Goal: Contribute content: Contribute content

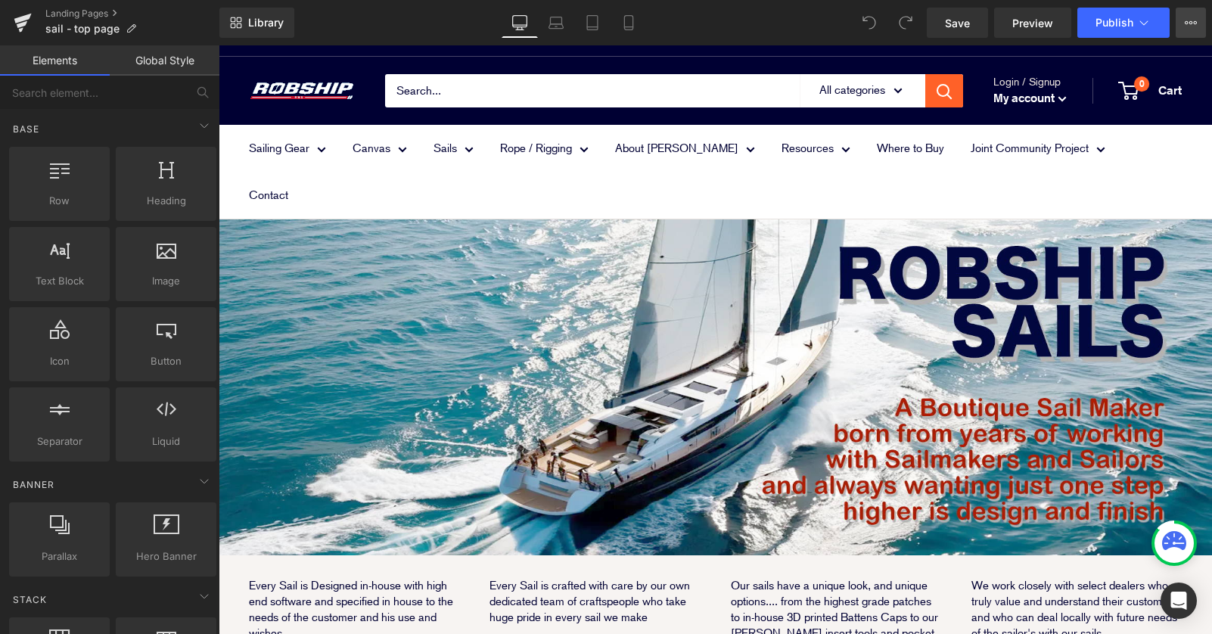
click at [1189, 22] on icon at bounding box center [1191, 23] width 12 height 12
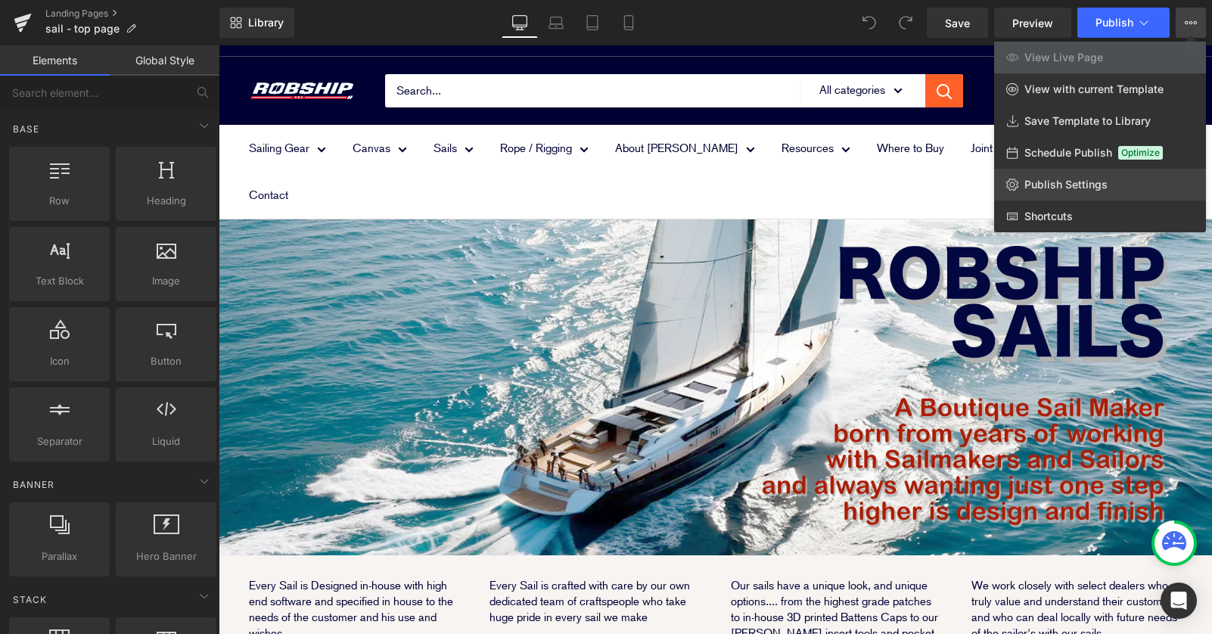
click at [1069, 184] on span "Publish Settings" at bounding box center [1066, 185] width 83 height 14
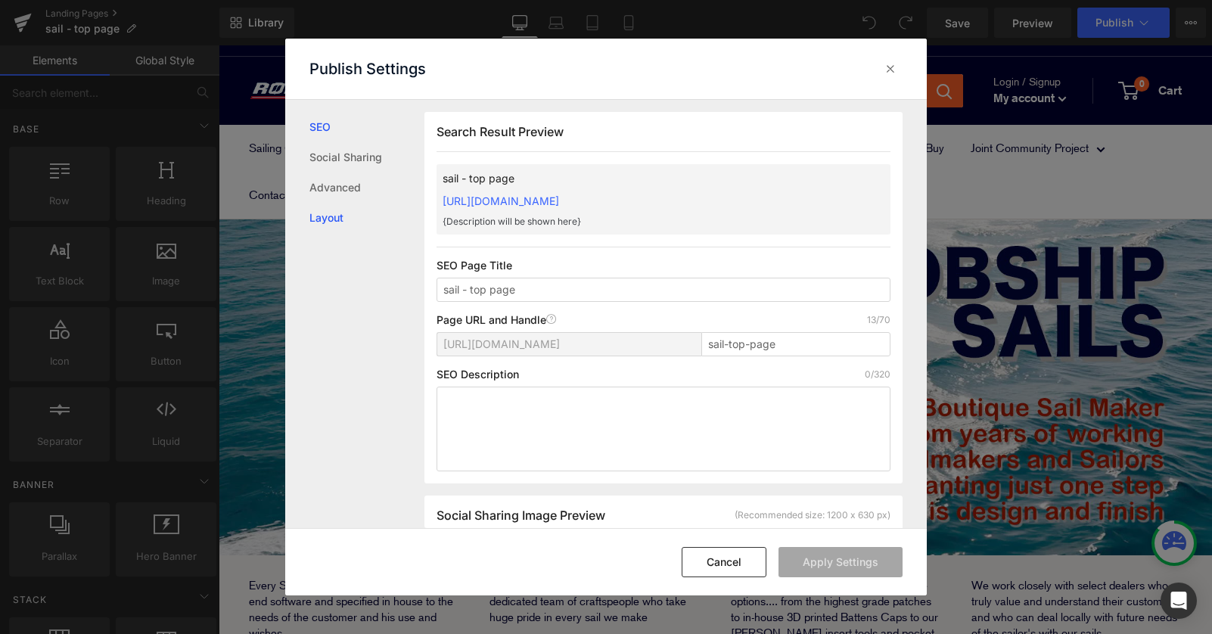
click at [365, 208] on link "Layout" at bounding box center [366, 218] width 115 height 30
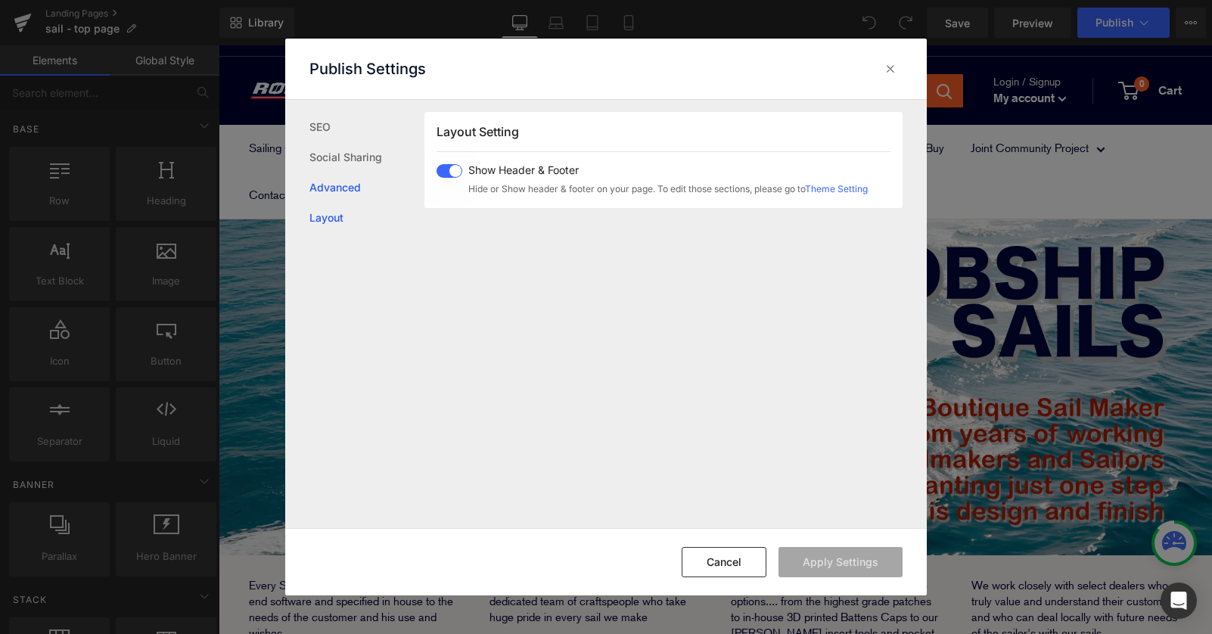
click at [365, 187] on link "Advanced" at bounding box center [366, 188] width 115 height 30
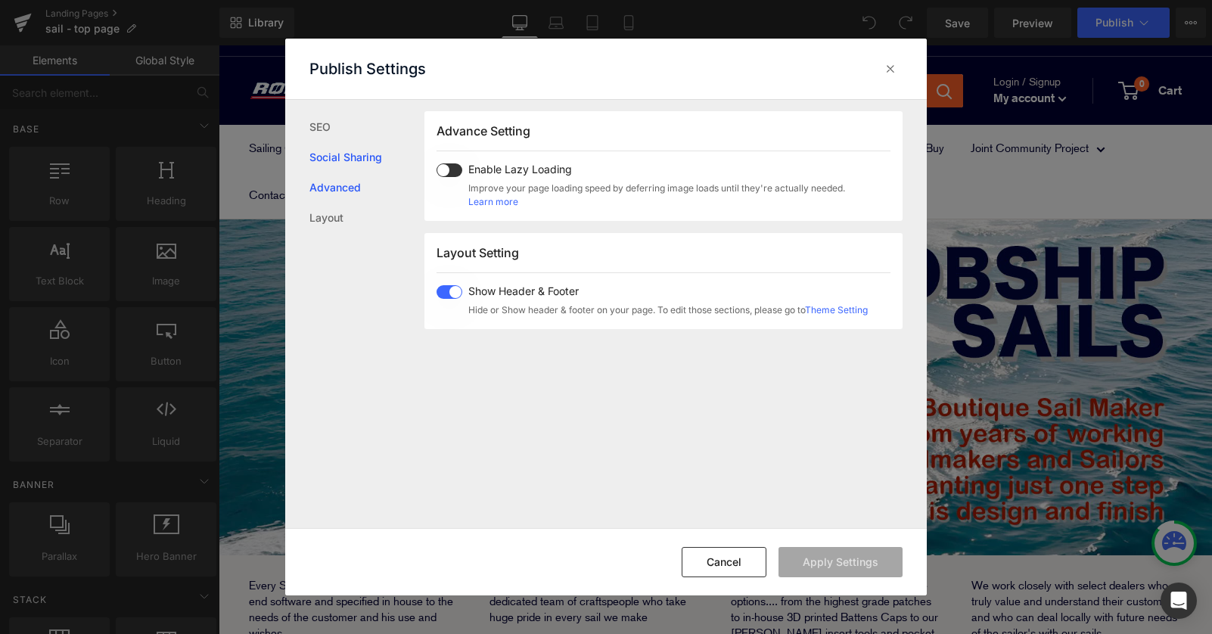
click at [366, 161] on link "Social Sharing" at bounding box center [366, 157] width 115 height 30
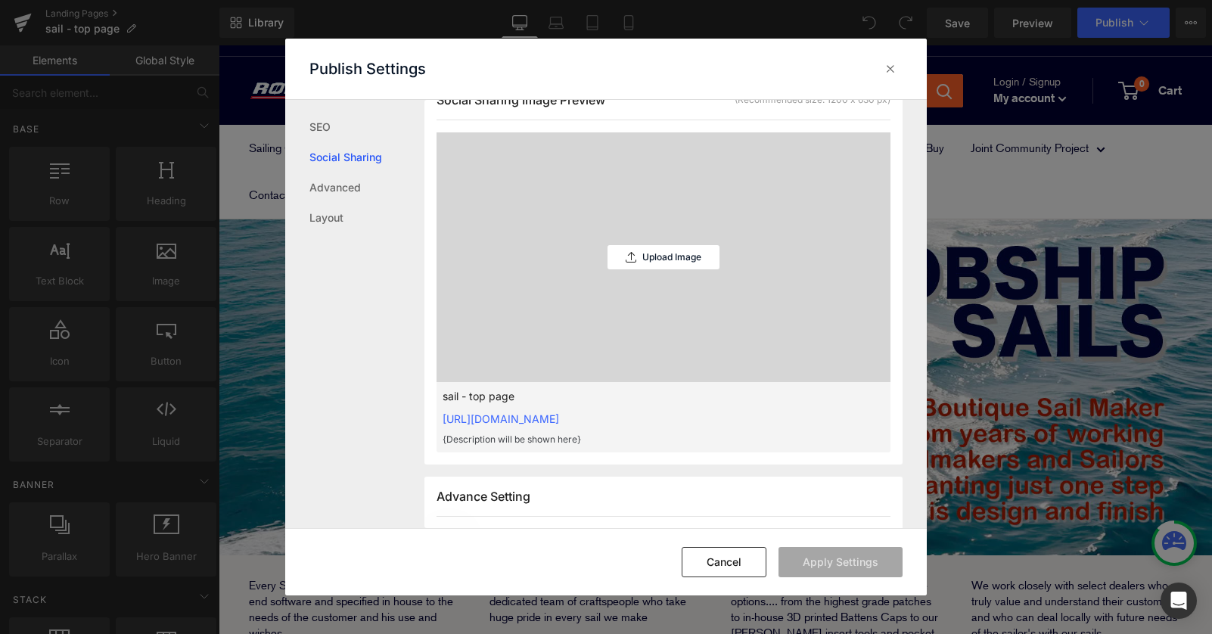
scroll to position [384, 0]
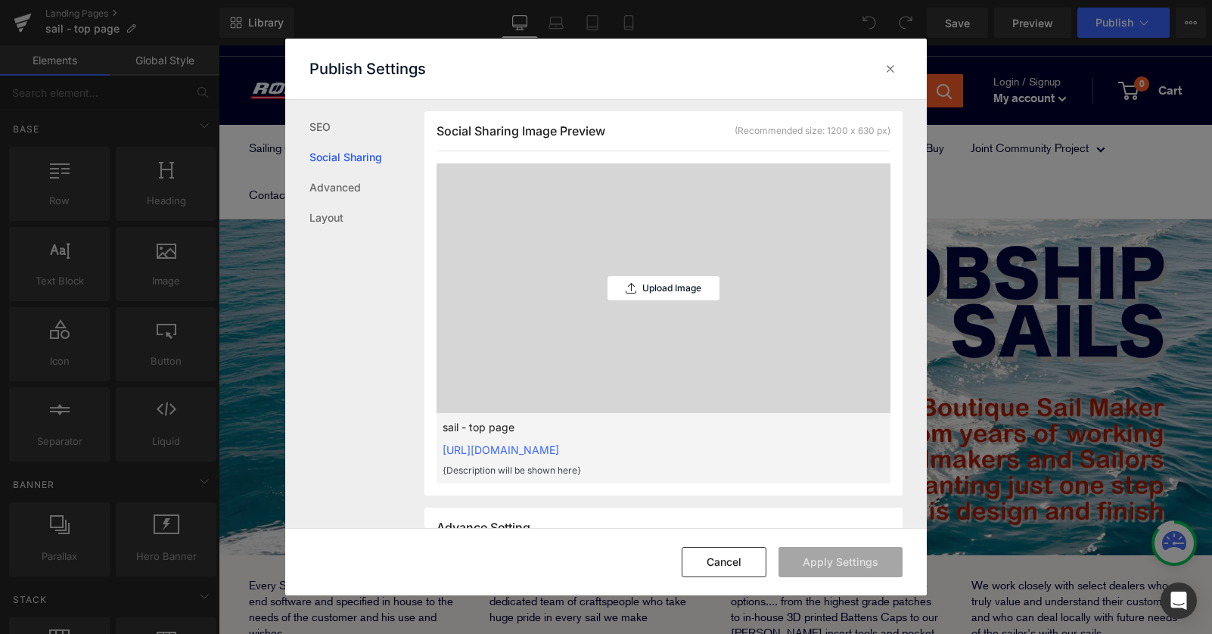
click at [559, 452] on link "[URL][DOMAIN_NAME]" at bounding box center [501, 449] width 117 height 13
click at [755, 459] on div "sail - top page [URL][DOMAIN_NAME] {Description will be shown here}" at bounding box center [664, 448] width 454 height 70
click at [893, 63] on icon at bounding box center [890, 68] width 15 height 15
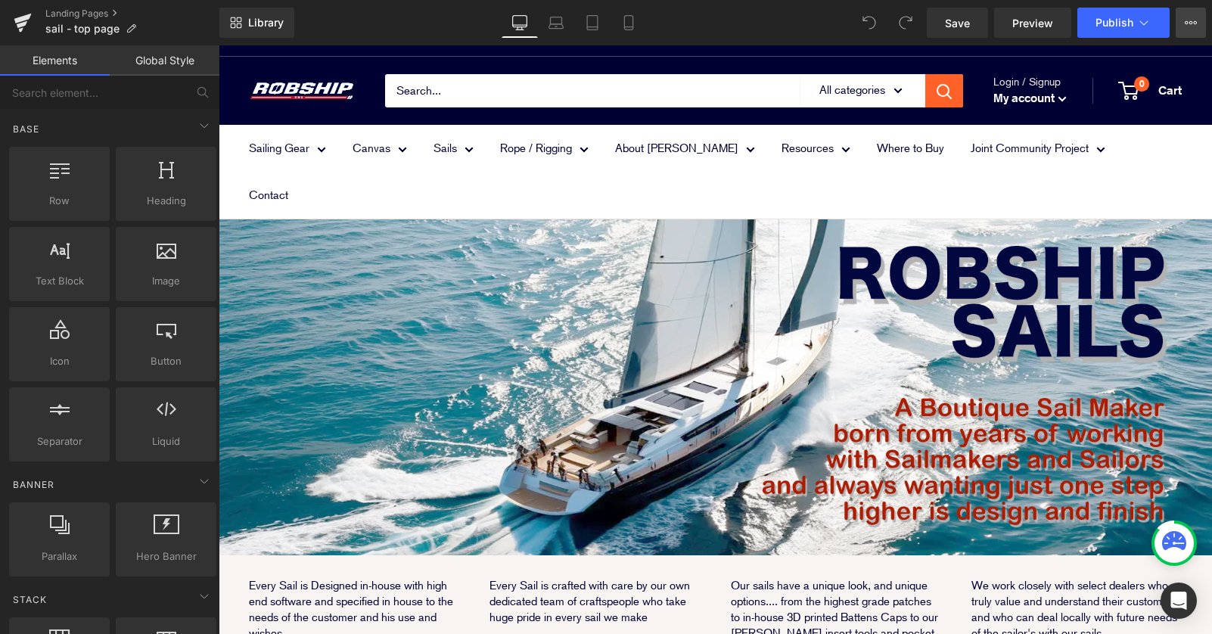
click at [1183, 30] on button "View Live Page View with current Template Save Template to Library Schedule Pub…" at bounding box center [1191, 23] width 30 height 30
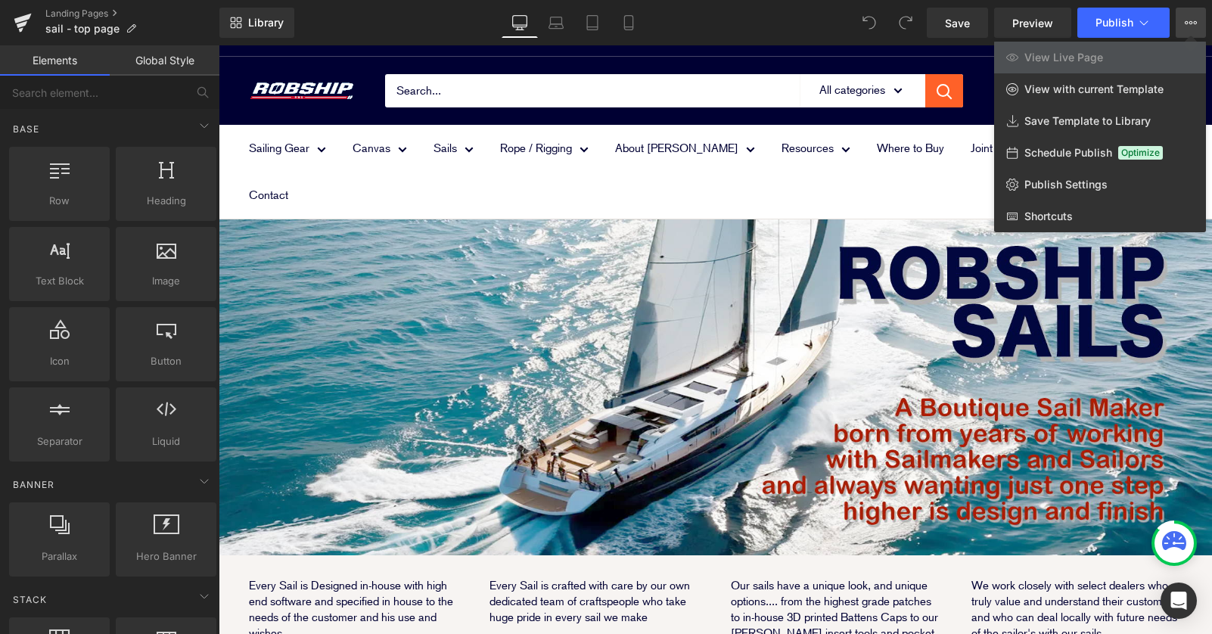
click at [522, 285] on div at bounding box center [716, 339] width 994 height 589
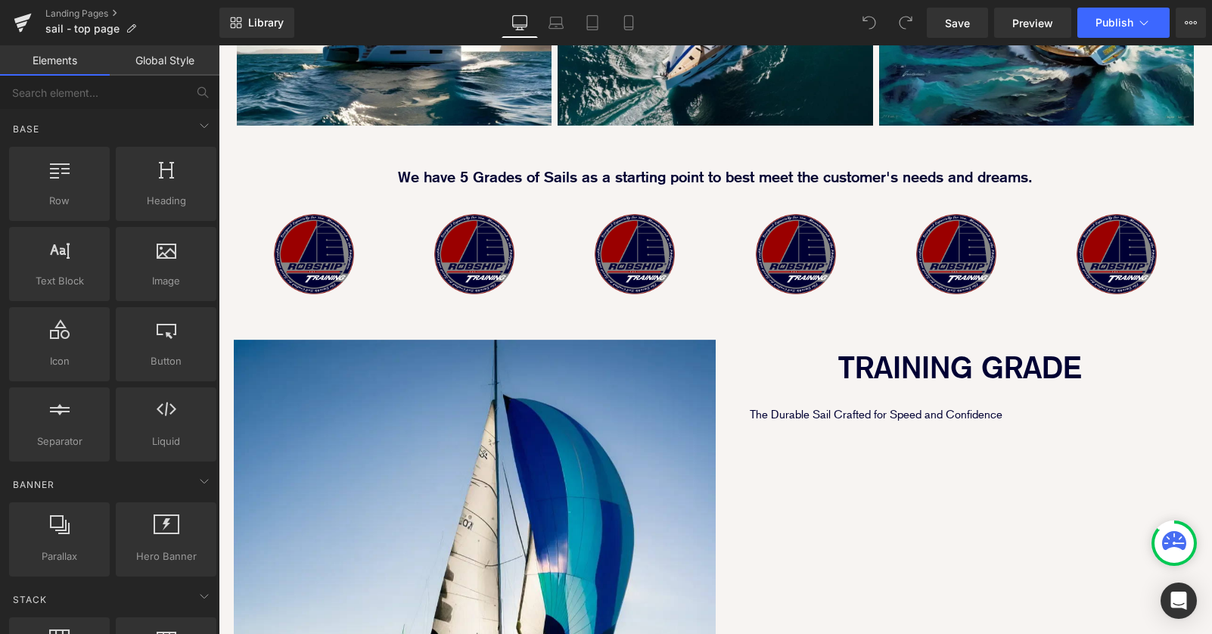
scroll to position [1258, 0]
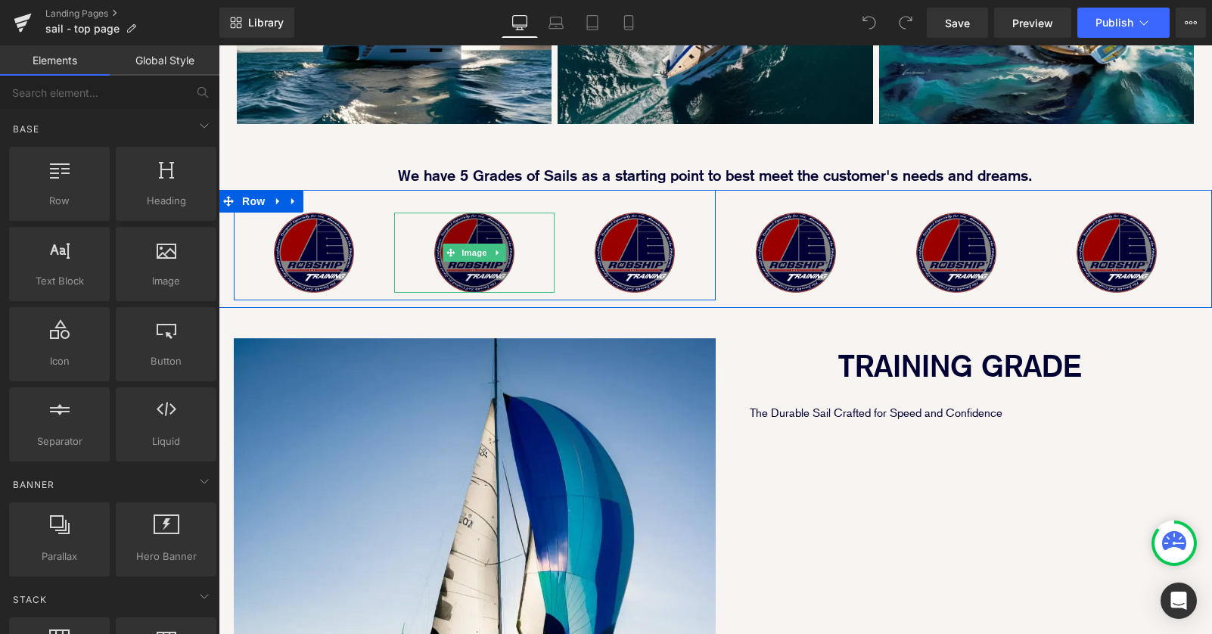
click at [454, 248] on icon at bounding box center [450, 252] width 8 height 8
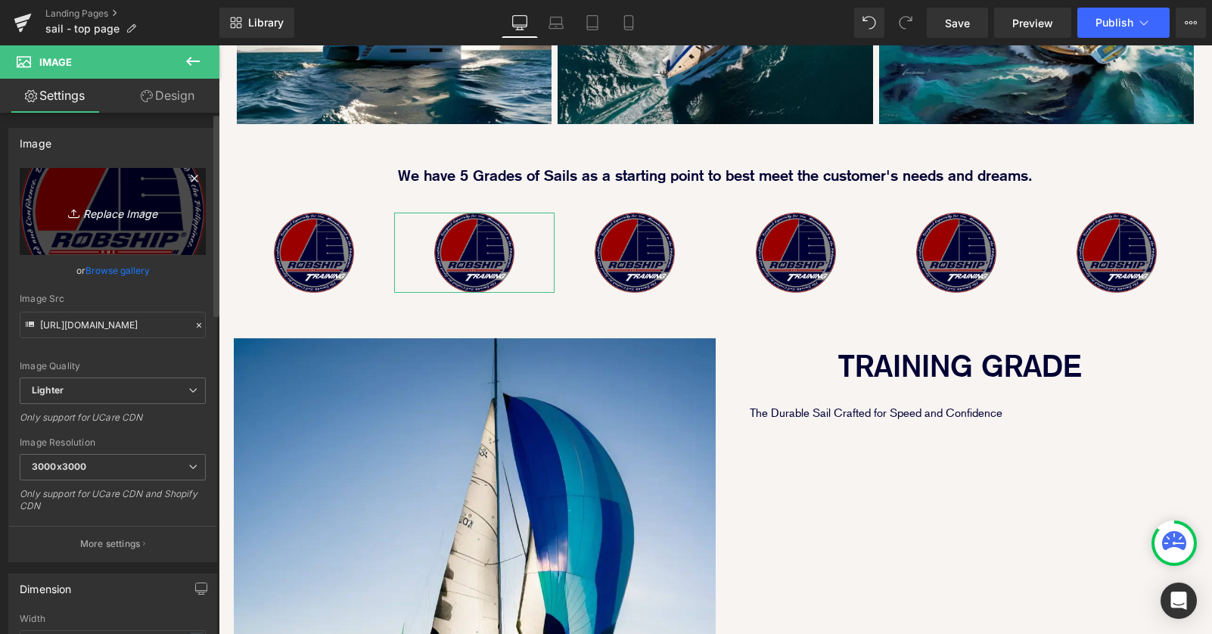
click at [99, 216] on icon "Replace Image" at bounding box center [112, 211] width 121 height 19
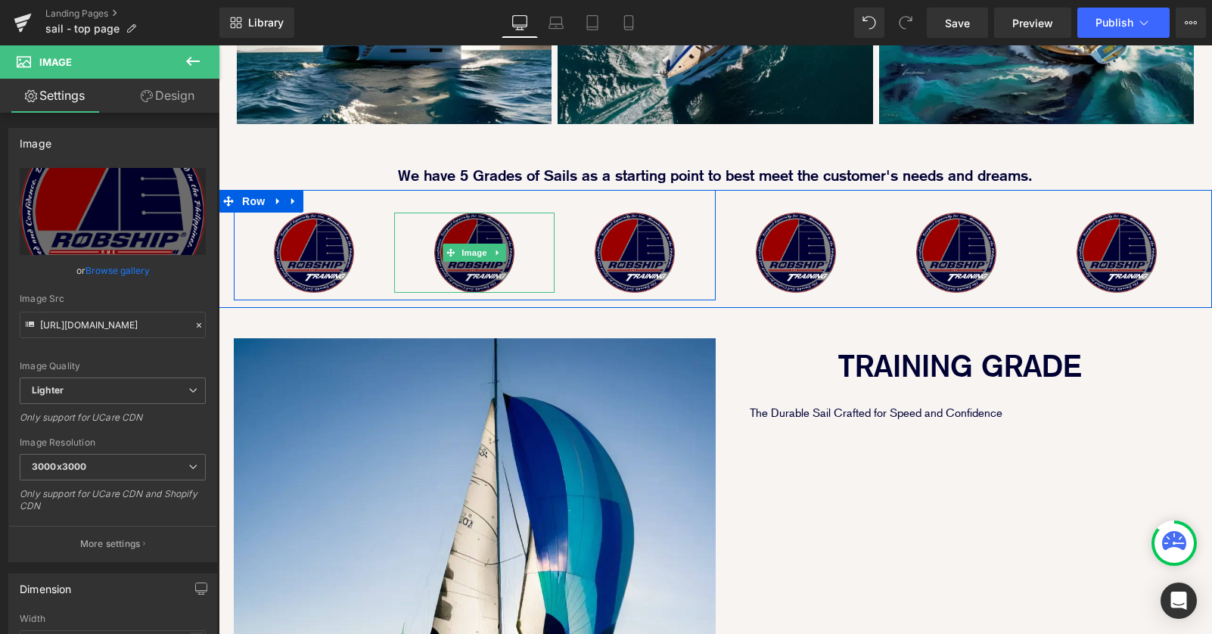
click at [490, 213] on img at bounding box center [474, 253] width 80 height 80
click at [482, 244] on span "Image" at bounding box center [475, 253] width 32 height 18
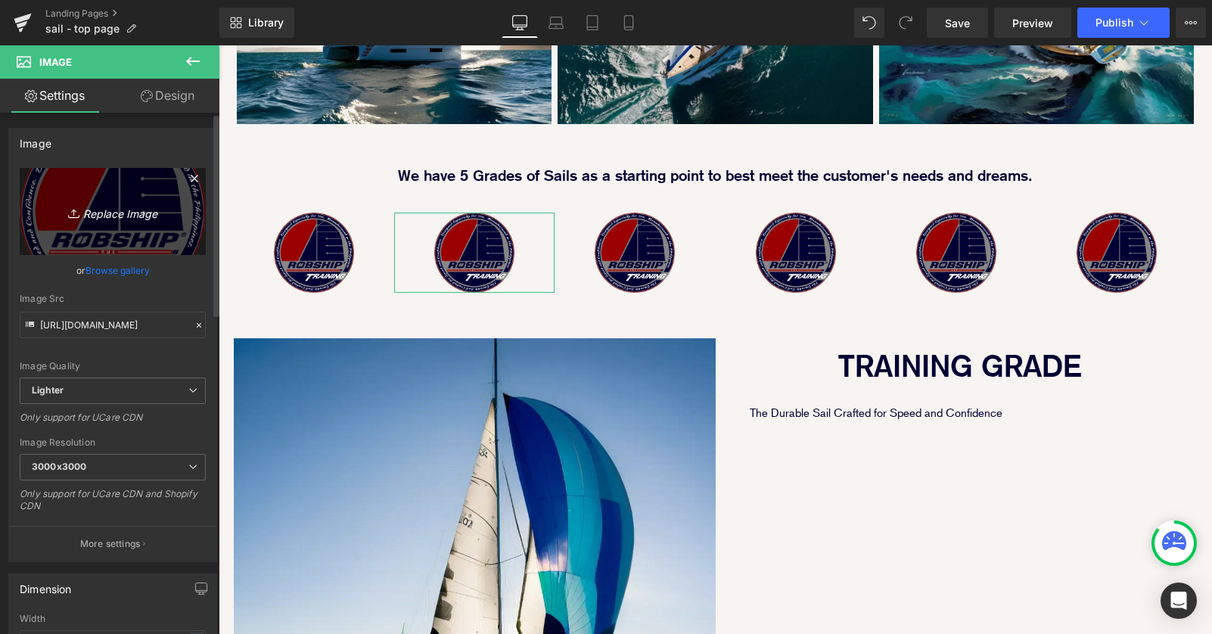
click at [101, 217] on icon "Replace Image" at bounding box center [112, 211] width 121 height 19
type input "C:\fakepath\grade_circle_R_v2_web_small_cruising_L.png"
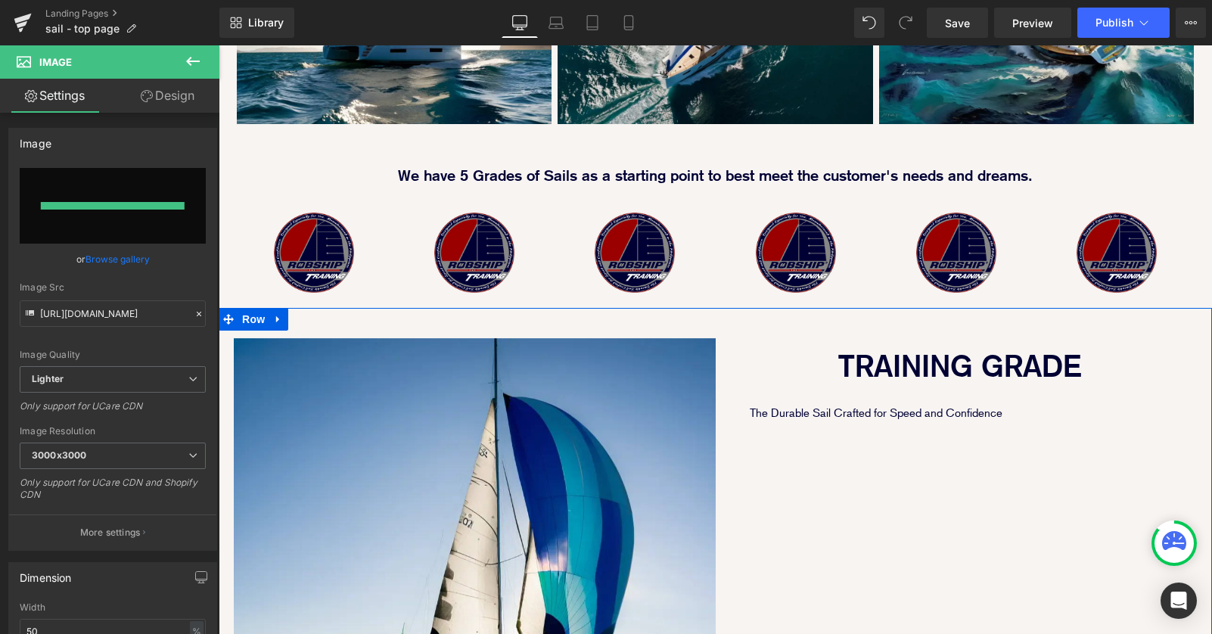
type input "[URL][DOMAIN_NAME]"
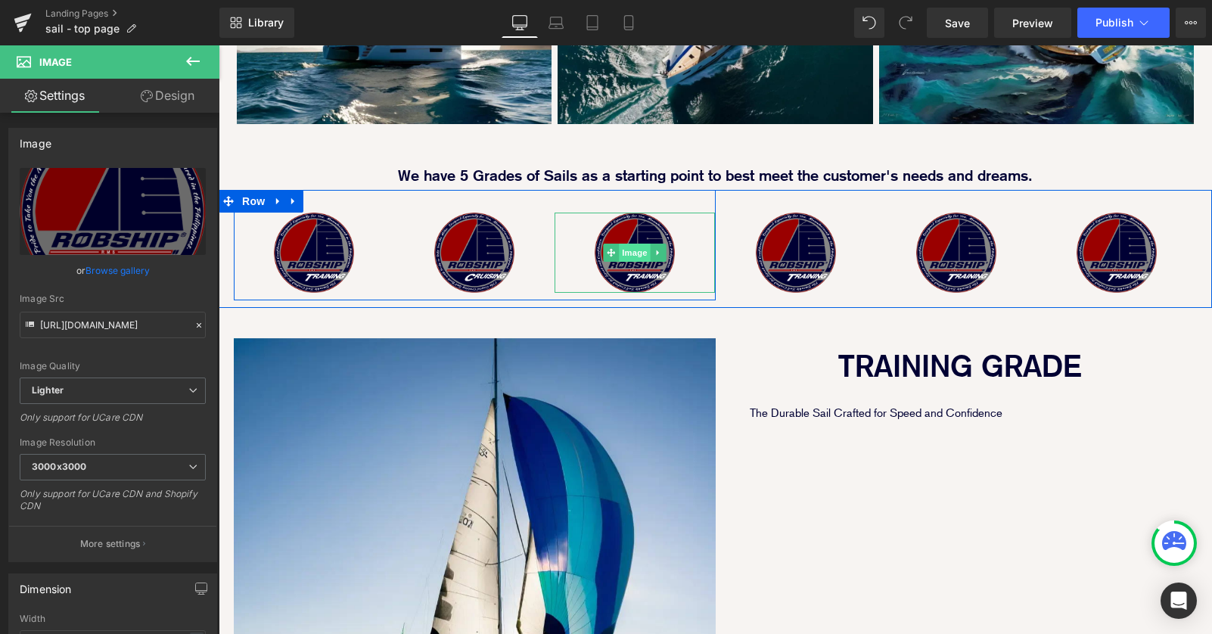
click at [634, 244] on span "Image" at bounding box center [636, 253] width 32 height 18
click at [638, 244] on span "Image" at bounding box center [636, 253] width 32 height 18
click at [633, 244] on span "Image" at bounding box center [636, 253] width 32 height 18
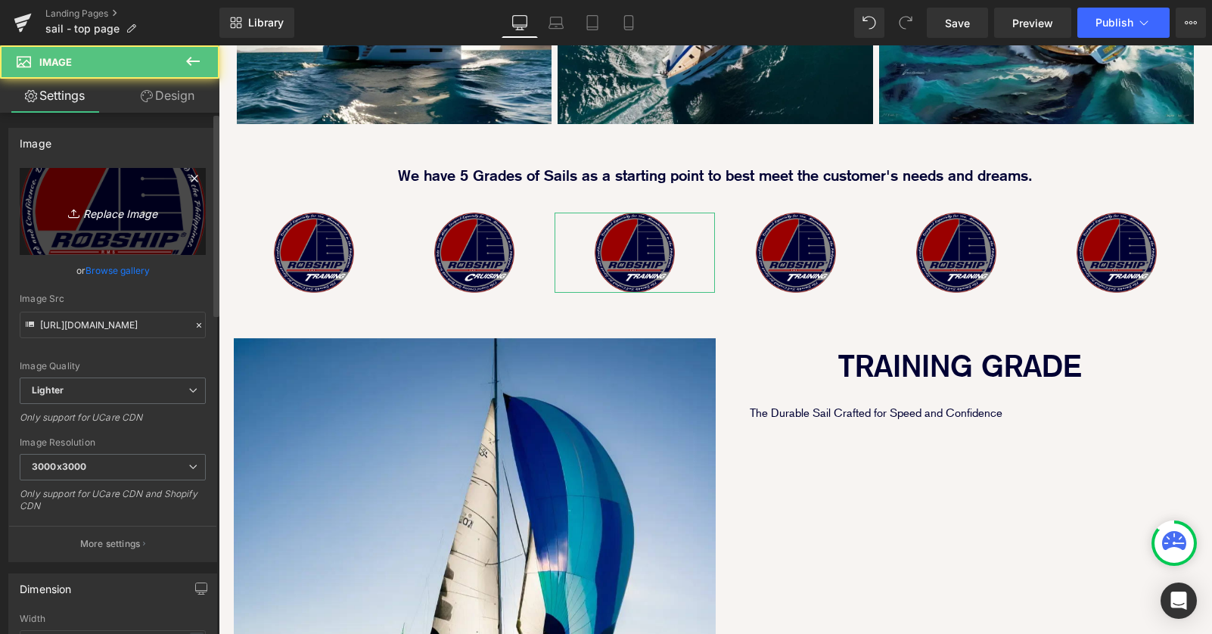
click at [110, 216] on icon "Replace Image" at bounding box center [112, 211] width 121 height 19
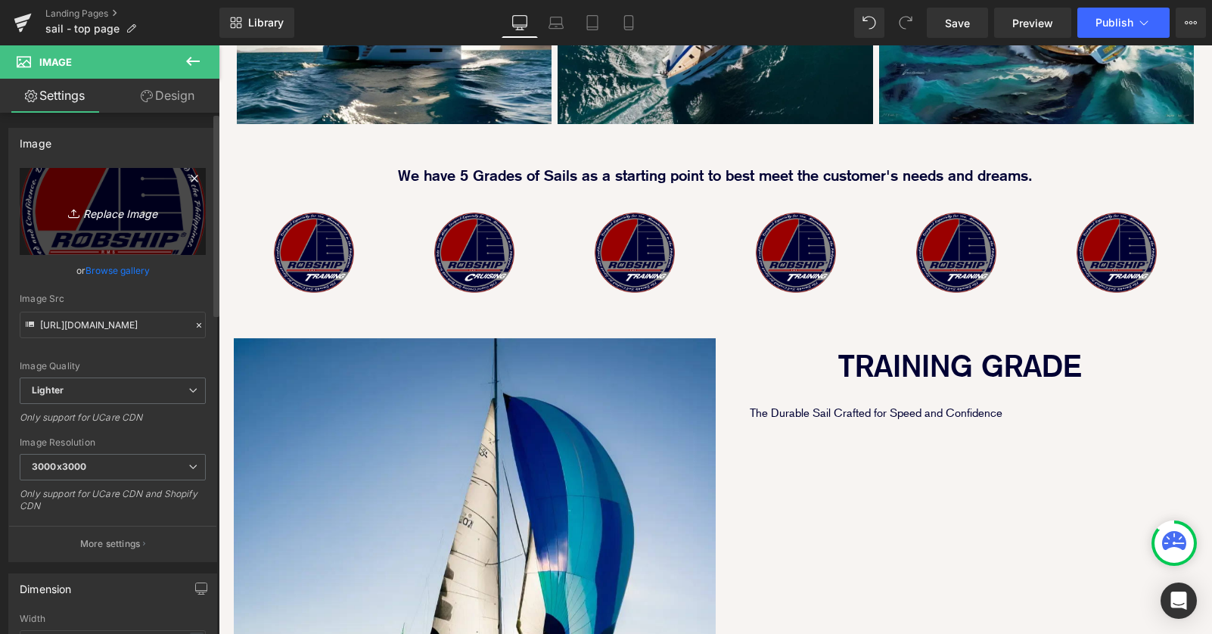
type input "C:\fakepath\grade_circle_R_v2_web_small_adventure_L.png"
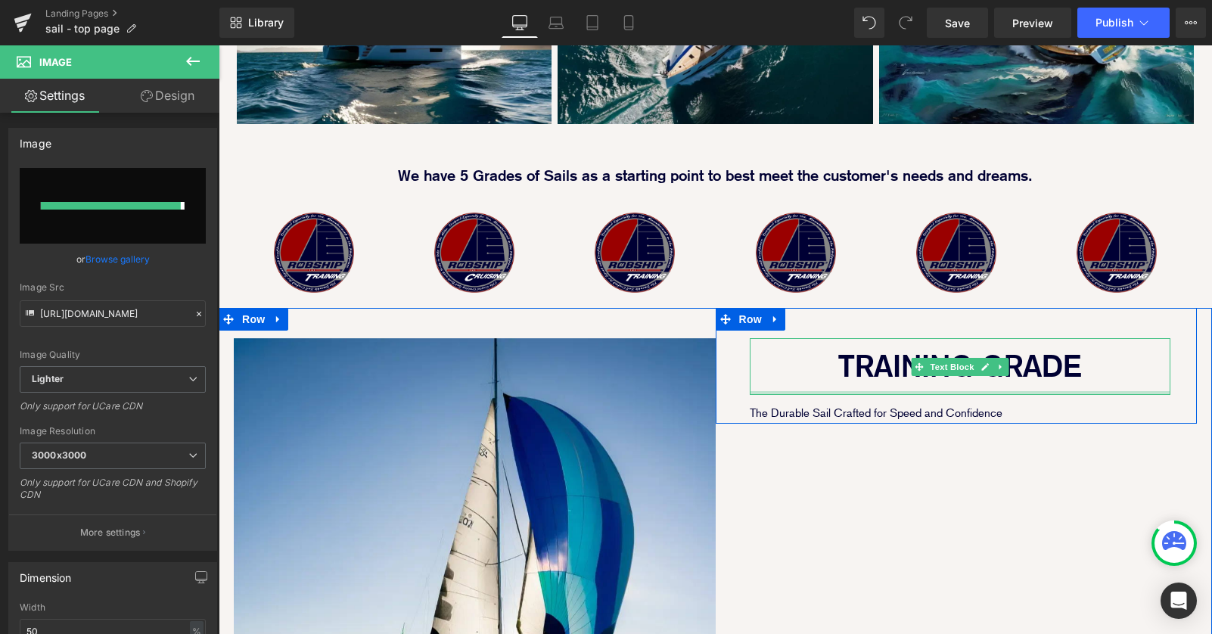
type input "[URL][DOMAIN_NAME]"
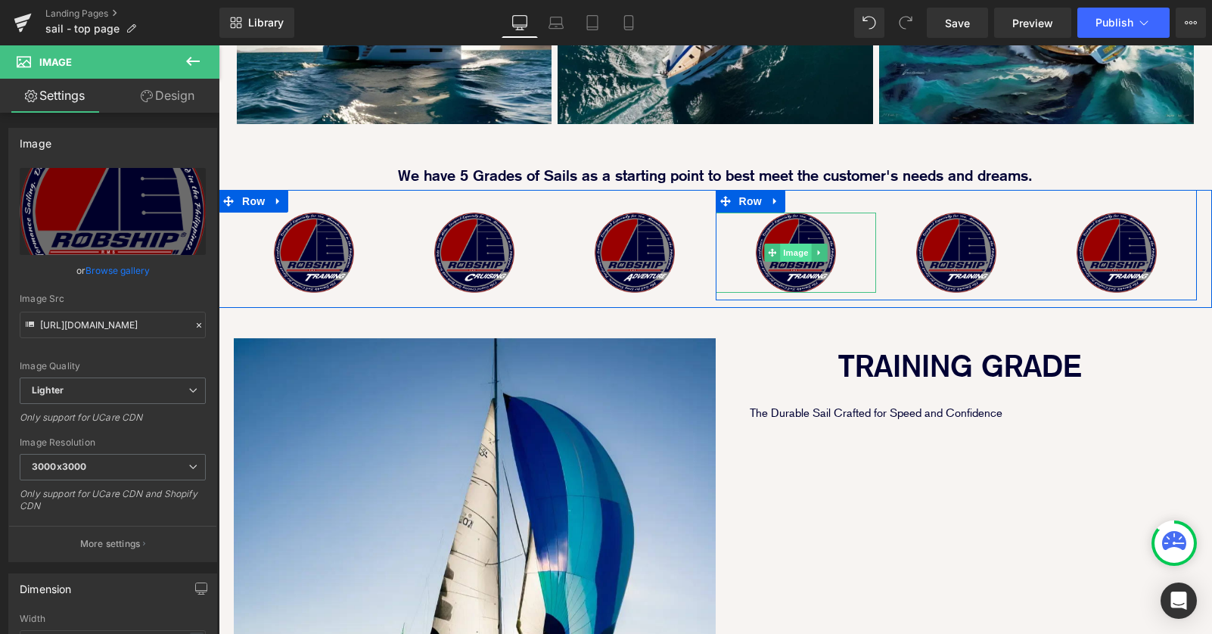
click at [796, 244] on span "Image" at bounding box center [796, 253] width 32 height 18
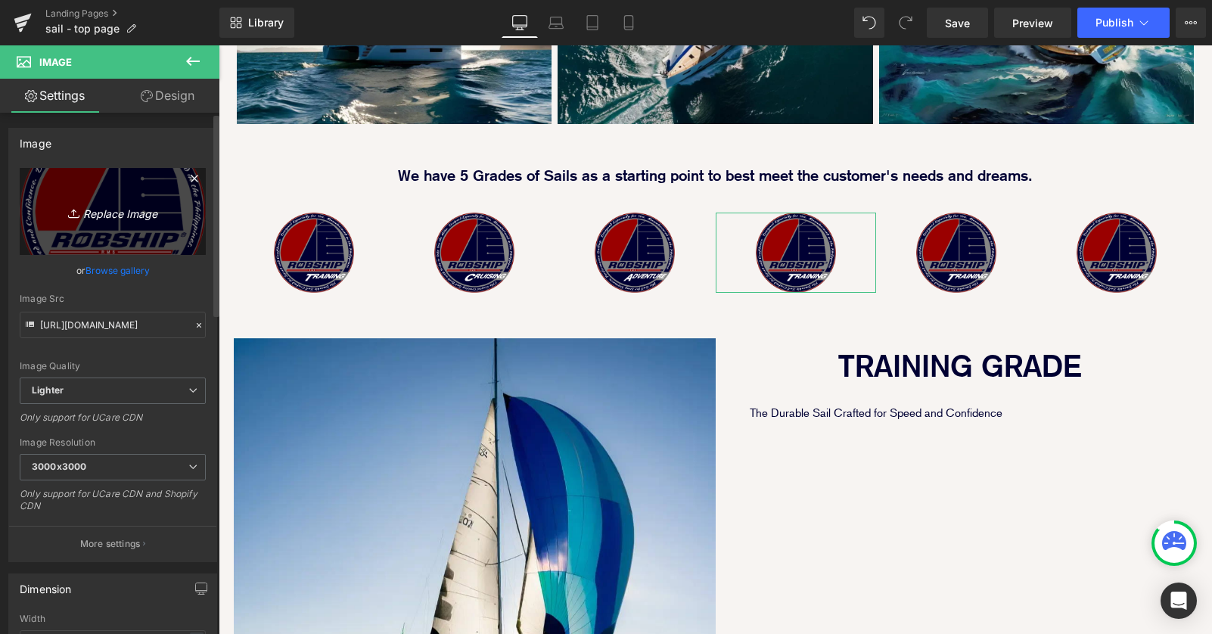
click at [92, 205] on icon "Replace Image" at bounding box center [112, 211] width 121 height 19
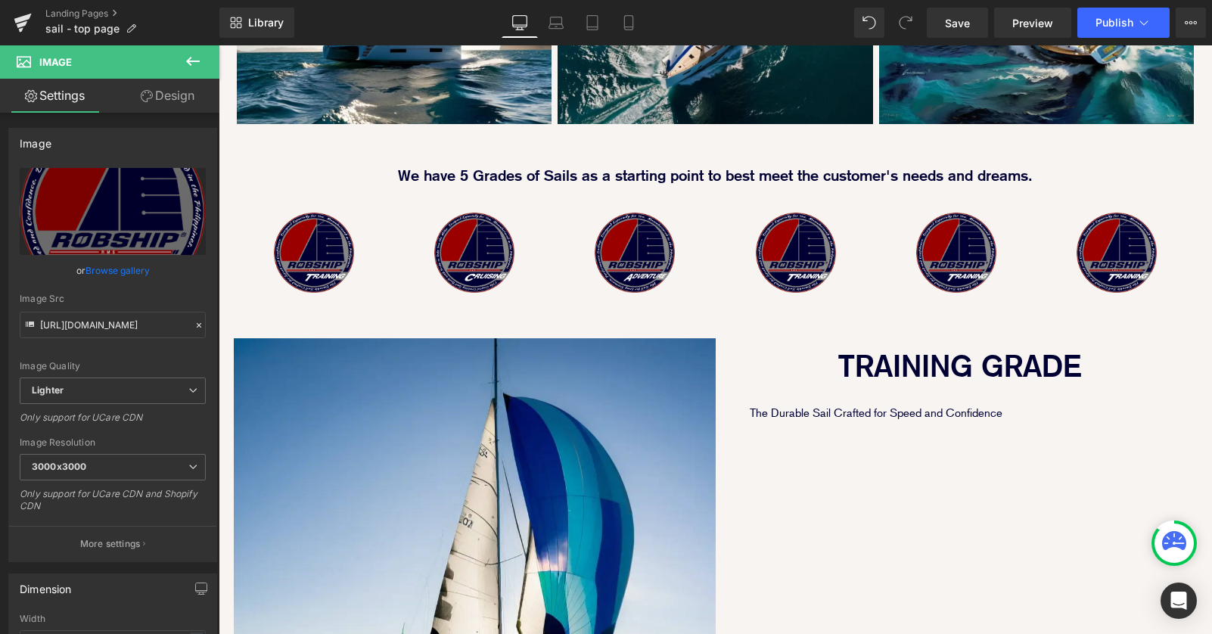
type input "C:\fakepath\grade_circle_R_v2_web_small_navigator_L.png"
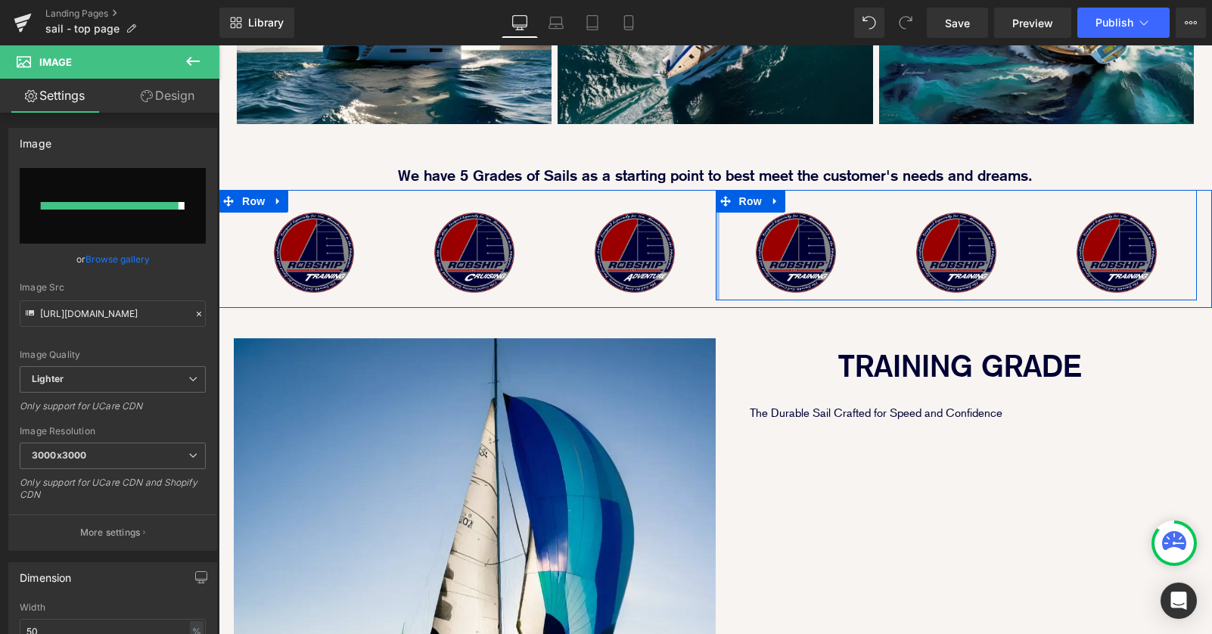
type input "[URL][DOMAIN_NAME]"
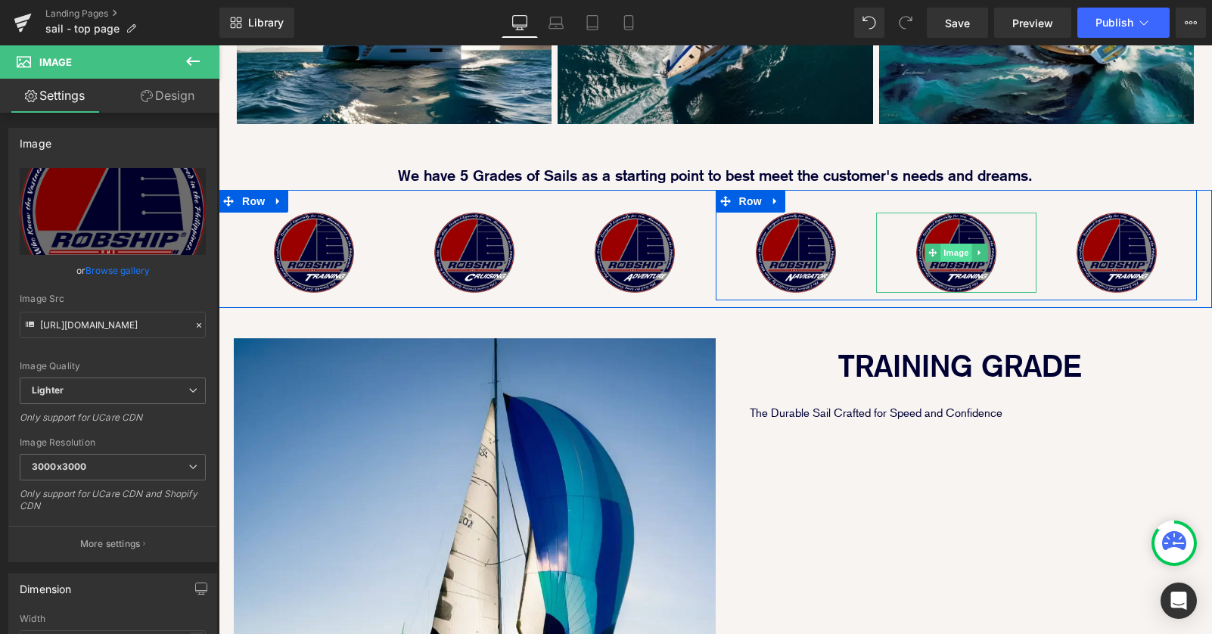
click at [952, 244] on span "Image" at bounding box center [957, 253] width 32 height 18
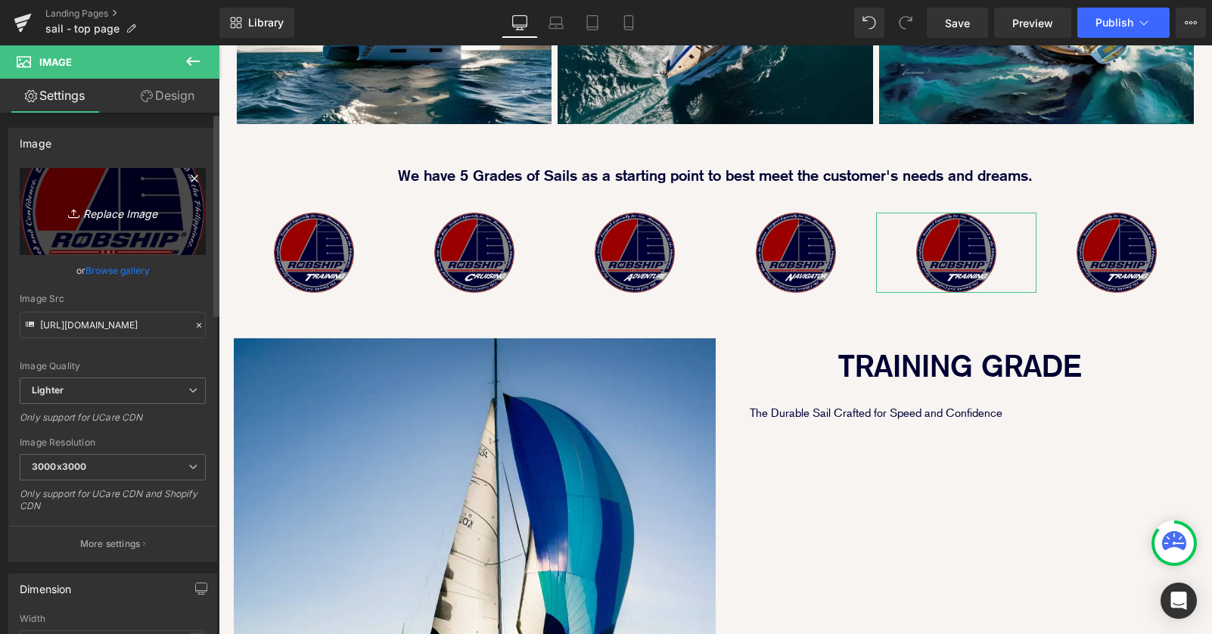
click at [107, 210] on icon "Replace Image" at bounding box center [112, 211] width 121 height 19
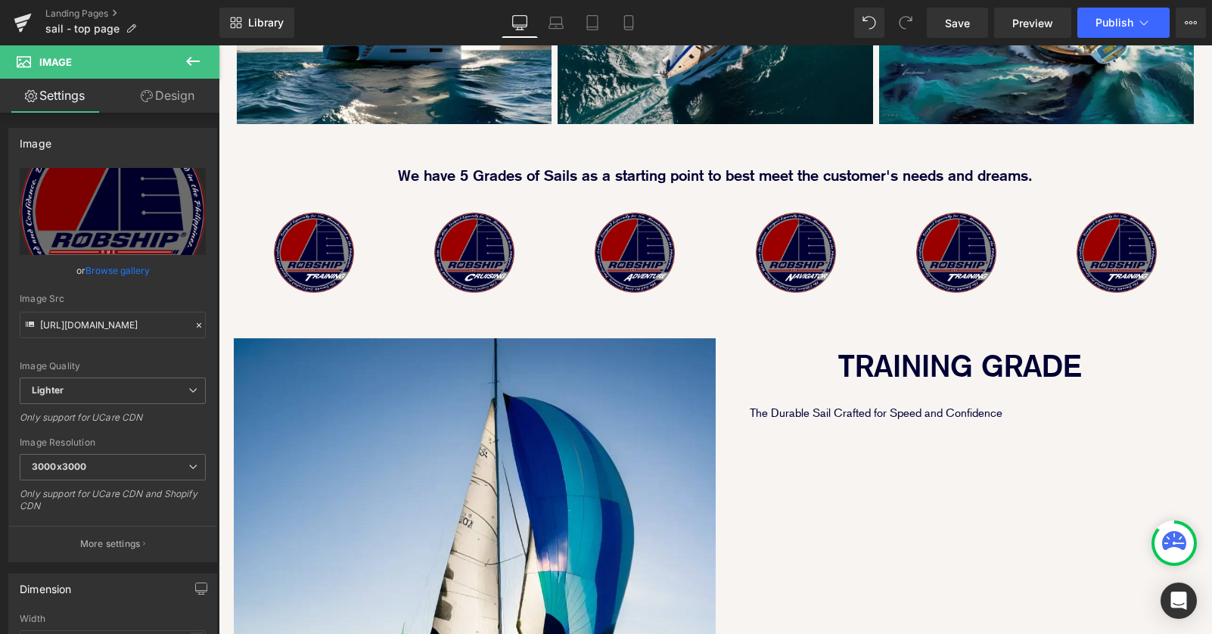
type input "C:\fakepath\grade_circle_R_v2_web_small_regatta_L.png"
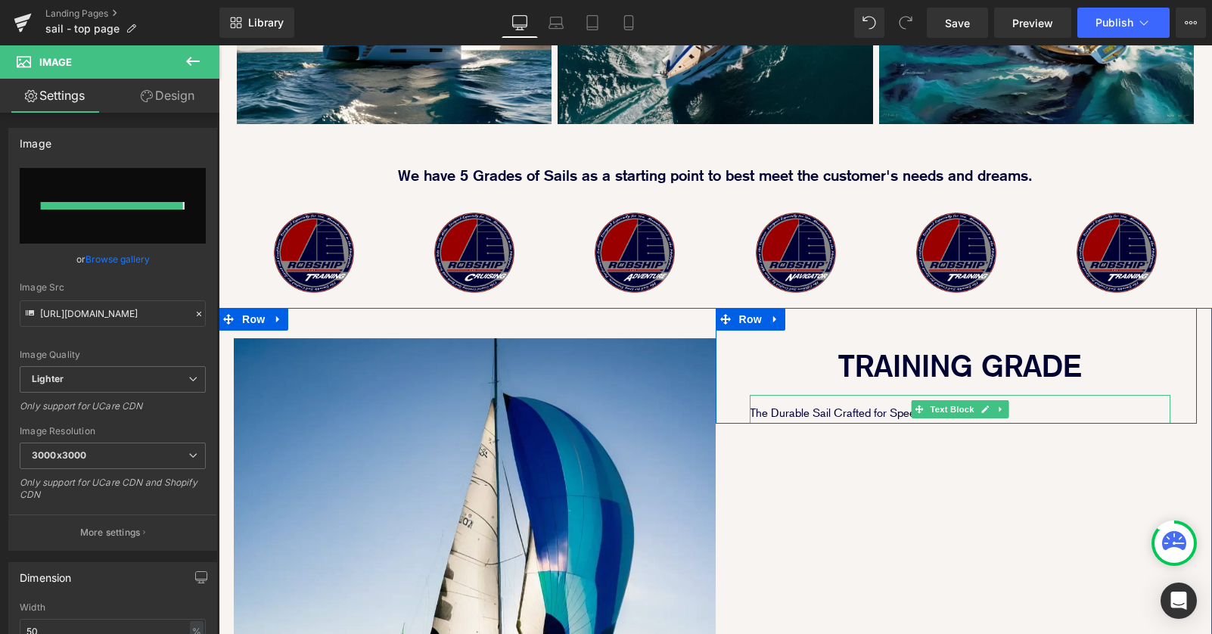
type input "[URL][DOMAIN_NAME]"
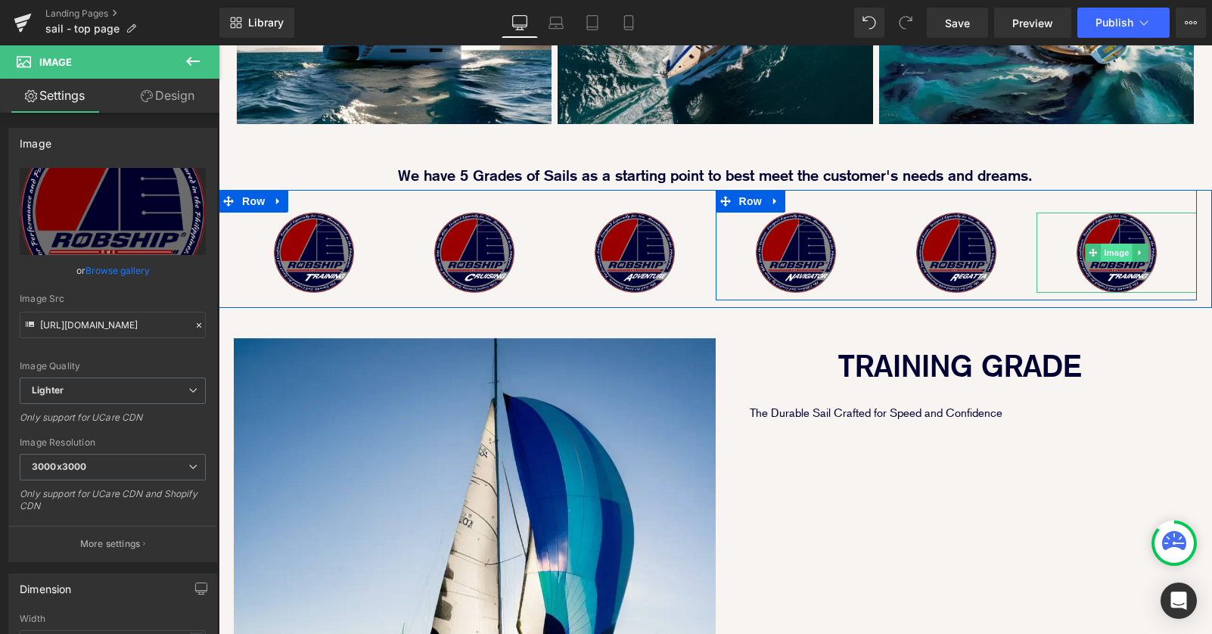
click at [1127, 244] on span "Image" at bounding box center [1117, 253] width 32 height 18
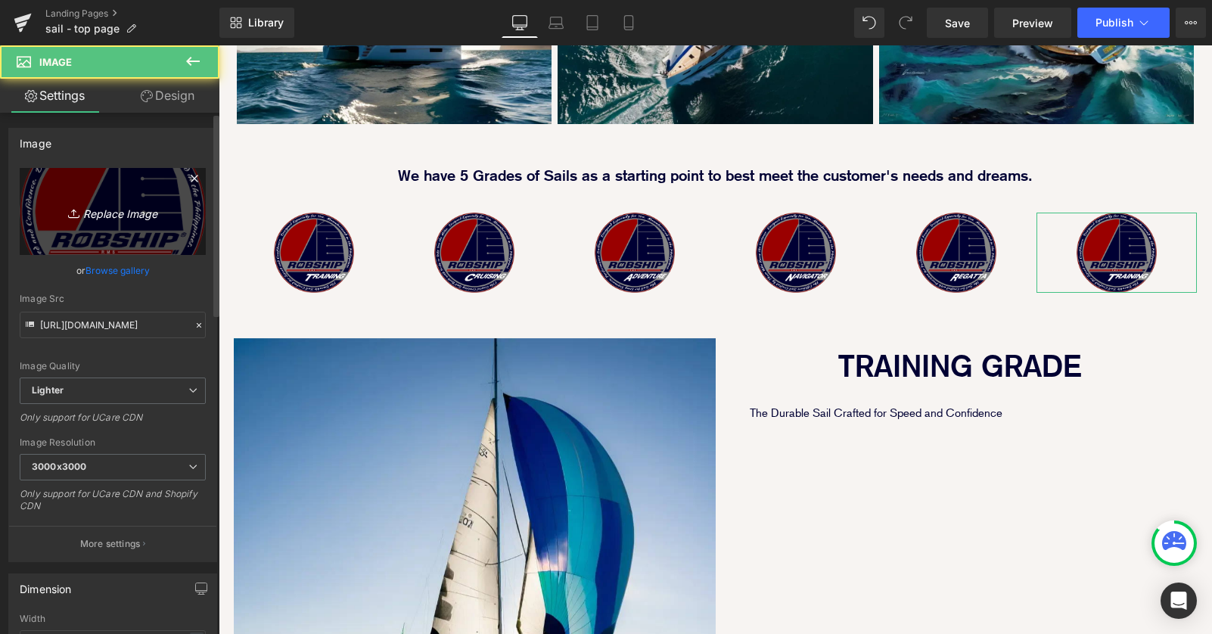
click at [116, 209] on icon "Replace Image" at bounding box center [112, 211] width 121 height 19
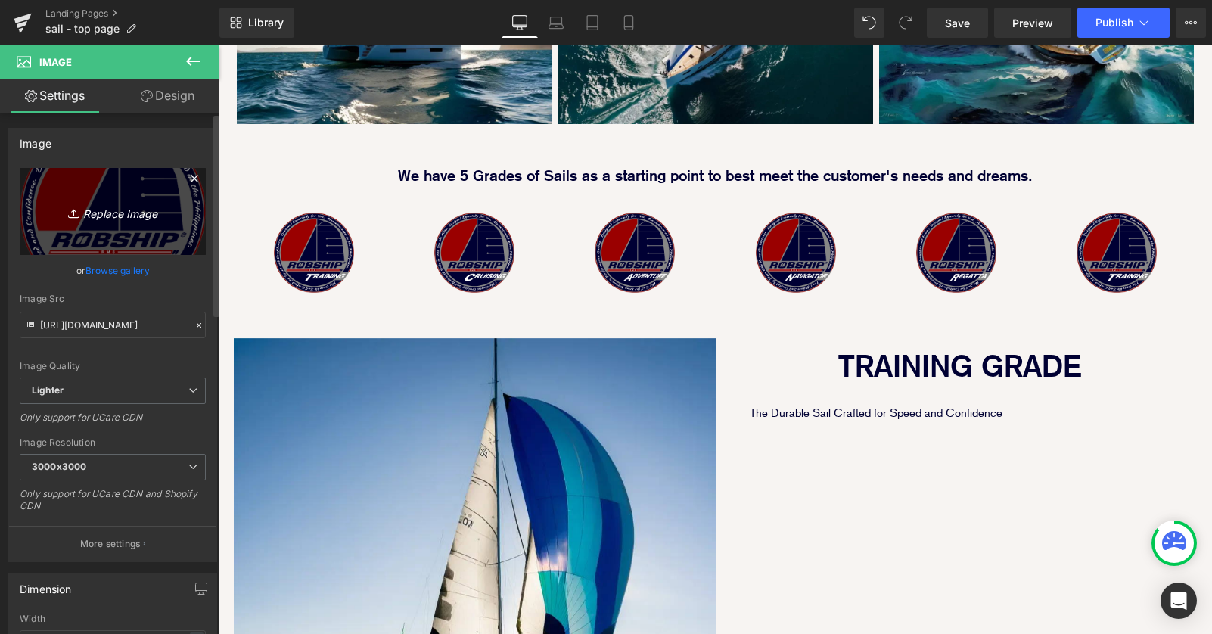
type input "C:\fakepath\grade_circle_R_v2_web_small_competition_L.png"
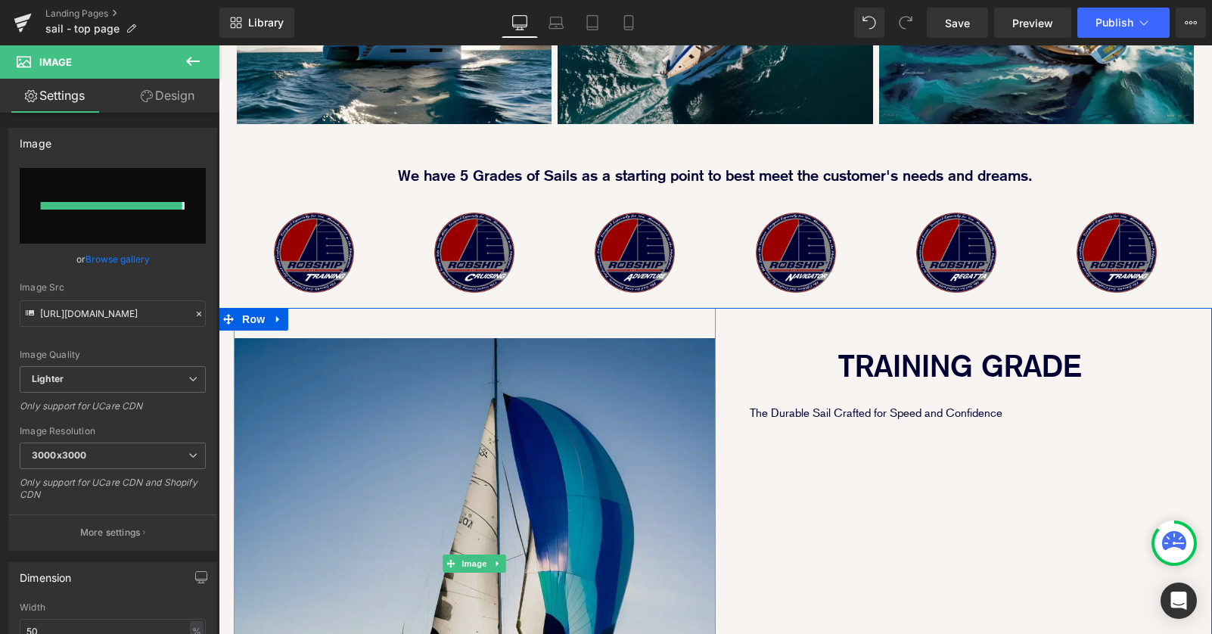
type input "[URL][DOMAIN_NAME]"
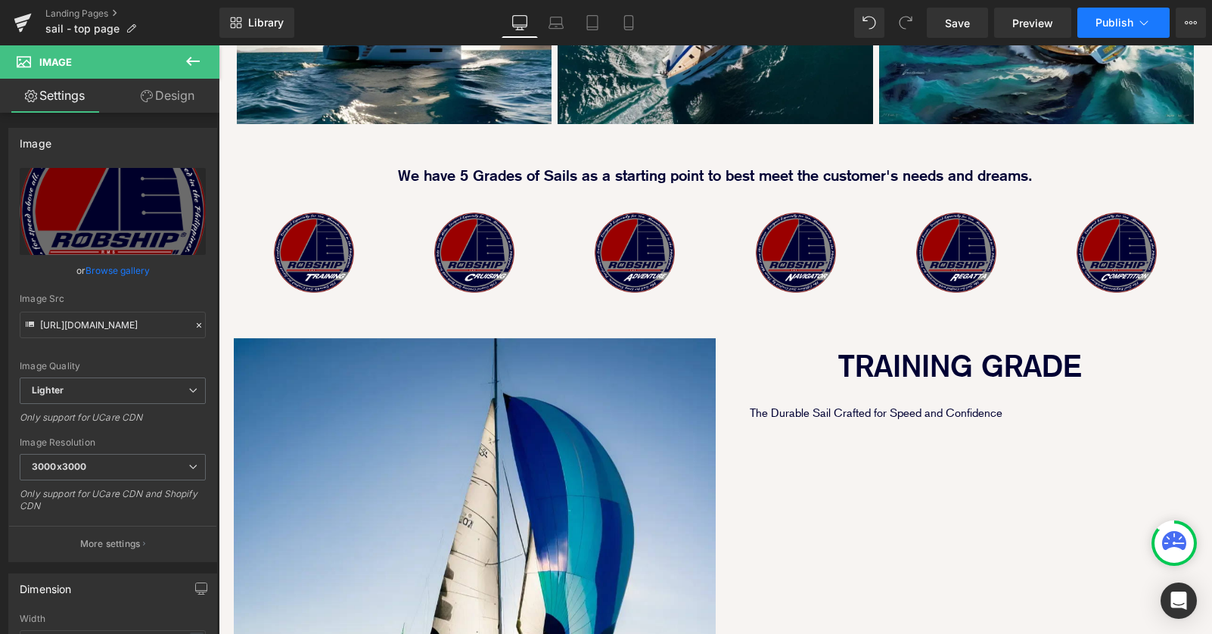
click at [1106, 33] on button "Publish" at bounding box center [1123, 23] width 92 height 30
click at [956, 28] on span "Save" at bounding box center [957, 23] width 25 height 16
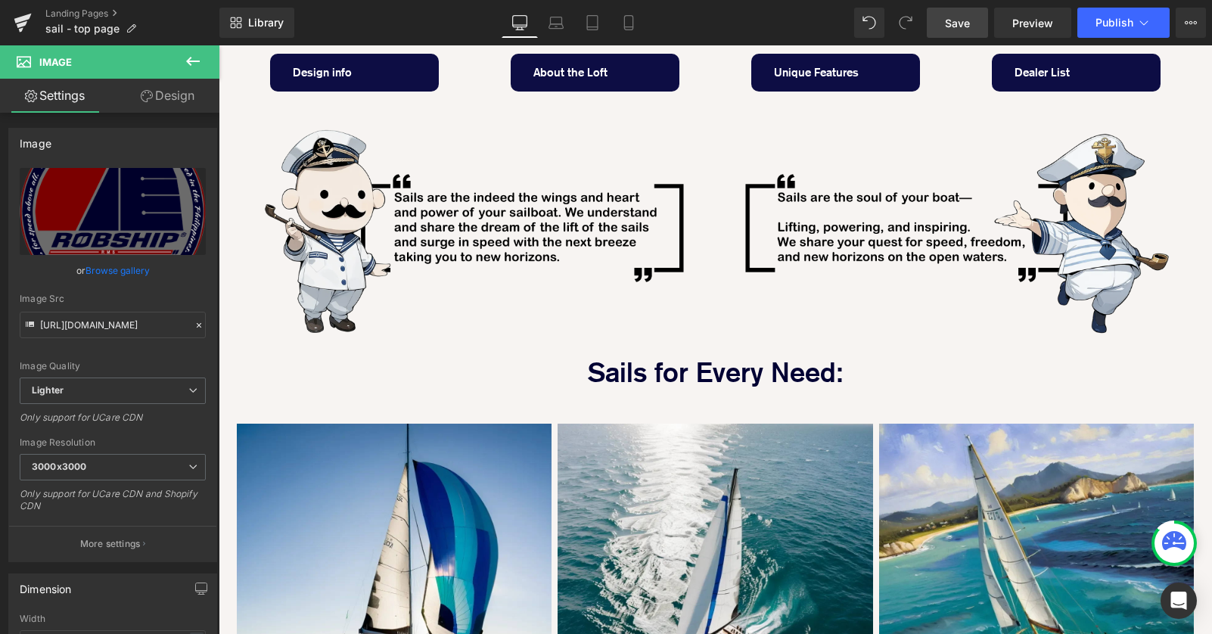
scroll to position [105, 0]
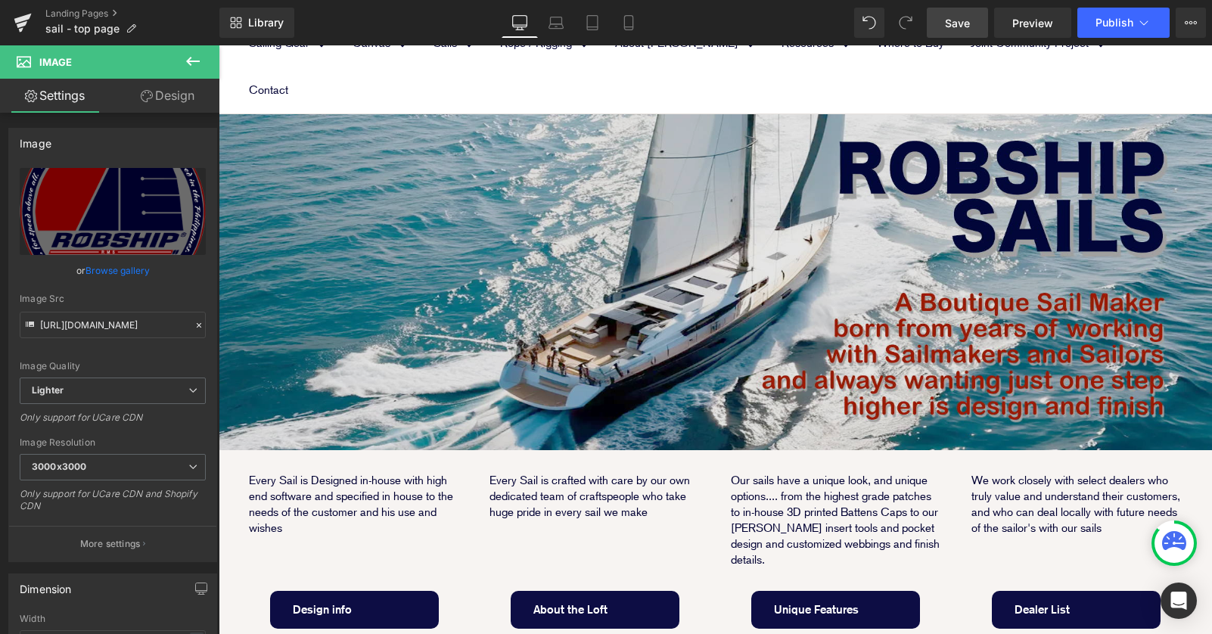
click at [777, 214] on img at bounding box center [716, 282] width 994 height 336
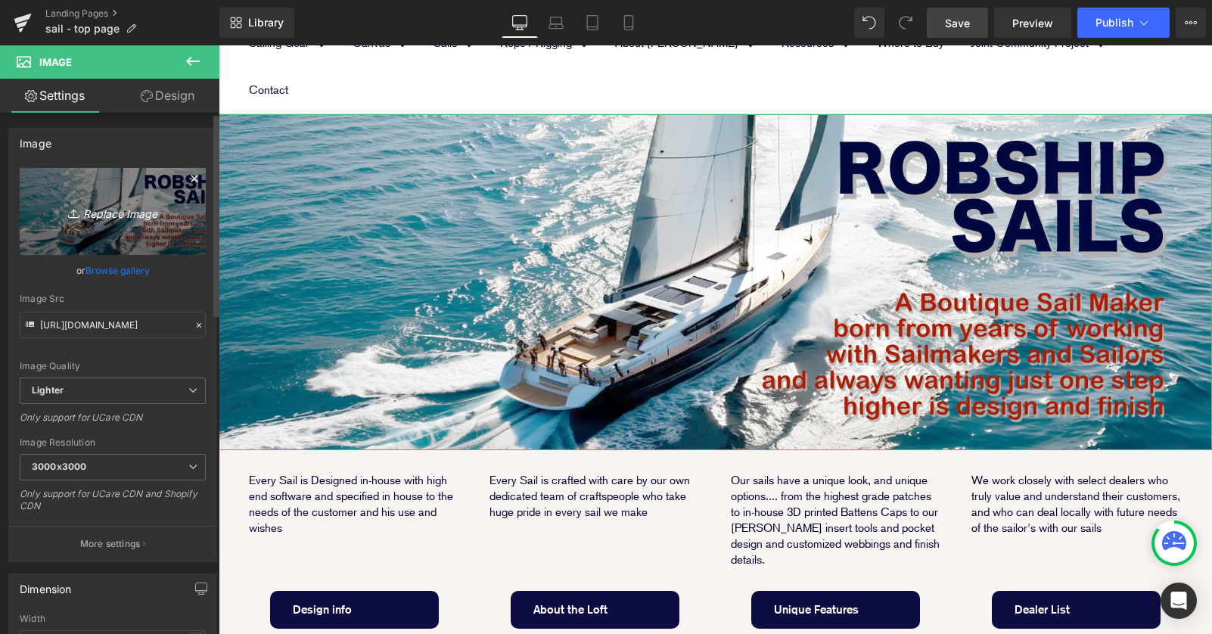
click at [85, 219] on icon "Replace Image" at bounding box center [112, 211] width 121 height 19
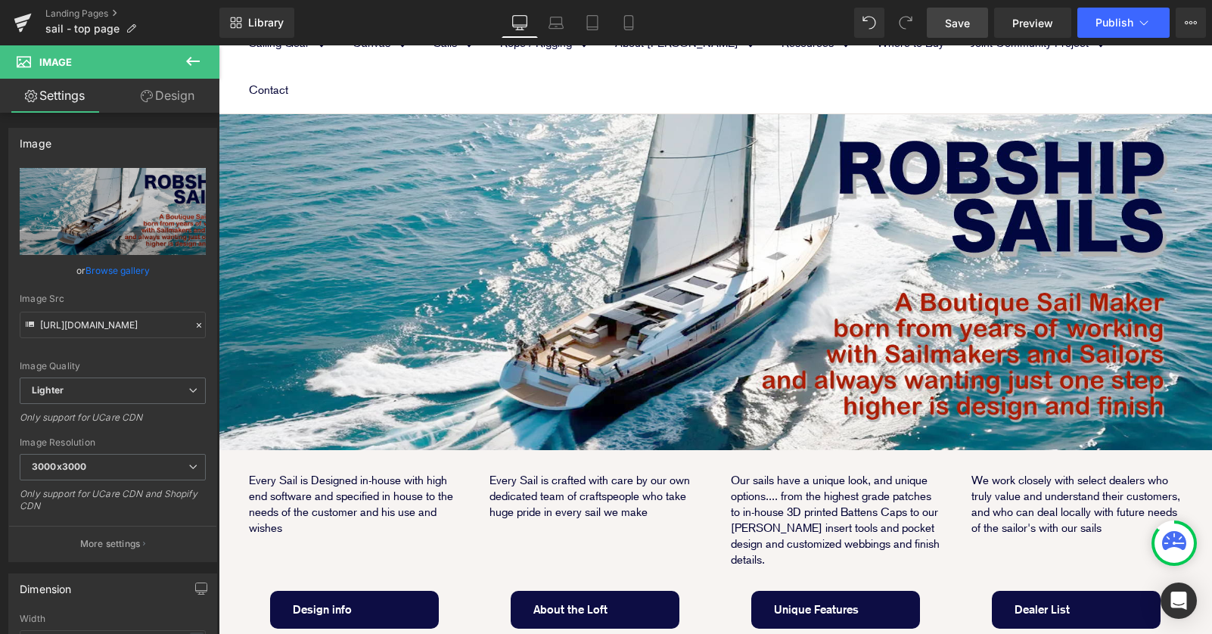
type input "C:\fakepath\sail_top_banner.jpg"
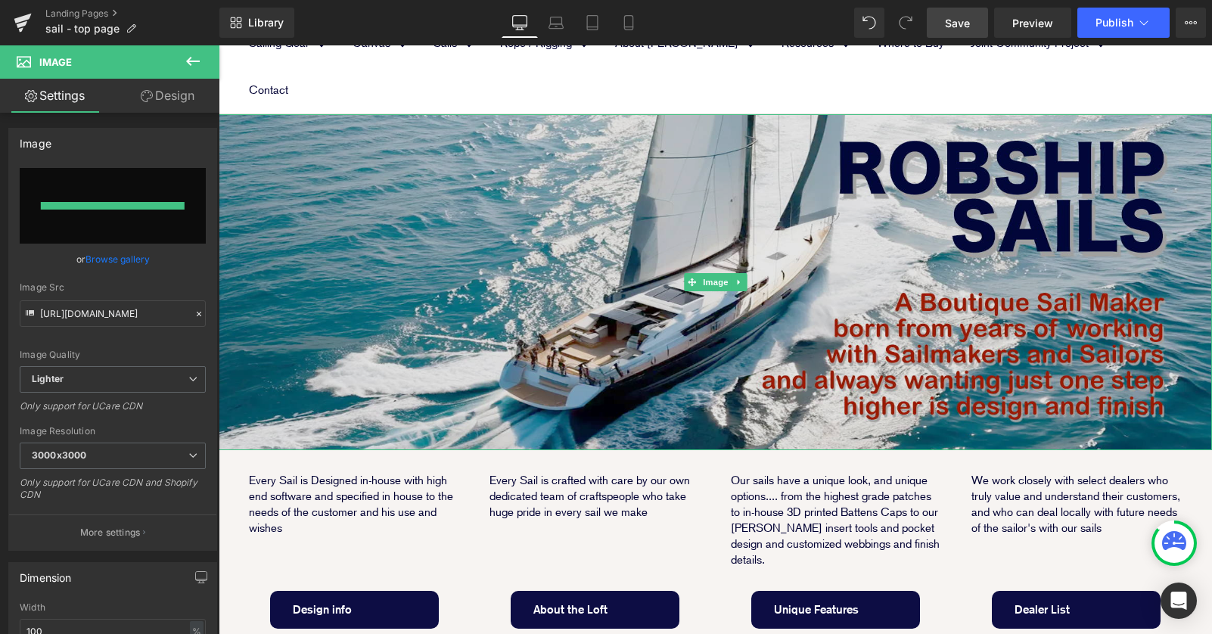
type input "[URL][DOMAIN_NAME]"
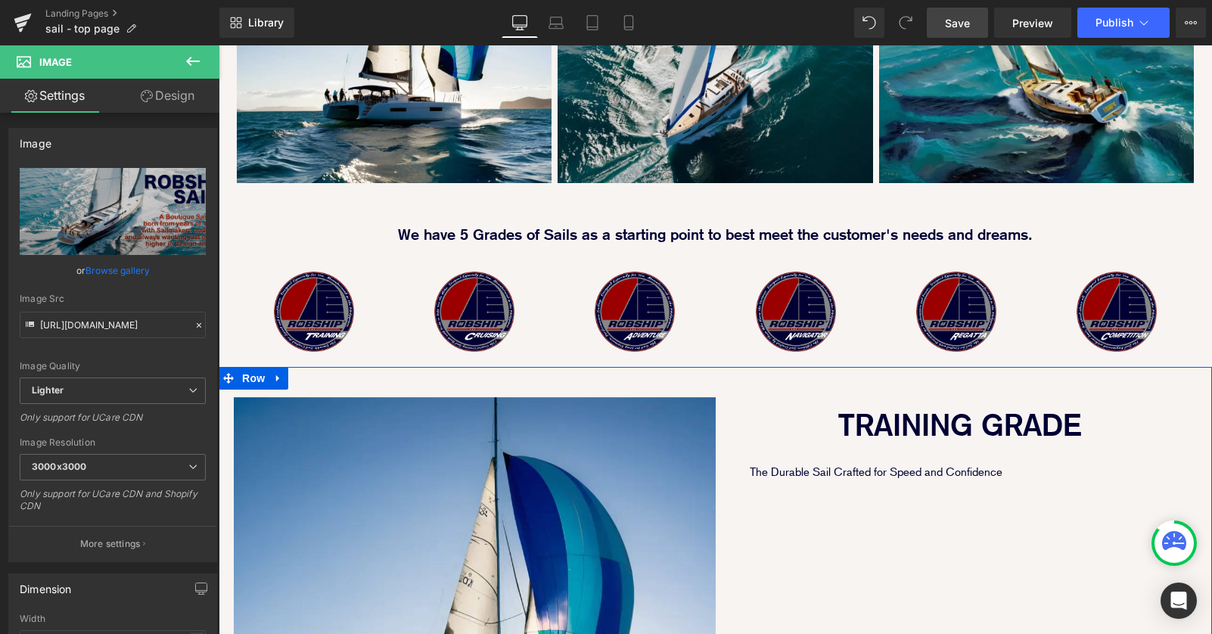
scroll to position [1206, 0]
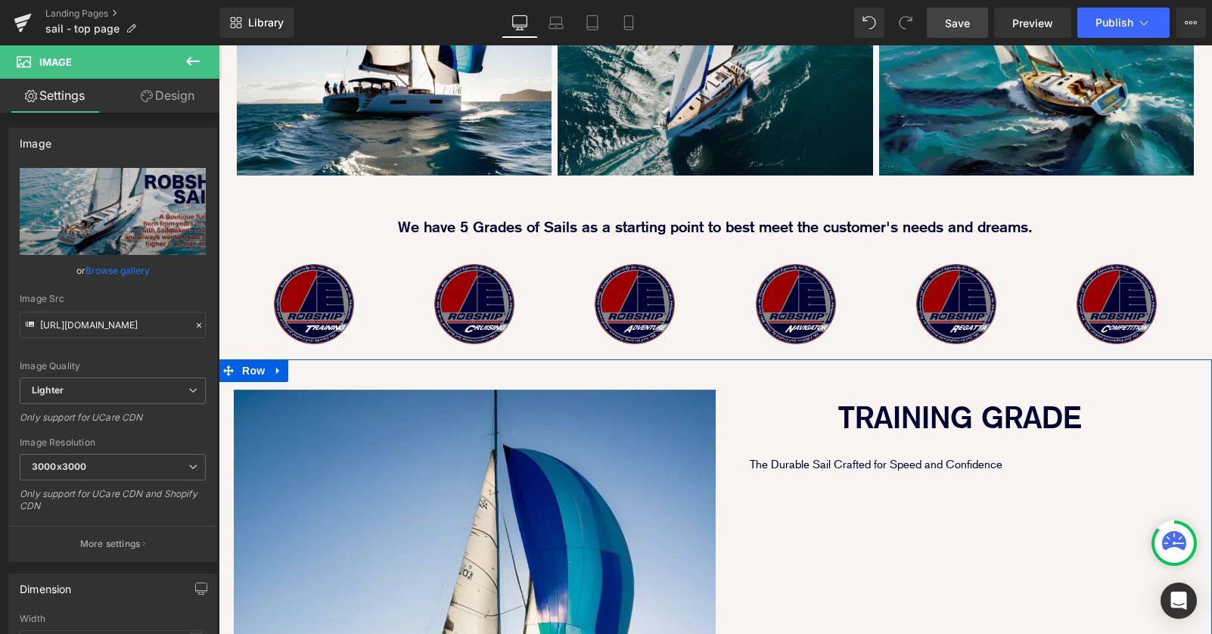
click at [828, 503] on div "Image TRAINING GRADE Text Block The Durable Sail Crafted for Speed and Confiden…" at bounding box center [716, 619] width 994 height 520
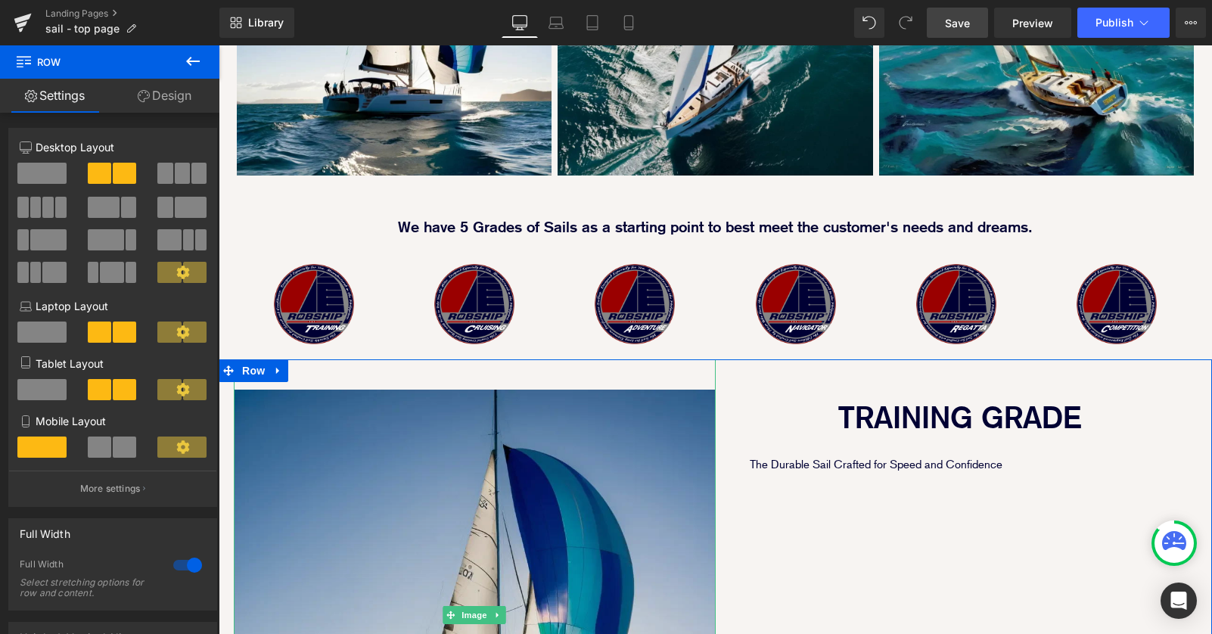
click at [690, 359] on img at bounding box center [475, 615] width 482 height 512
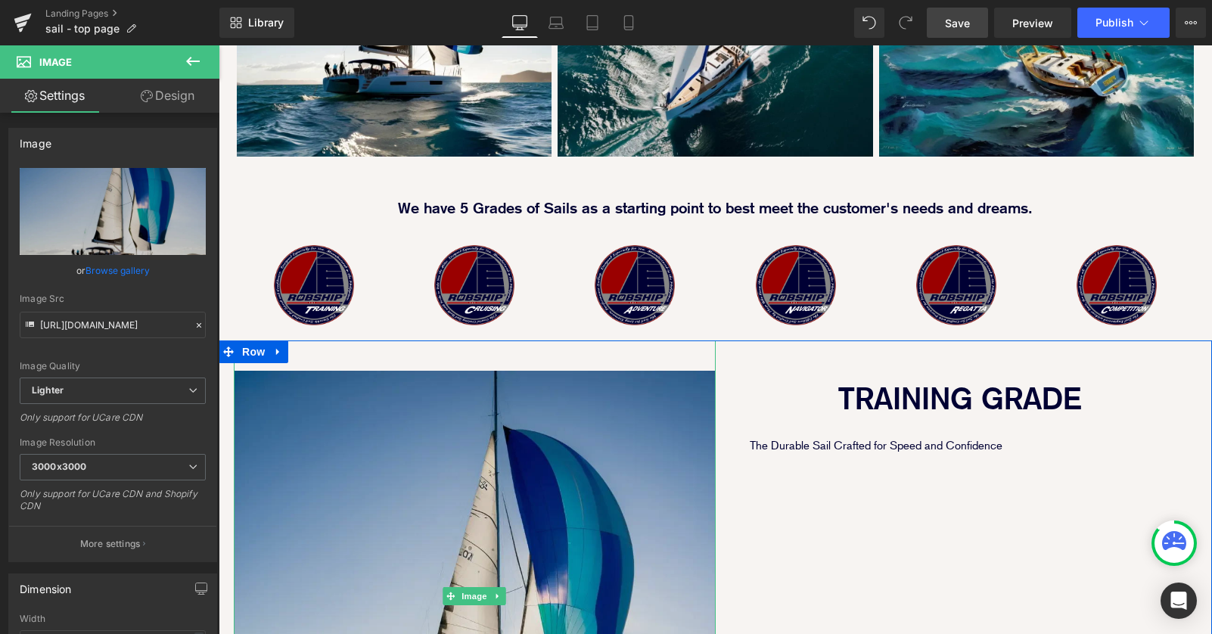
scroll to position [1315, 0]
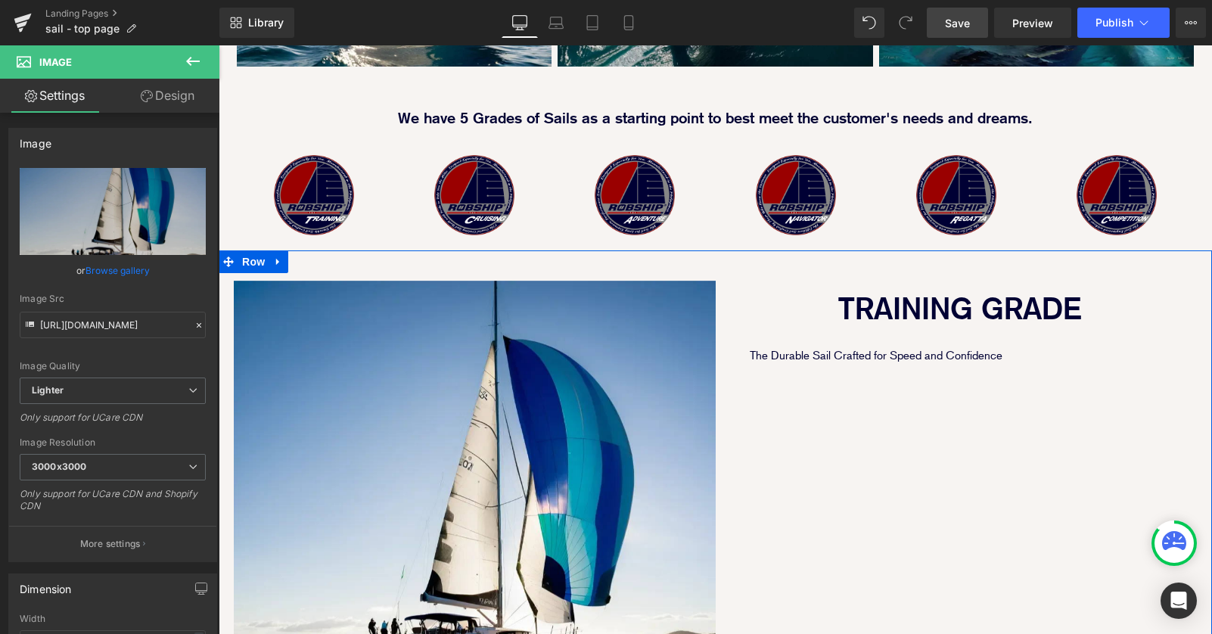
click at [850, 424] on div "Image TRAINING GRADE Text Block The Durable Sail Crafted for Speed and Confiden…" at bounding box center [716, 510] width 994 height 520
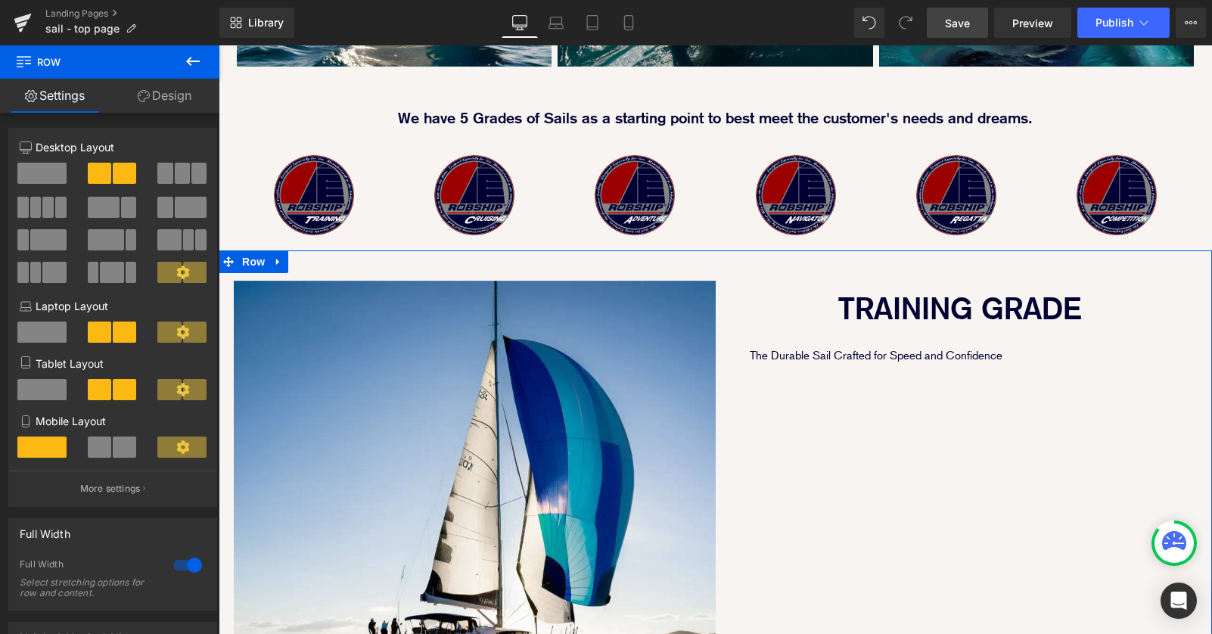
click at [766, 363] on div "Image TRAINING GRADE Text Block The Durable Sail Crafted for Speed and Confiden…" at bounding box center [716, 510] width 994 height 520
click at [278, 257] on icon at bounding box center [278, 262] width 11 height 11
click at [316, 257] on icon at bounding box center [318, 262] width 11 height 11
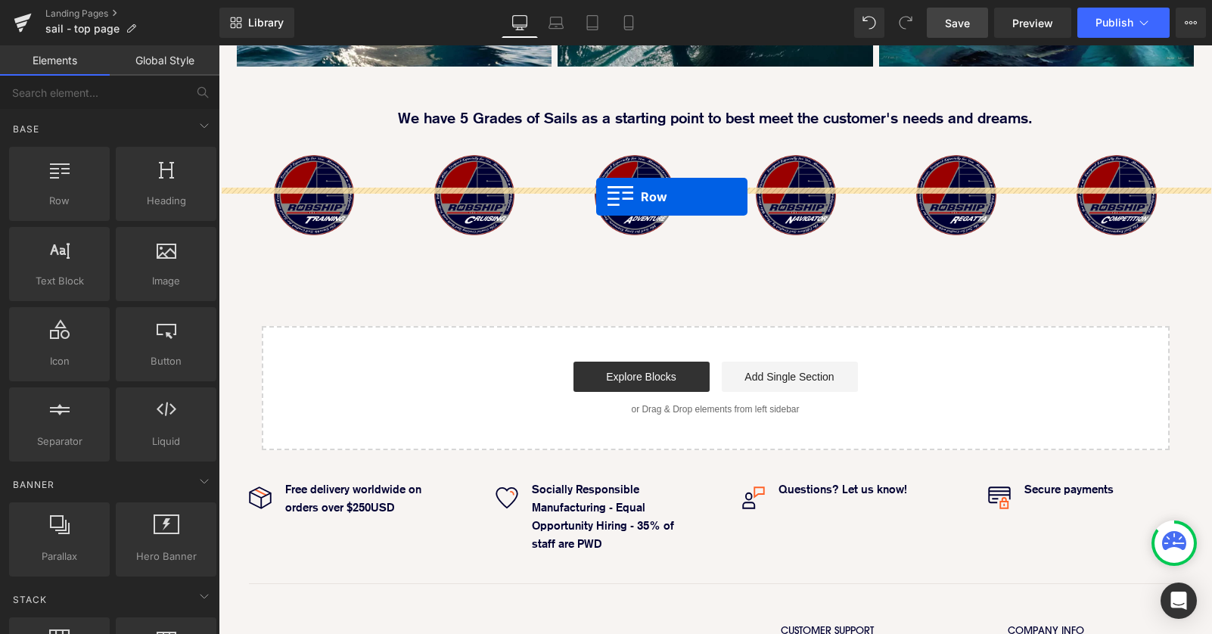
drag, startPoint x: 276, startPoint y: 244, endPoint x: 596, endPoint y: 197, distance: 323.6
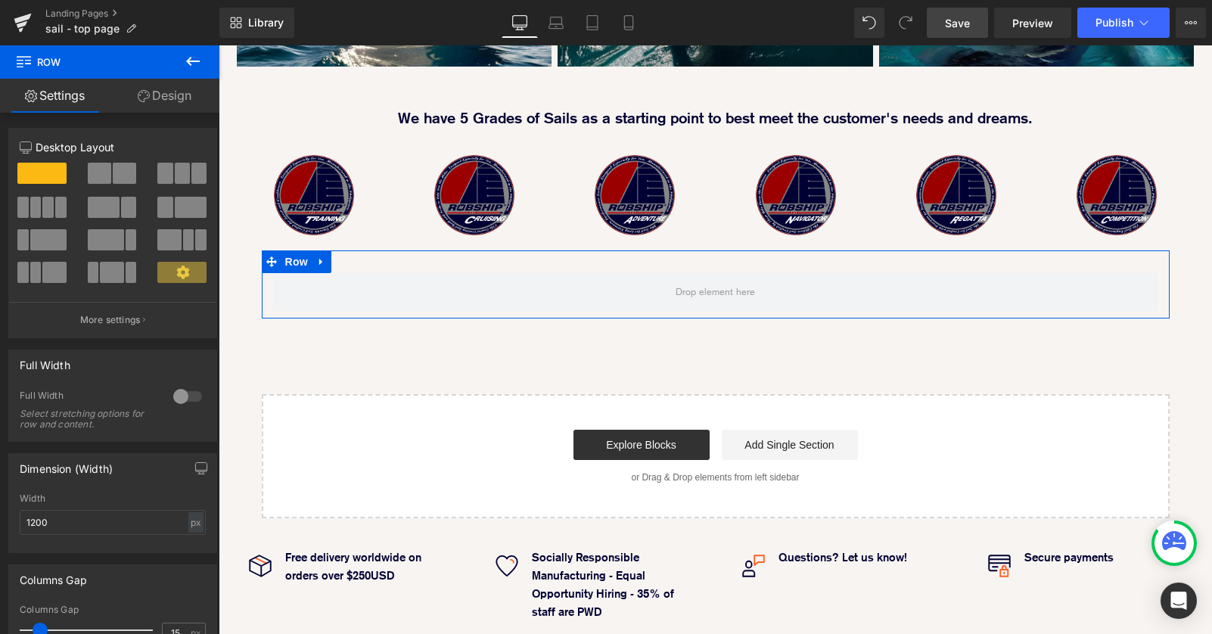
click at [174, 96] on link "Design" at bounding box center [165, 96] width 110 height 34
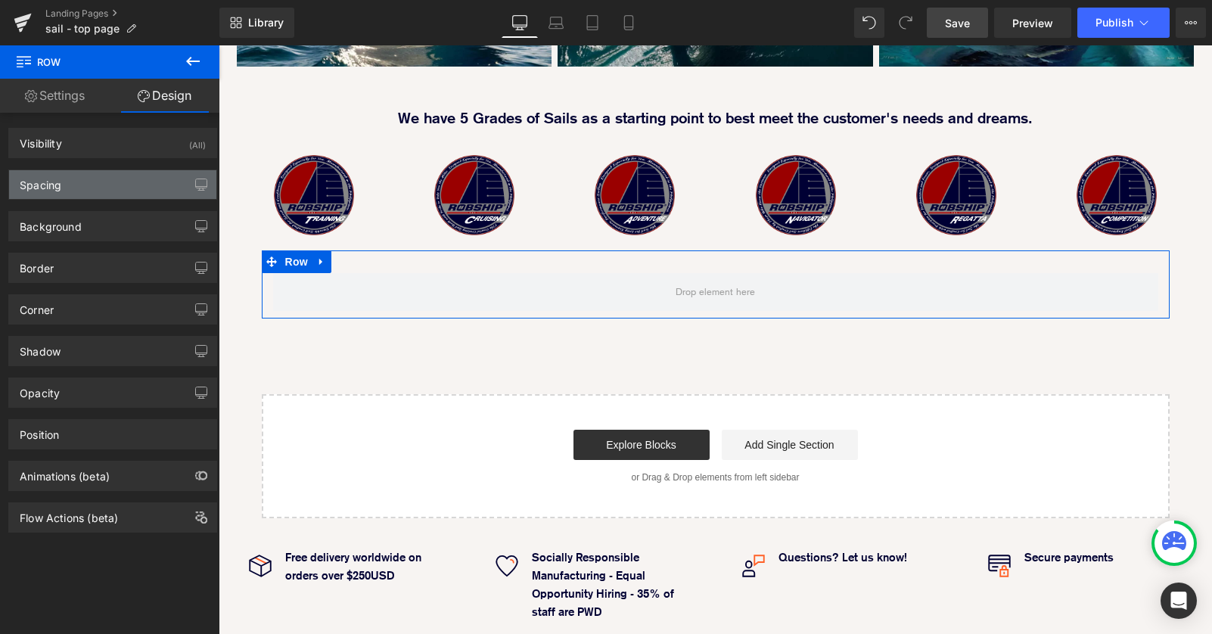
type input "0"
type input "30"
type input "0"
type input "10"
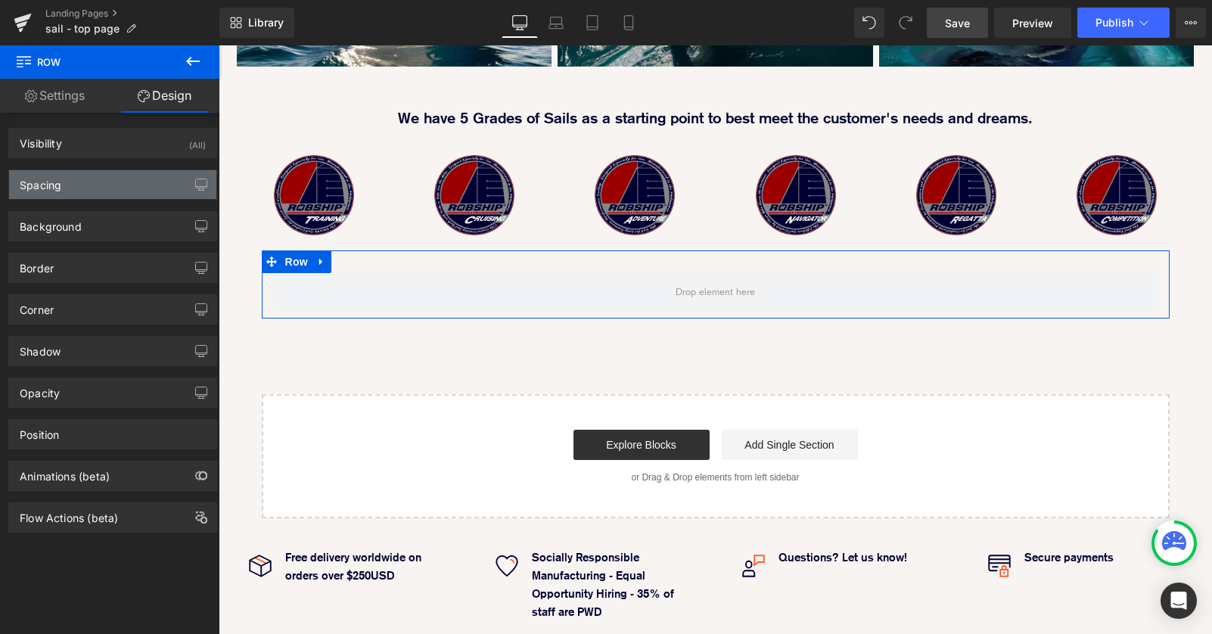
click at [146, 179] on div "Spacing" at bounding box center [112, 184] width 207 height 29
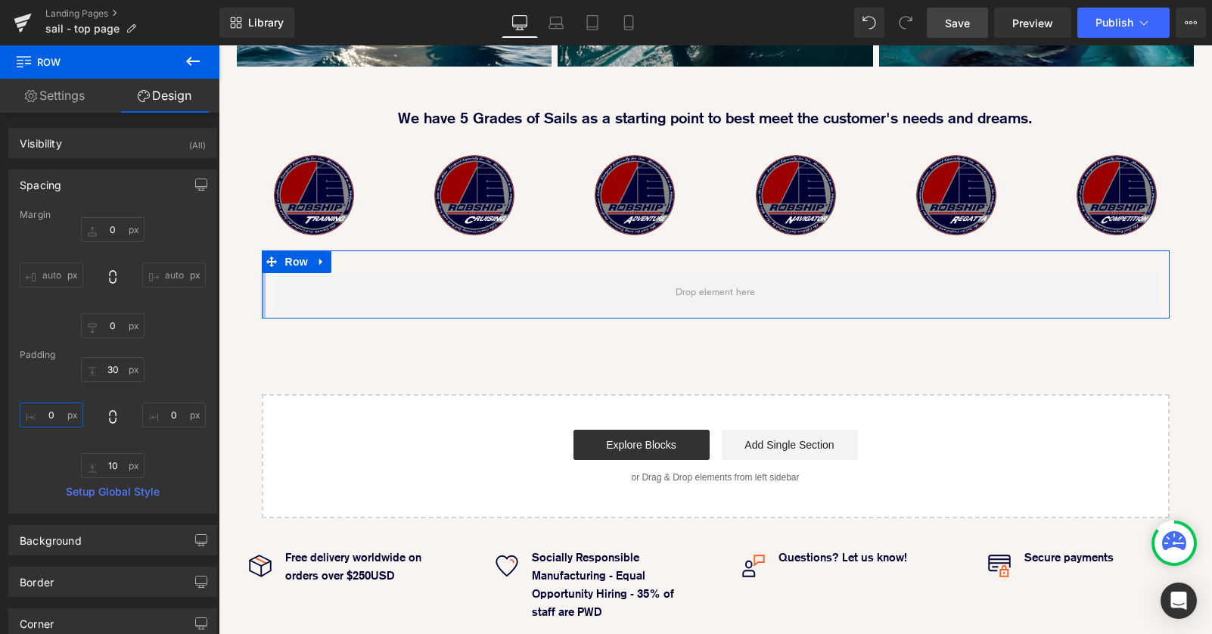
click at [42, 412] on input "0" at bounding box center [52, 415] width 64 height 25
click at [46, 418] on input "0" at bounding box center [52, 415] width 64 height 25
type input "20"
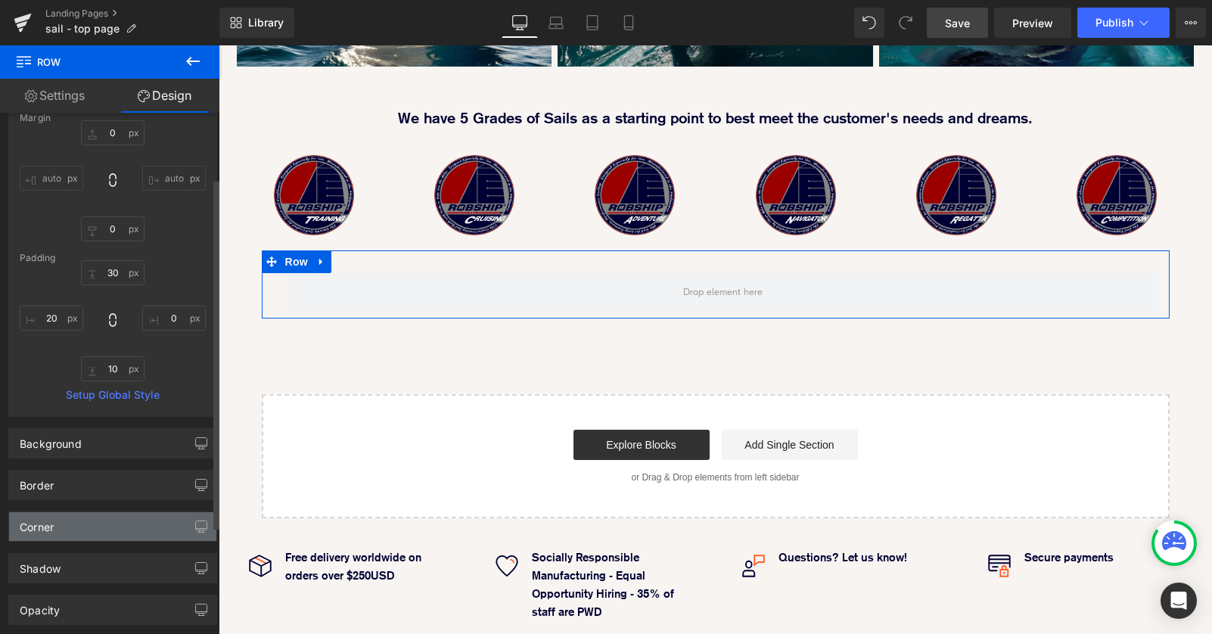
scroll to position [96, 0]
click at [156, 319] on input "0" at bounding box center [174, 318] width 64 height 25
click at [159, 320] on input "0" at bounding box center [174, 318] width 64 height 25
type input "20"
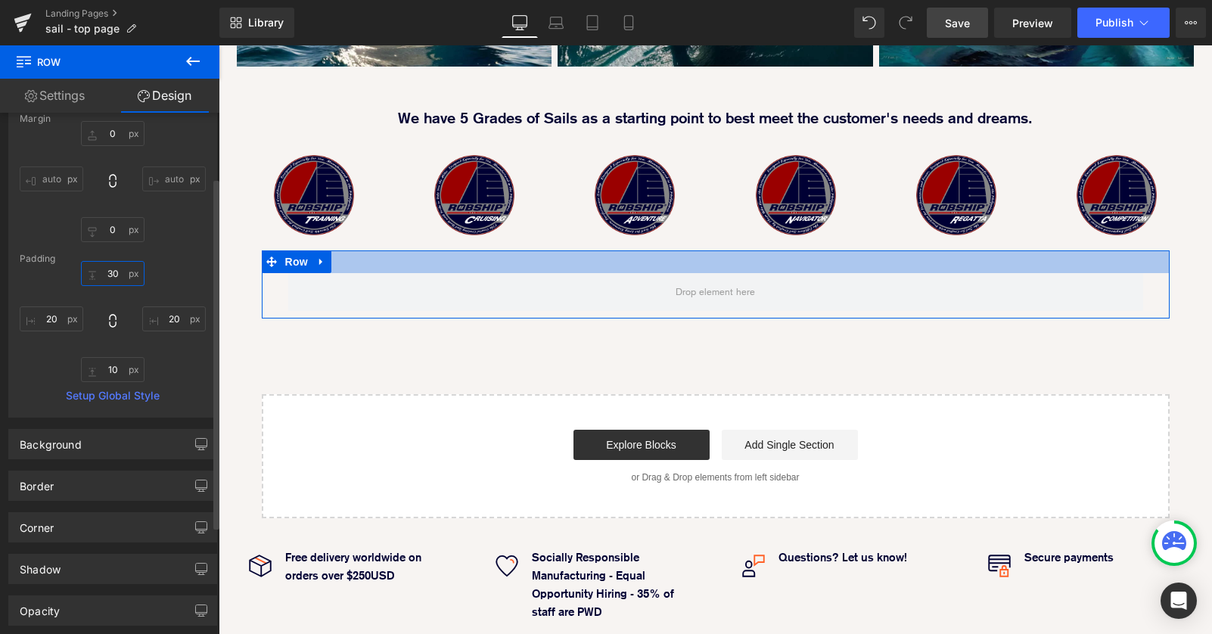
click at [107, 272] on input "30" at bounding box center [113, 273] width 64 height 25
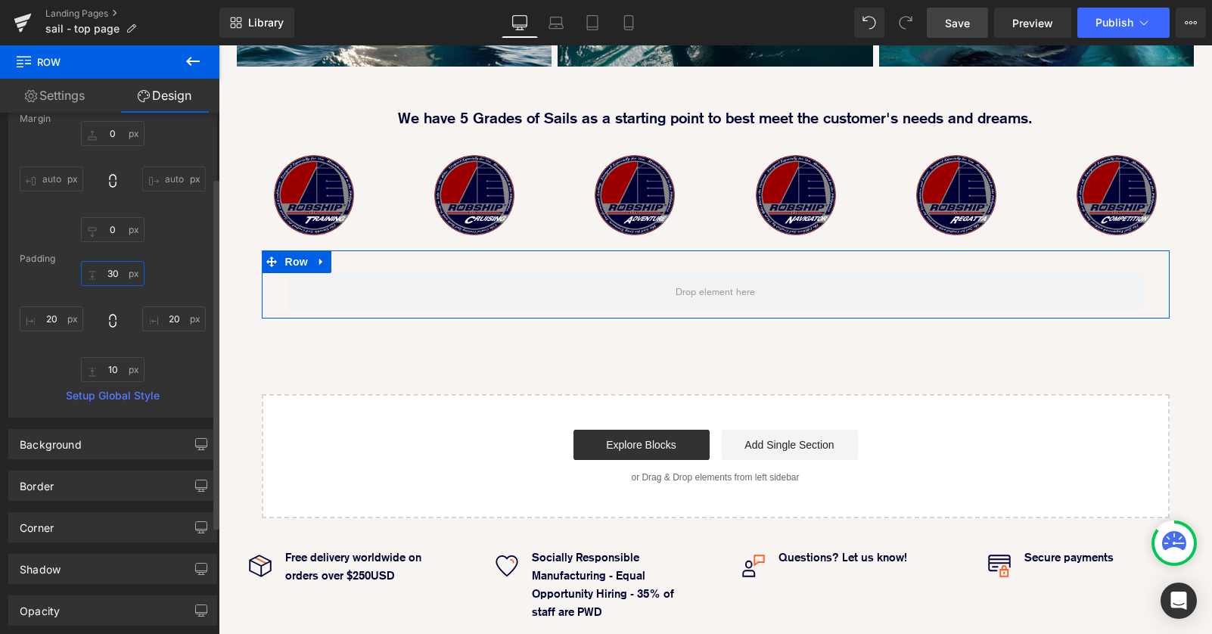
type input "0"
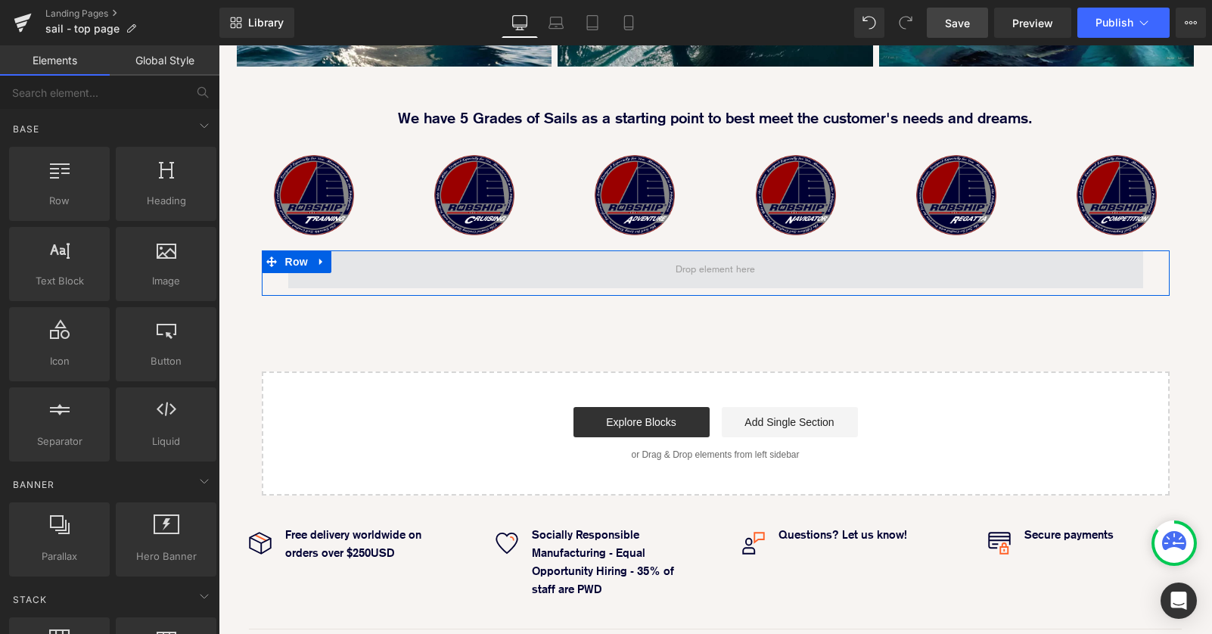
click at [437, 250] on span at bounding box center [715, 269] width 855 height 38
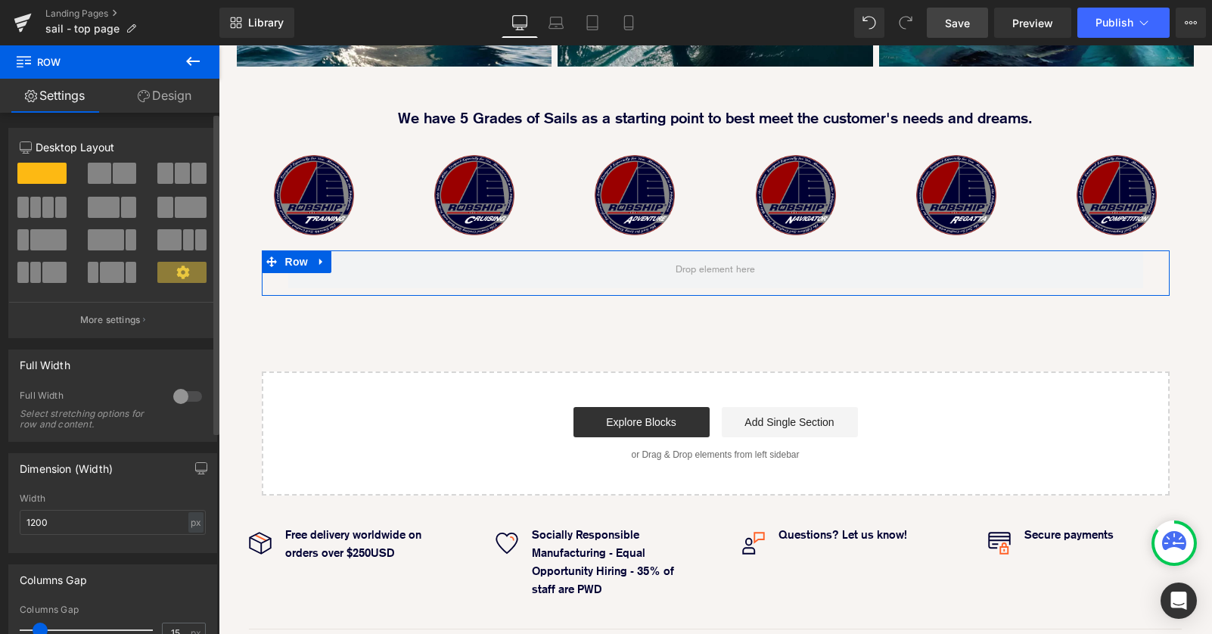
drag, startPoint x: 184, startPoint y: 164, endPoint x: 69, endPoint y: 271, distance: 156.9
click at [184, 164] on button at bounding box center [182, 173] width 51 height 21
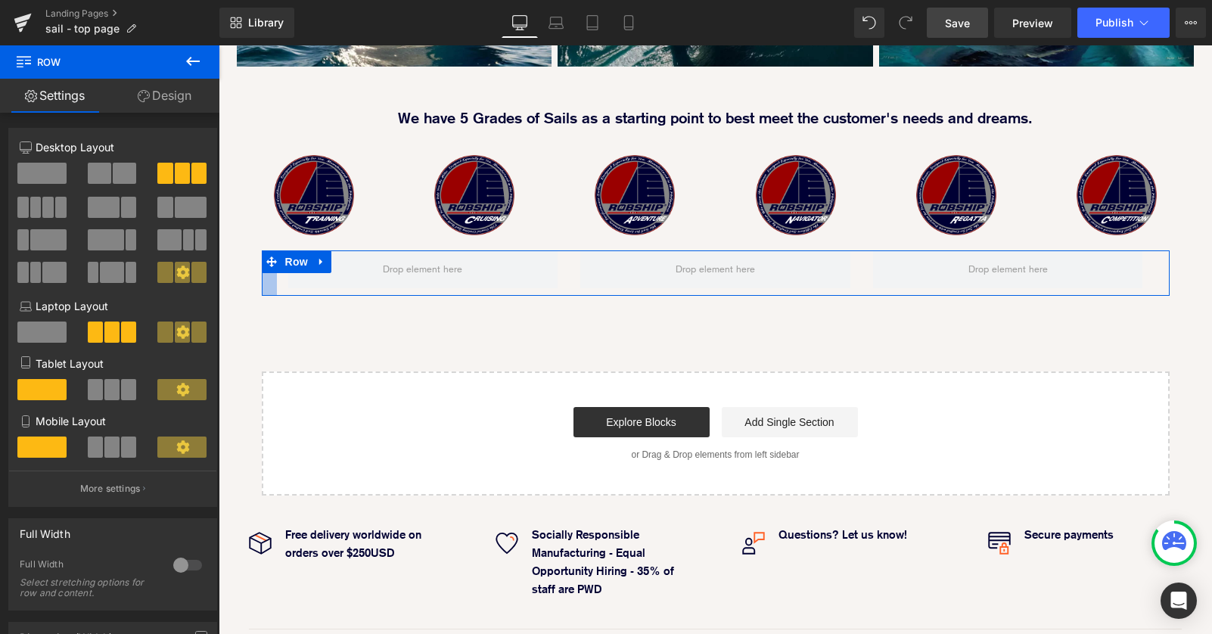
click at [268, 250] on div at bounding box center [269, 272] width 15 height 45
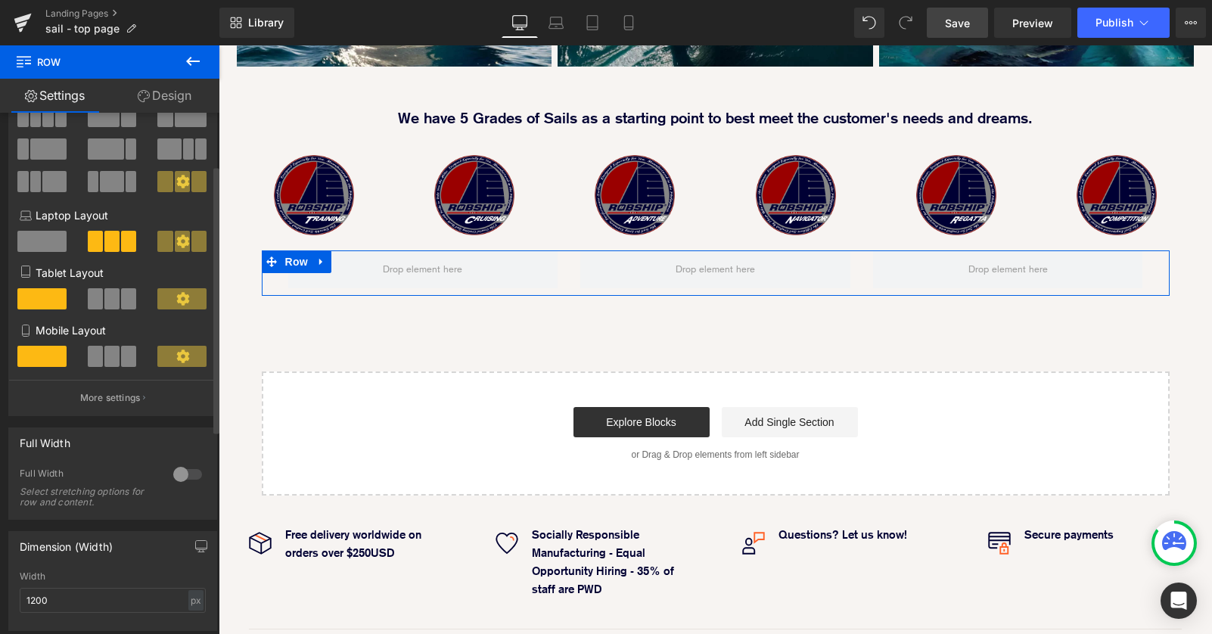
scroll to position [103, 0]
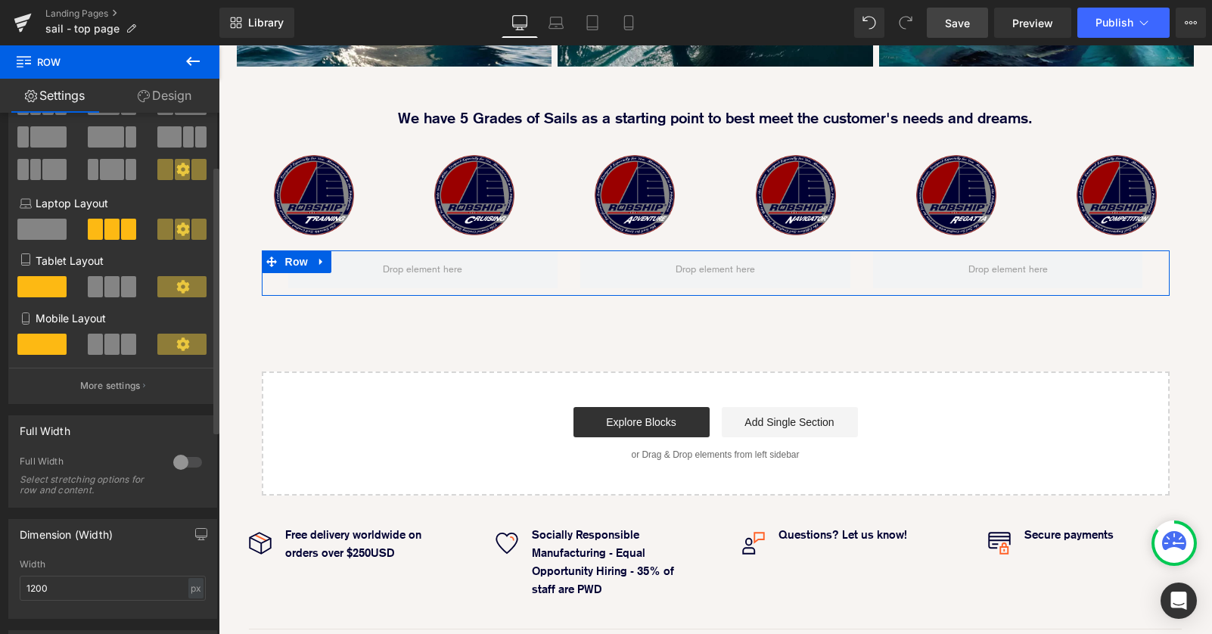
click at [178, 461] on div at bounding box center [187, 462] width 36 height 24
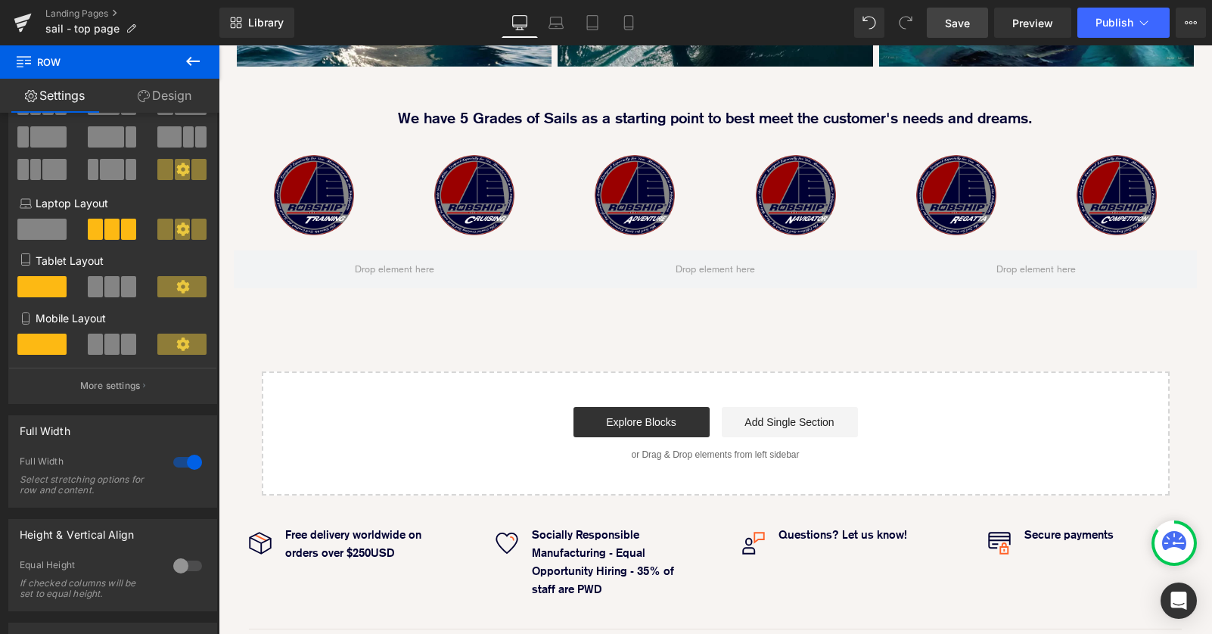
click at [201, 54] on icon at bounding box center [193, 61] width 18 height 18
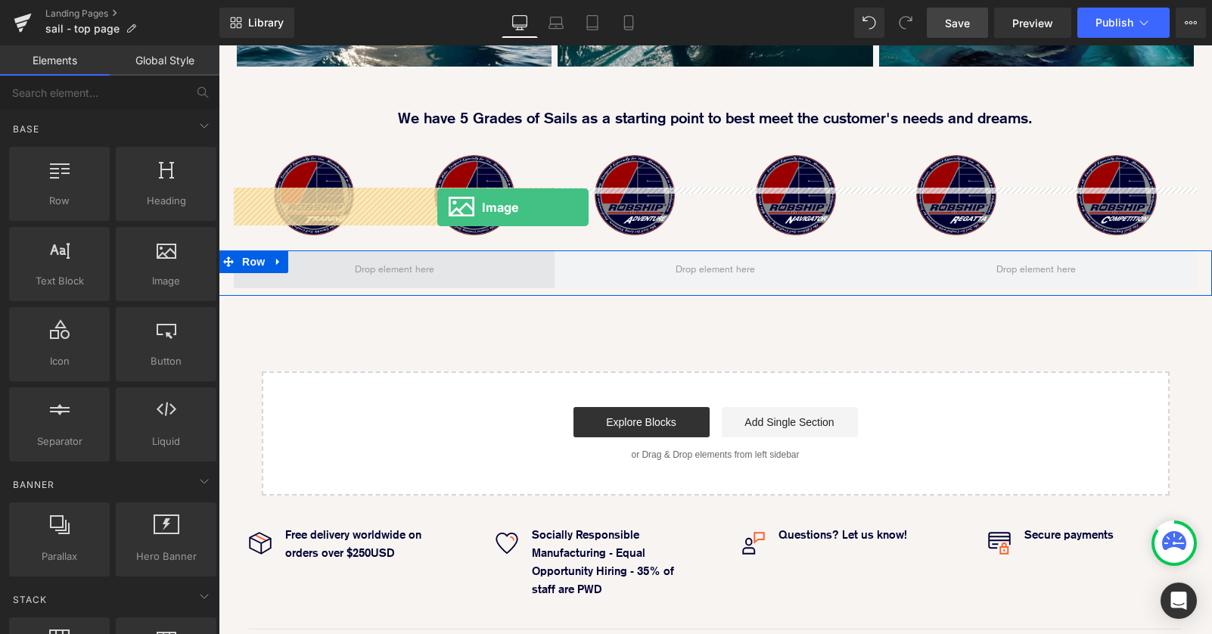
drag, startPoint x: 377, startPoint y: 317, endPoint x: 437, endPoint y: 205, distance: 127.3
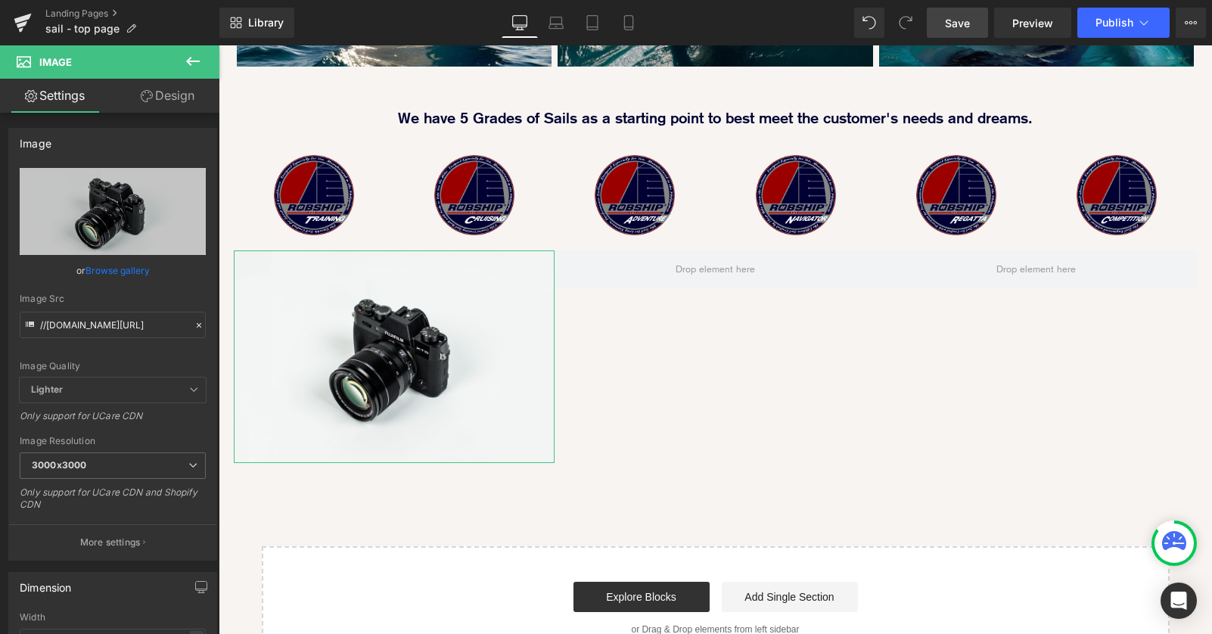
click at [165, 90] on link "Design" at bounding box center [168, 96] width 110 height 34
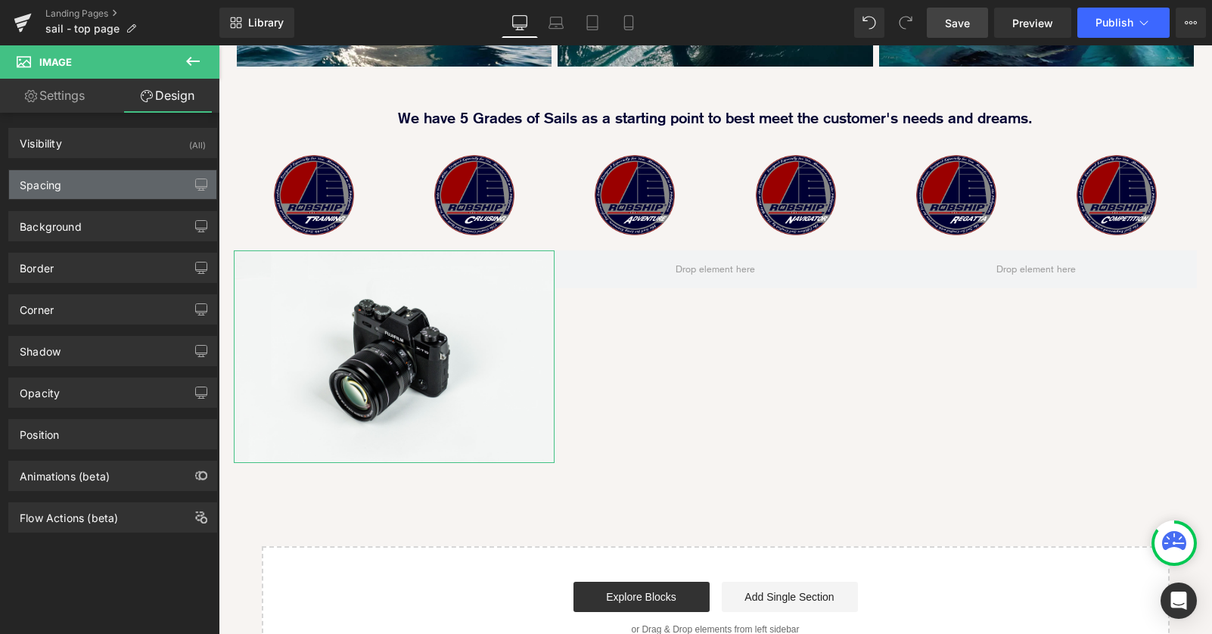
click at [105, 187] on div "Spacing" at bounding box center [112, 184] width 207 height 29
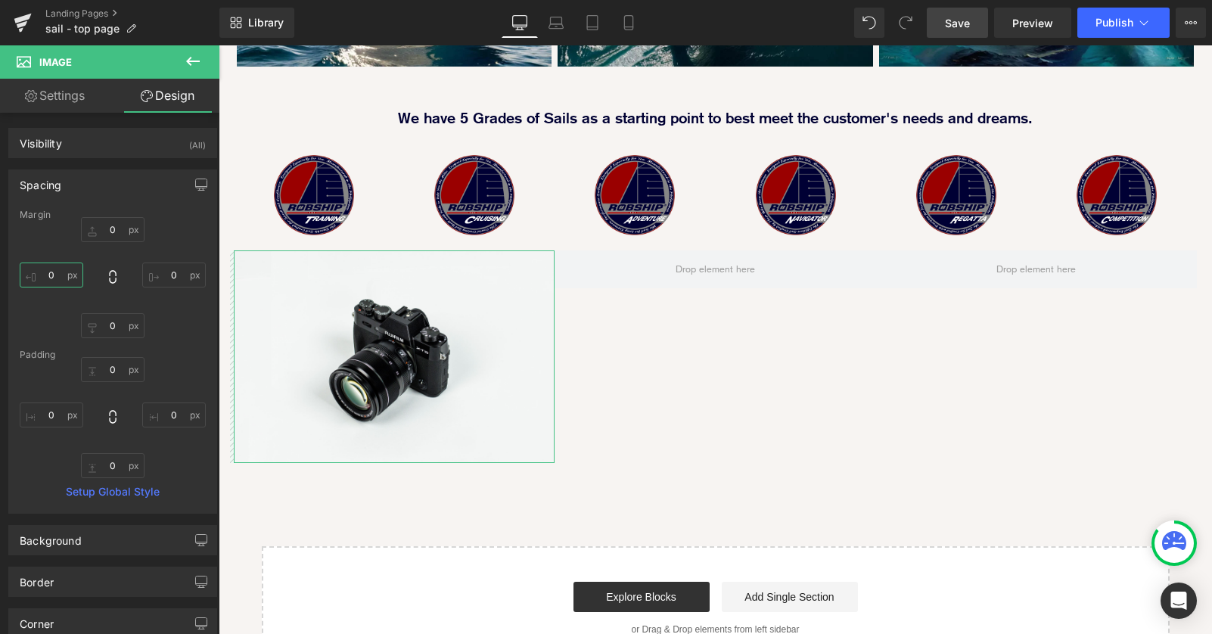
click at [46, 272] on input "0" at bounding box center [52, 275] width 64 height 25
click at [48, 279] on input "0" at bounding box center [52, 275] width 64 height 25
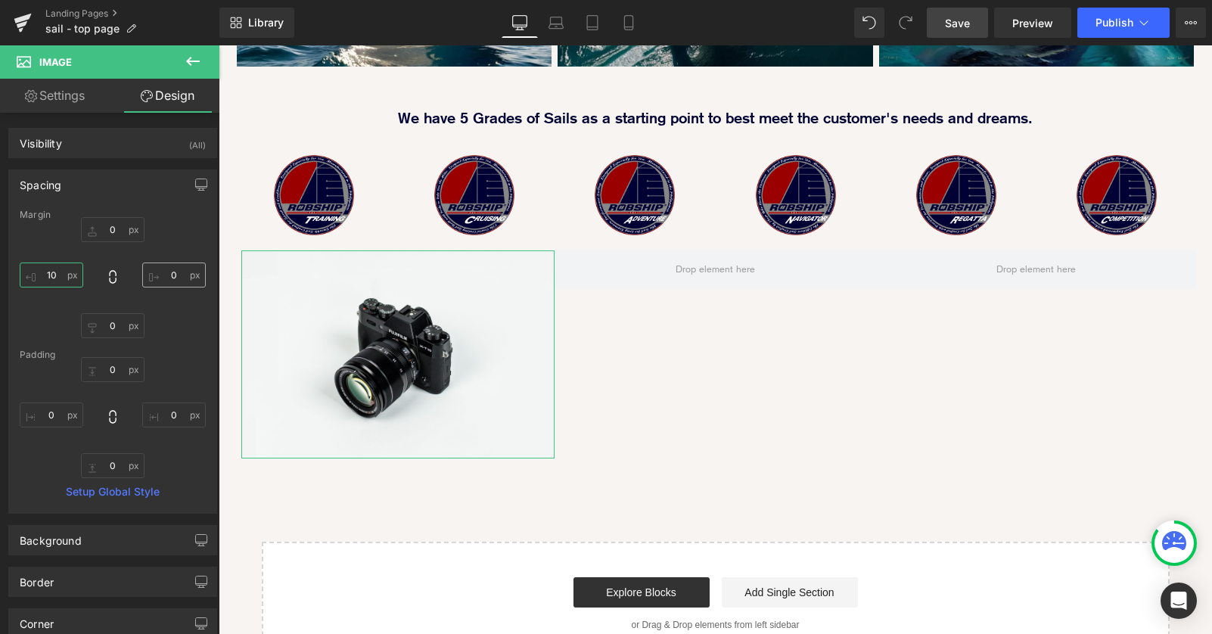
type input "10"
click at [163, 277] on input "0" at bounding box center [174, 275] width 64 height 25
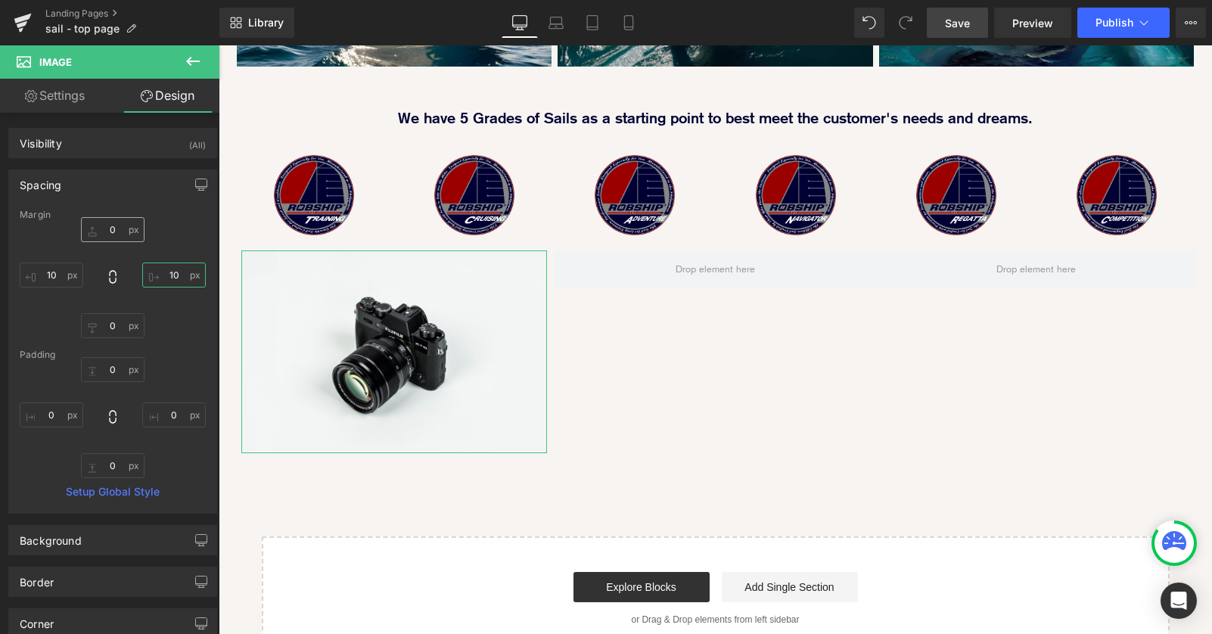
type input "10"
click at [104, 230] on input "0" at bounding box center [113, 229] width 64 height 25
click at [108, 226] on input "0" at bounding box center [113, 229] width 64 height 25
type input "20"
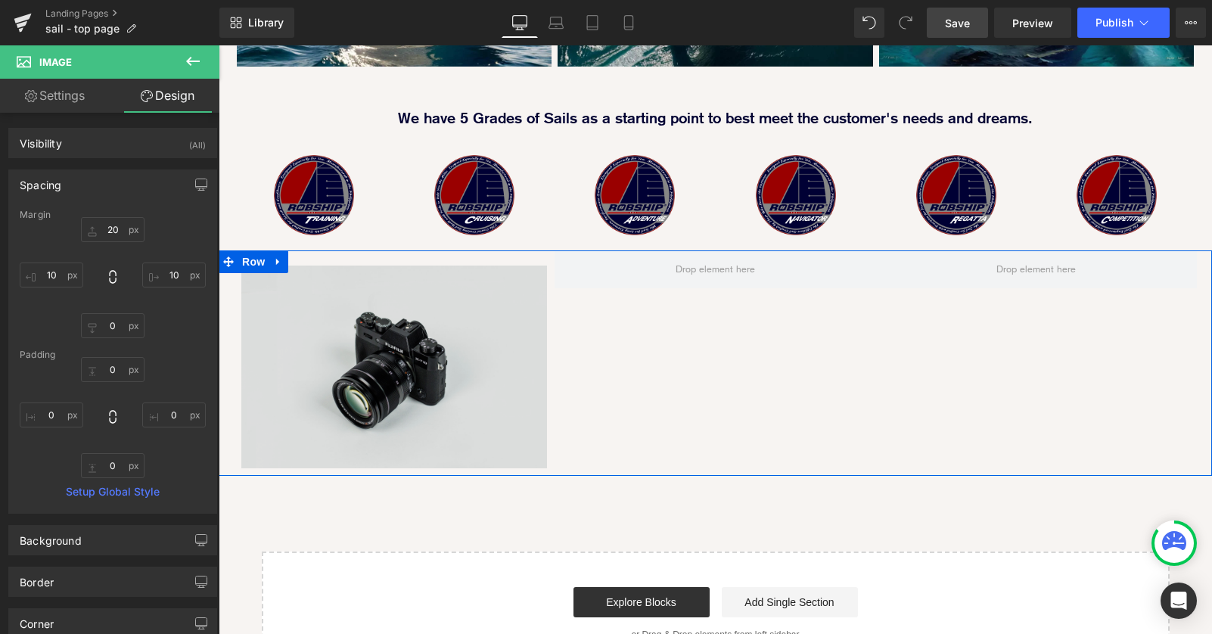
drag, startPoint x: 528, startPoint y: 346, endPoint x: 504, endPoint y: 341, distance: 24.6
click at [527, 346] on img at bounding box center [394, 367] width 306 height 203
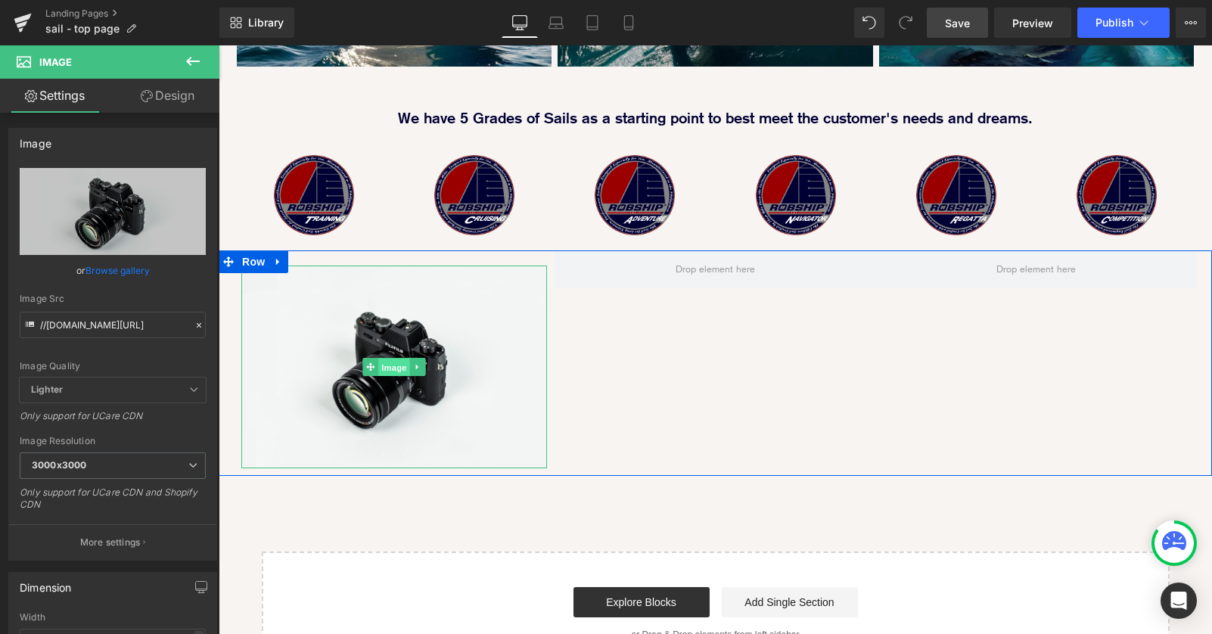
click at [387, 359] on span "Image" at bounding box center [394, 368] width 32 height 18
click at [395, 358] on span "Image" at bounding box center [394, 367] width 32 height 18
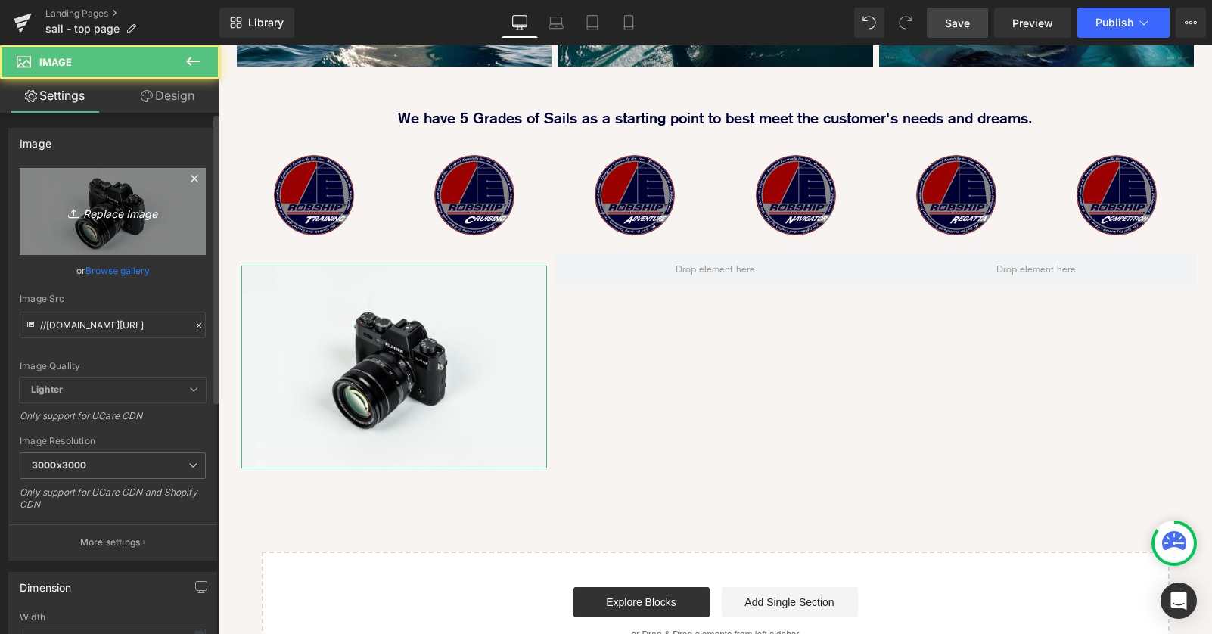
click at [120, 217] on icon "Replace Image" at bounding box center [112, 211] width 121 height 19
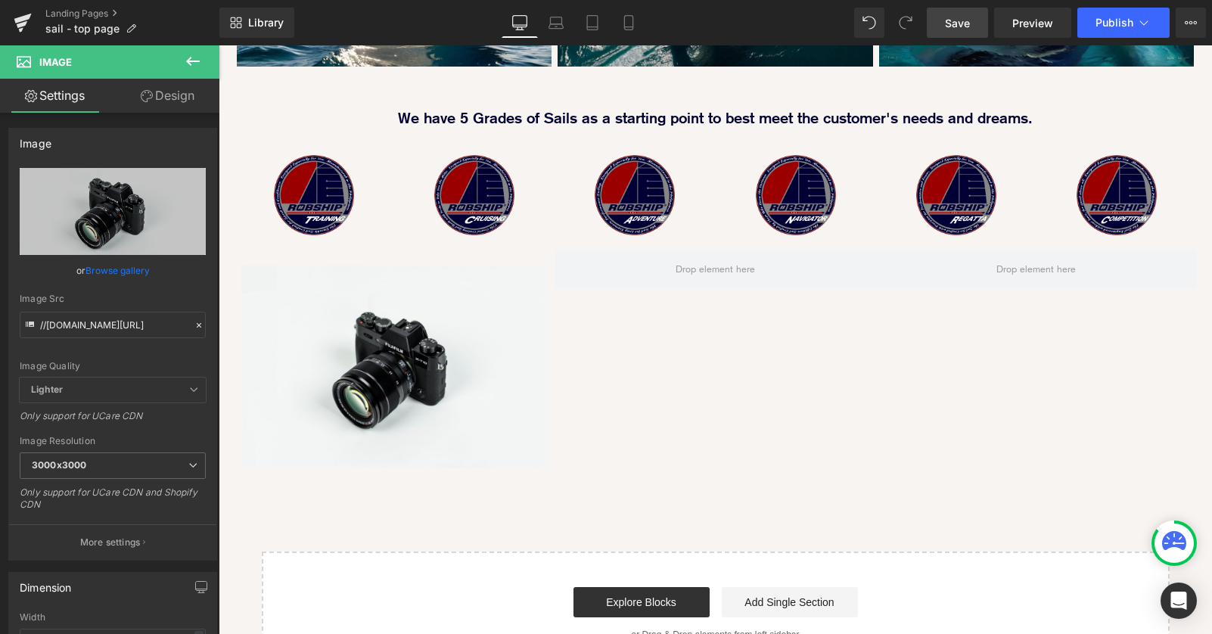
type input "C:\fakepath\grade_visual_panel_training.jpg"
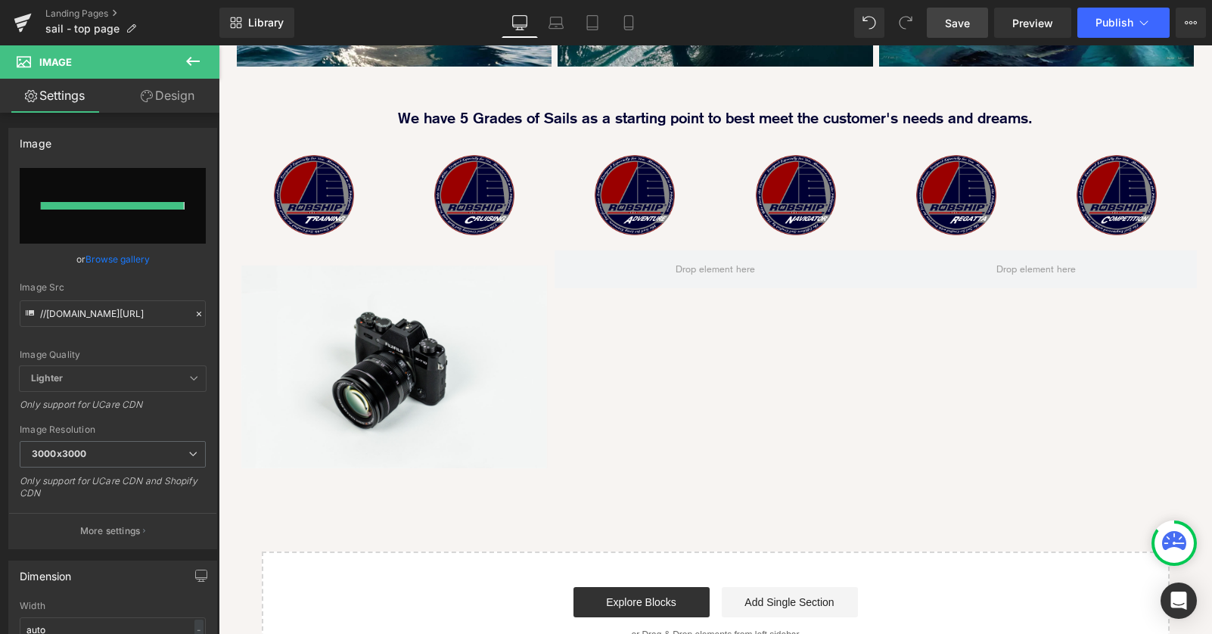
type input "[URL][DOMAIN_NAME]"
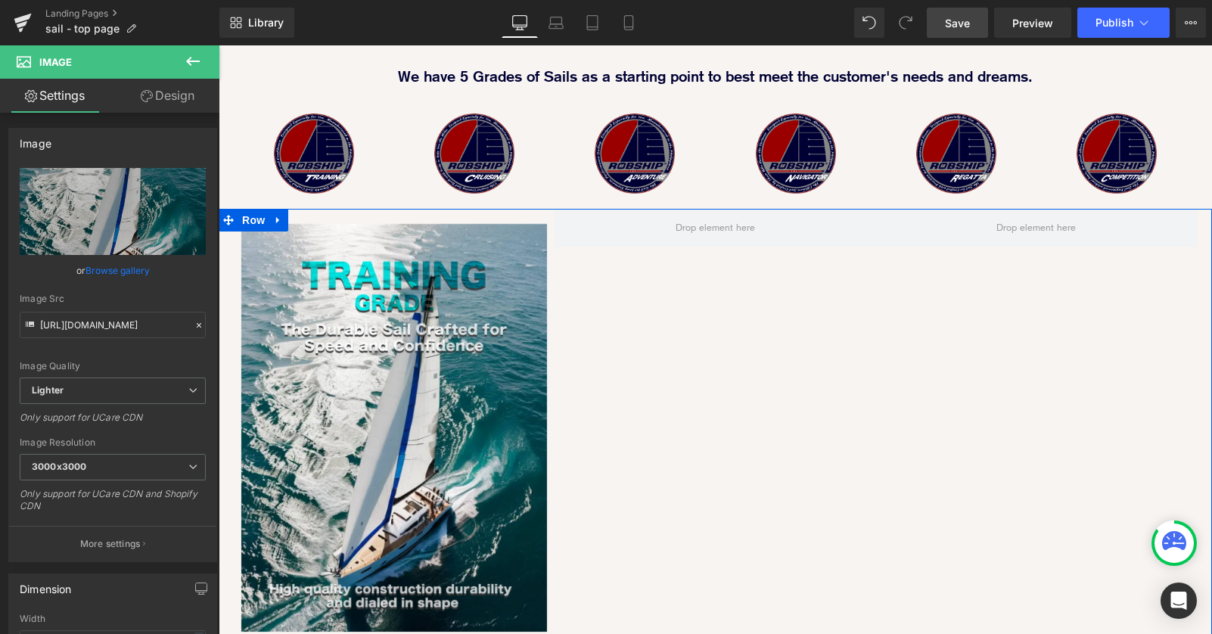
scroll to position [1359, 0]
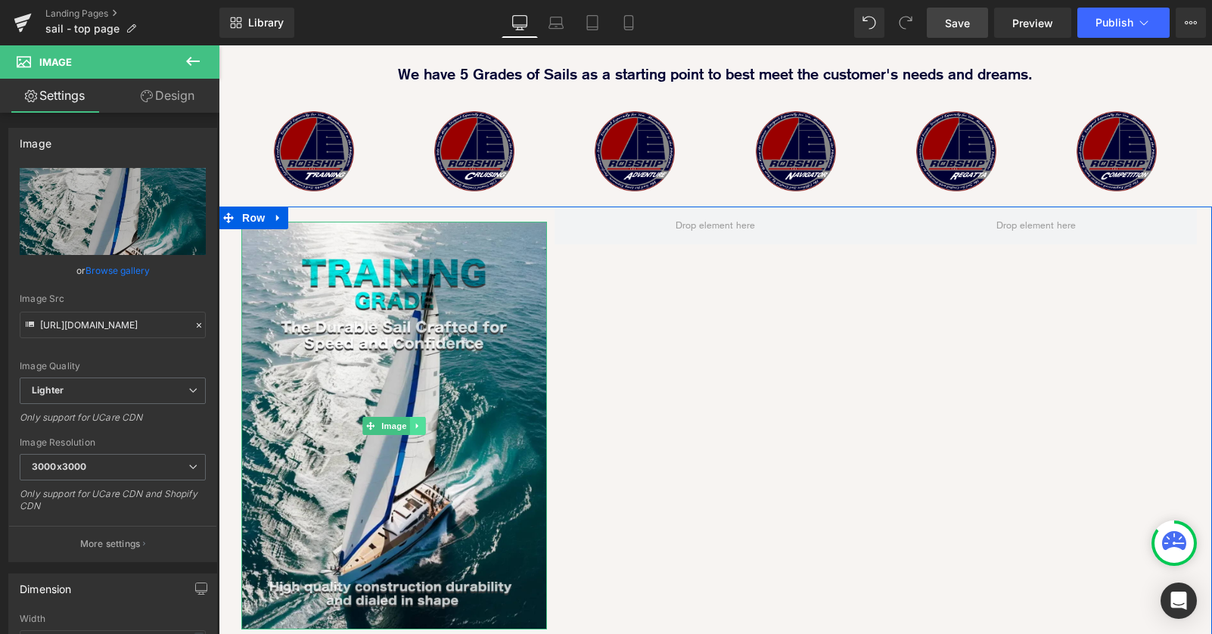
click at [417, 421] on icon at bounding box center [418, 425] width 8 height 9
click at [414, 421] on icon at bounding box center [410, 425] width 8 height 8
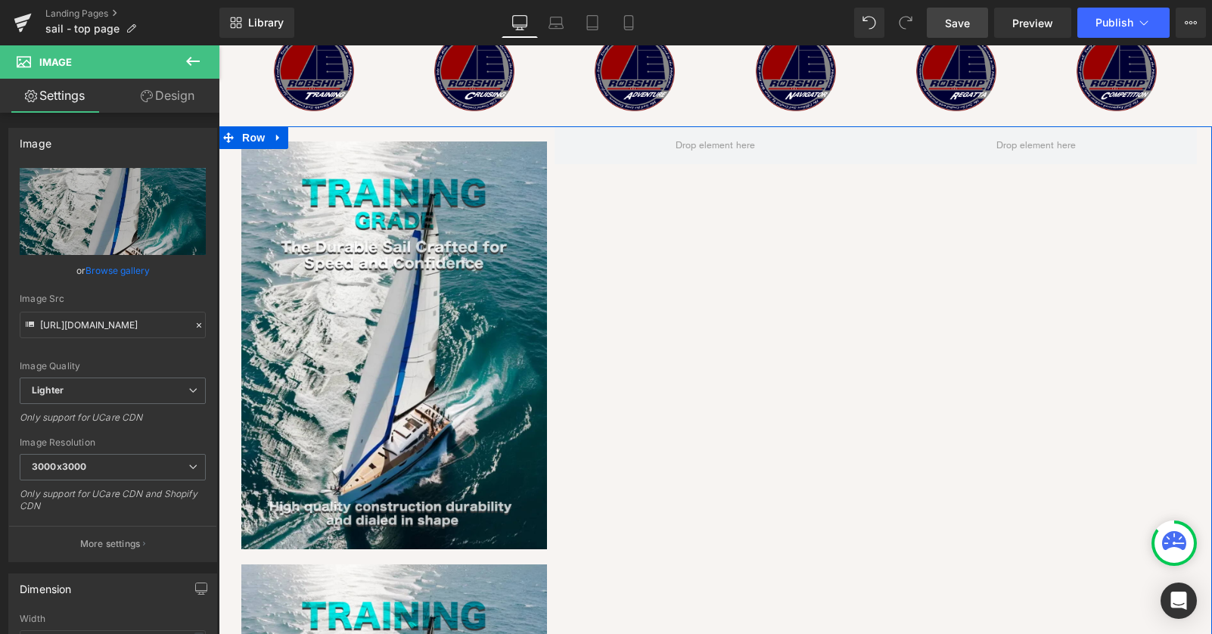
scroll to position [1292, 0]
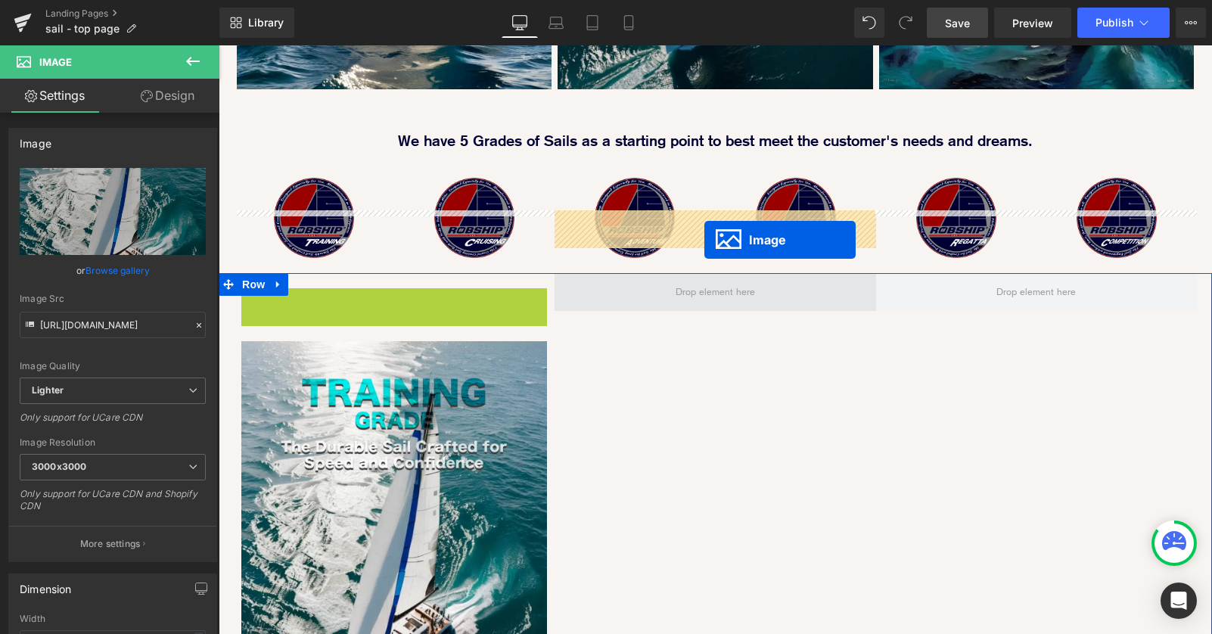
drag, startPoint x: 344, startPoint y: 432, endPoint x: 704, endPoint y: 239, distance: 409.3
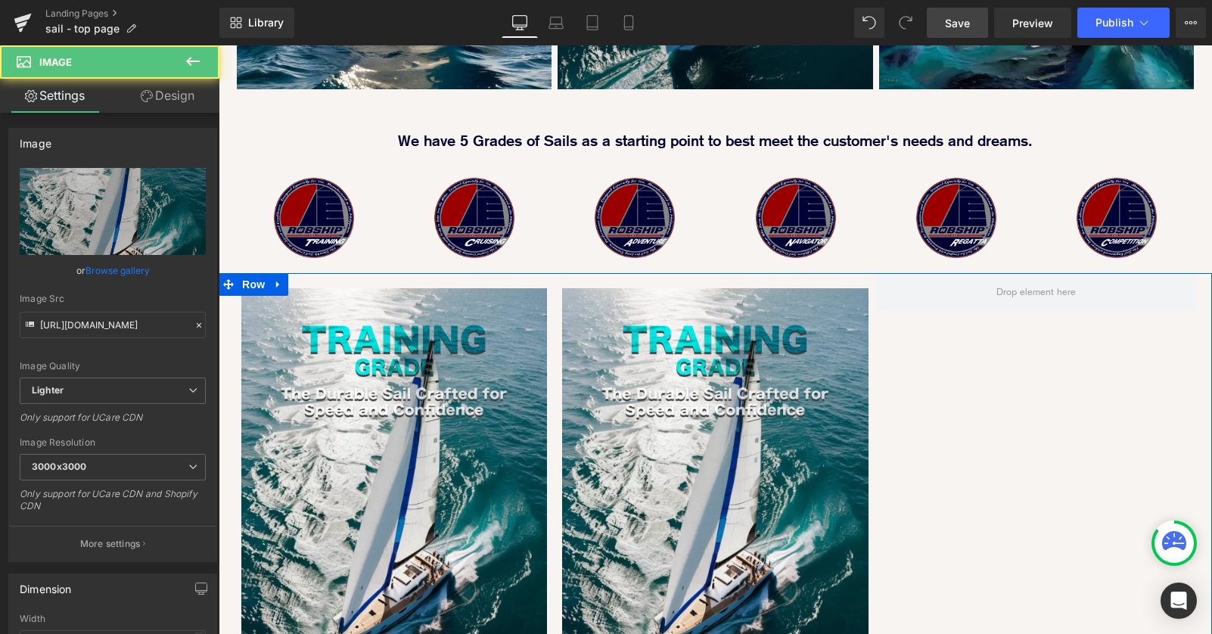
click at [993, 426] on div "Image Image Row" at bounding box center [716, 488] width 994 height 431
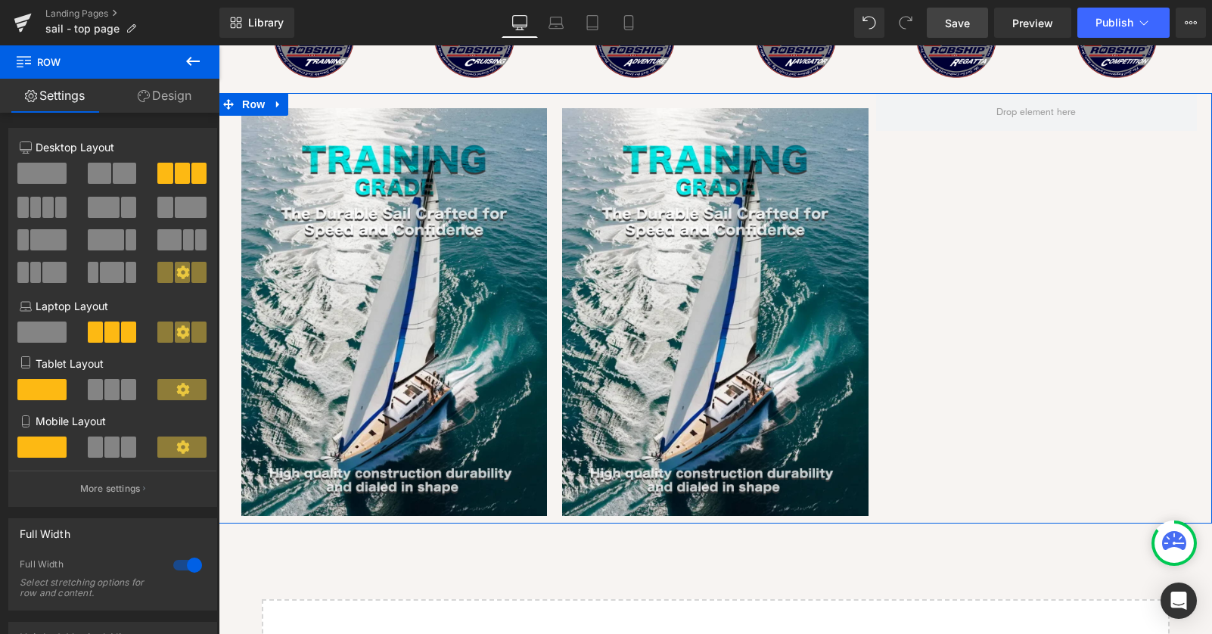
scroll to position [1295, 0]
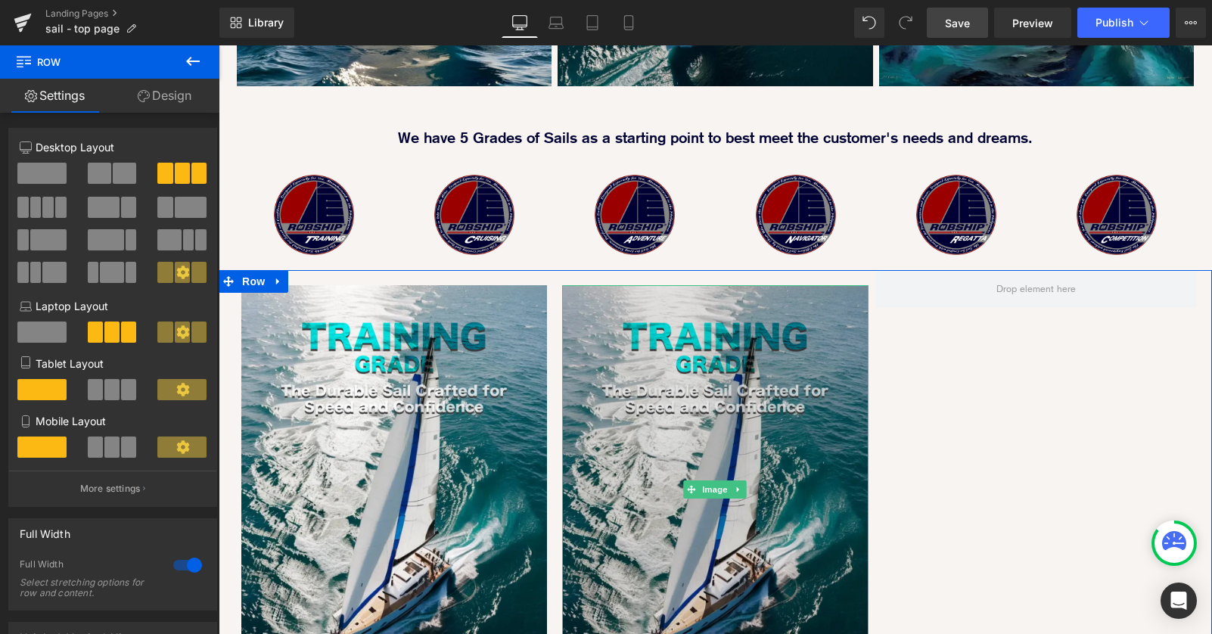
click at [726, 383] on img at bounding box center [715, 489] width 306 height 408
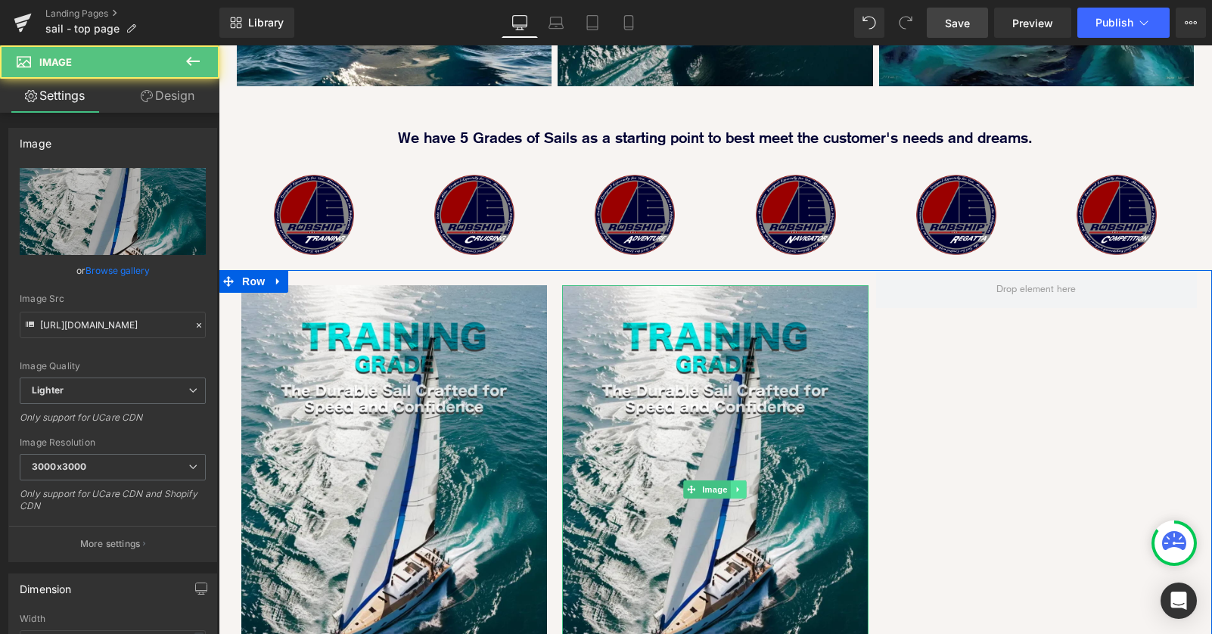
click at [738, 485] on icon at bounding box center [739, 489] width 8 height 9
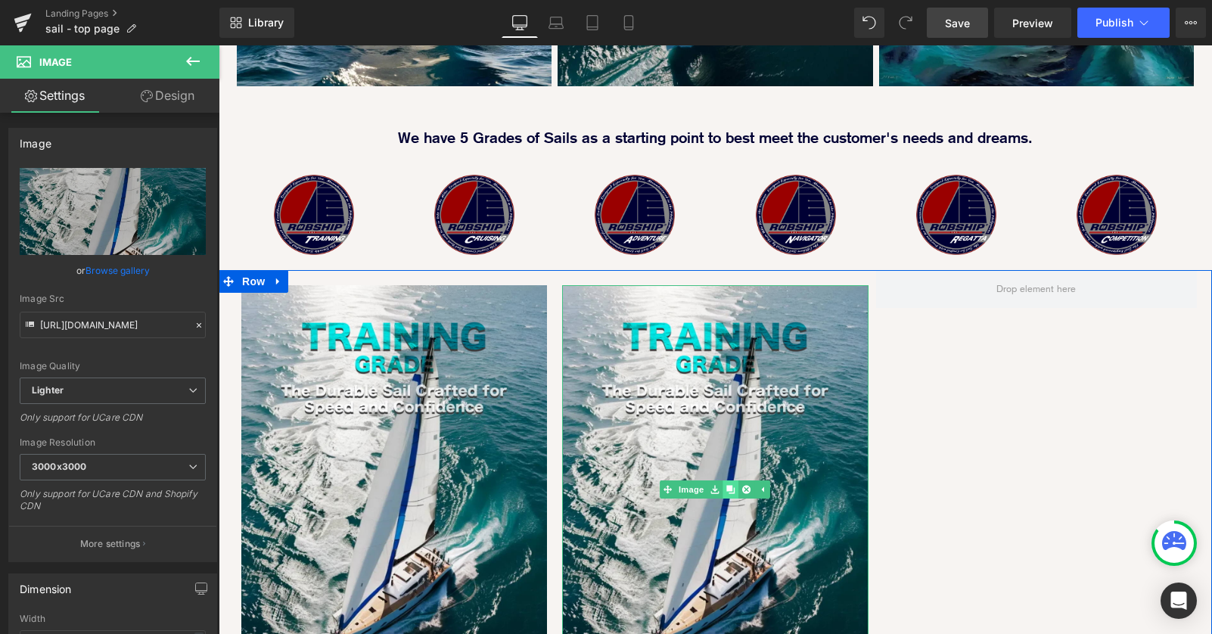
click at [733, 485] on icon at bounding box center [731, 489] width 8 height 9
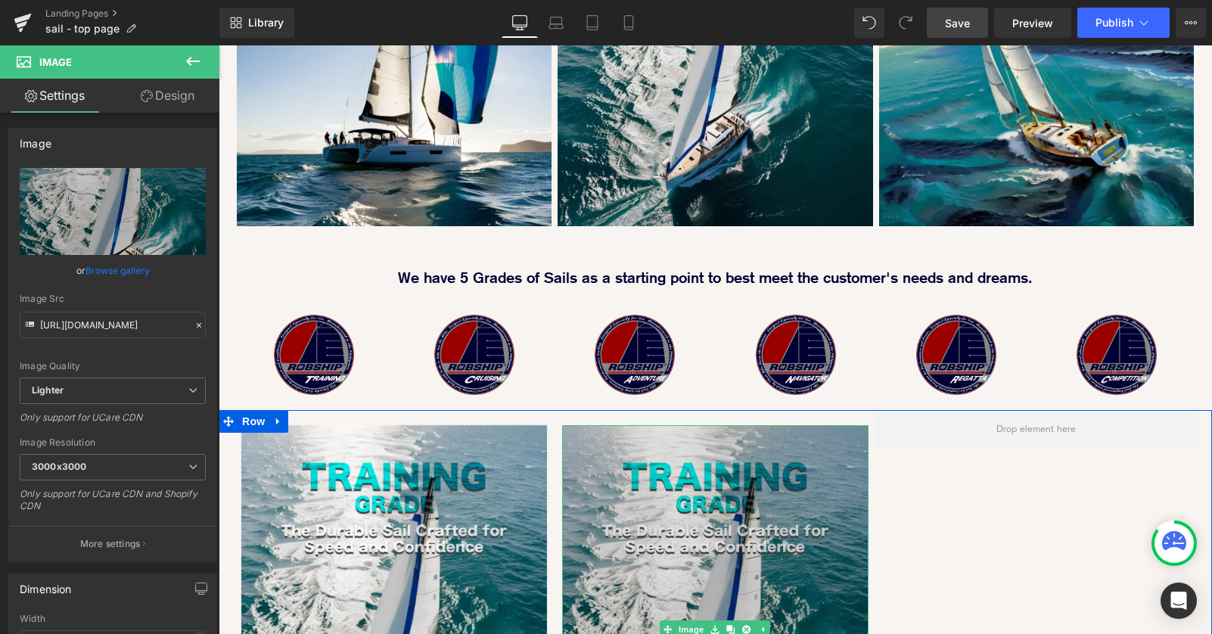
scroll to position [1171, 0]
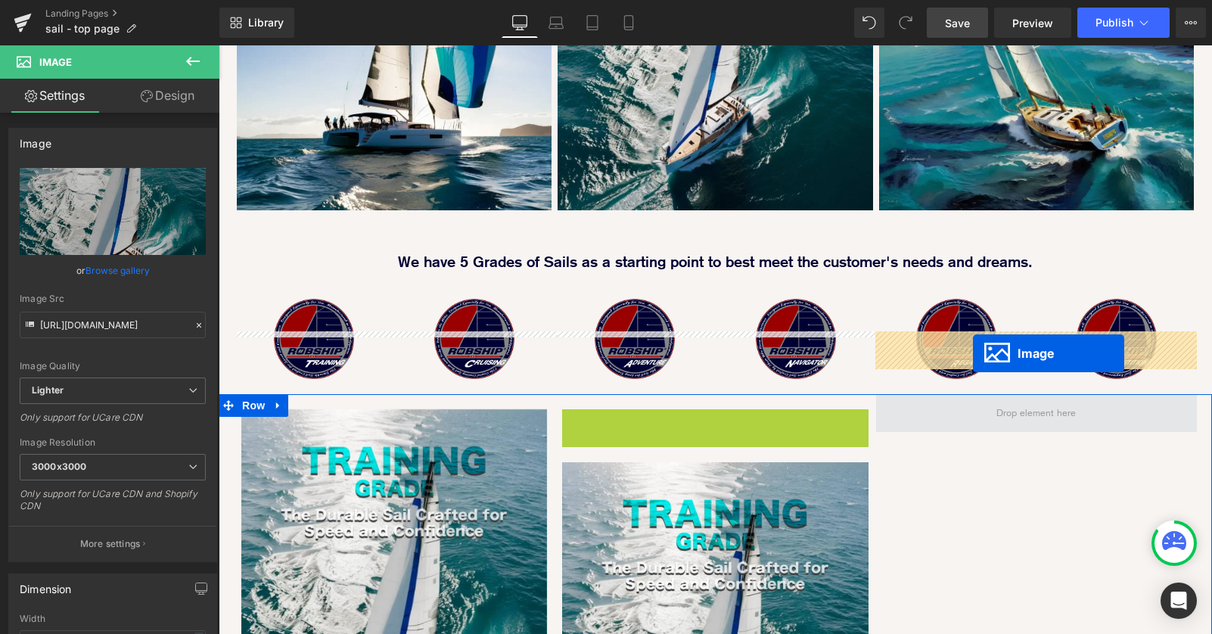
drag, startPoint x: 668, startPoint y: 549, endPoint x: 973, endPoint y: 353, distance: 362.5
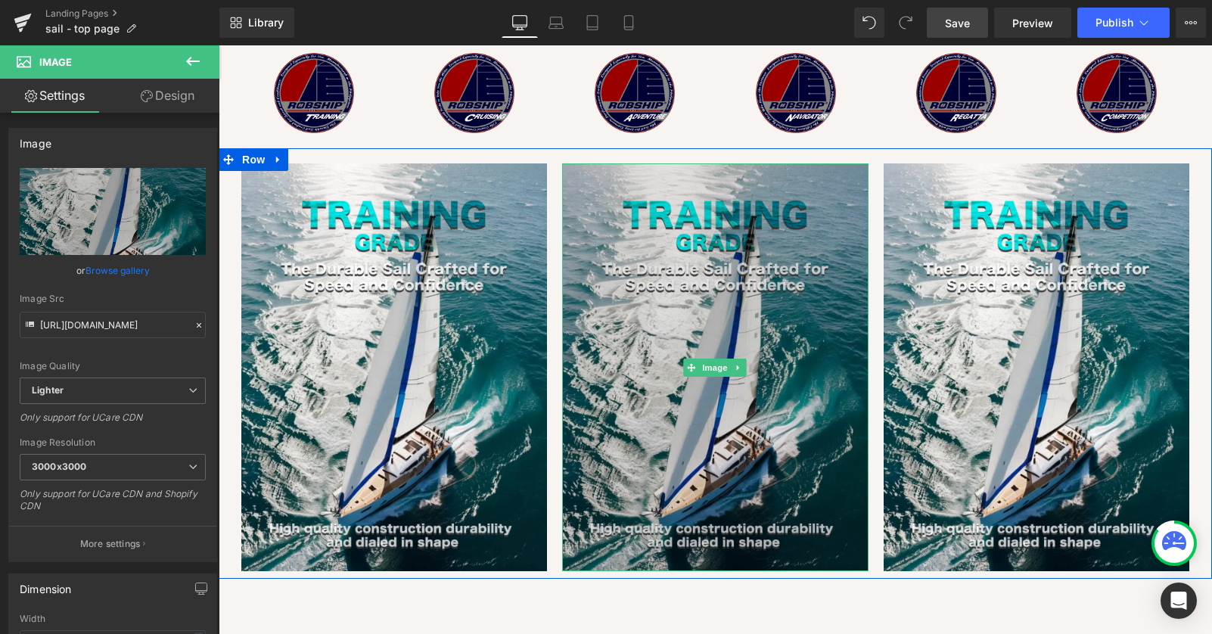
scroll to position [1460, 0]
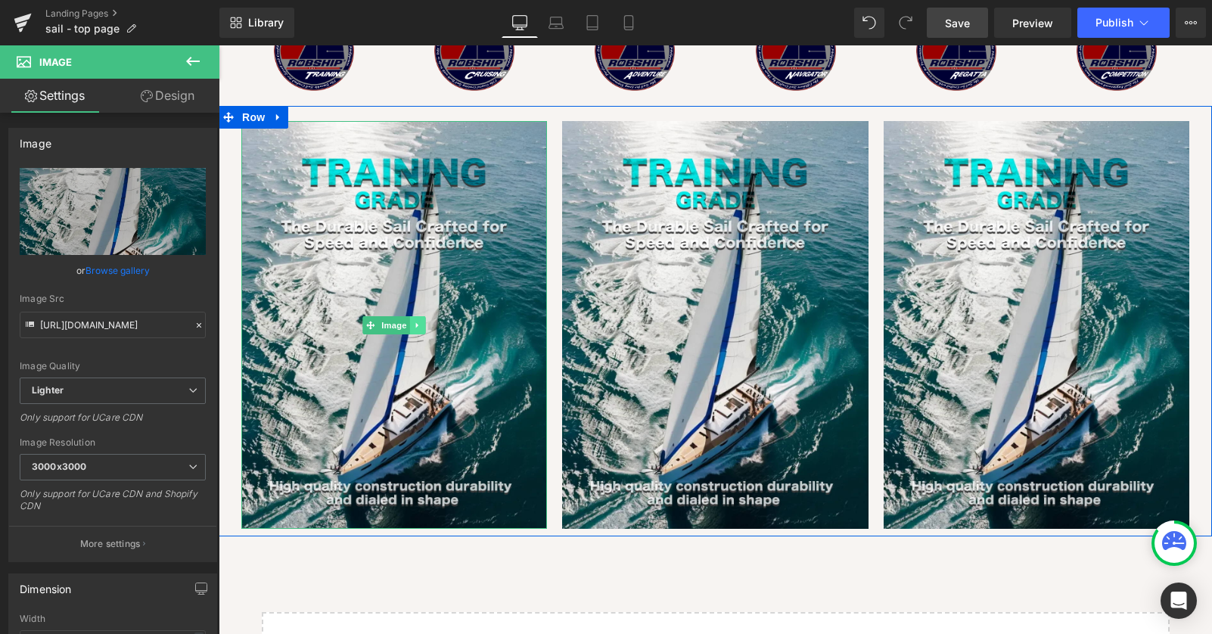
click at [417, 322] on icon at bounding box center [417, 324] width 2 height 5
click at [409, 321] on icon at bounding box center [410, 325] width 8 height 8
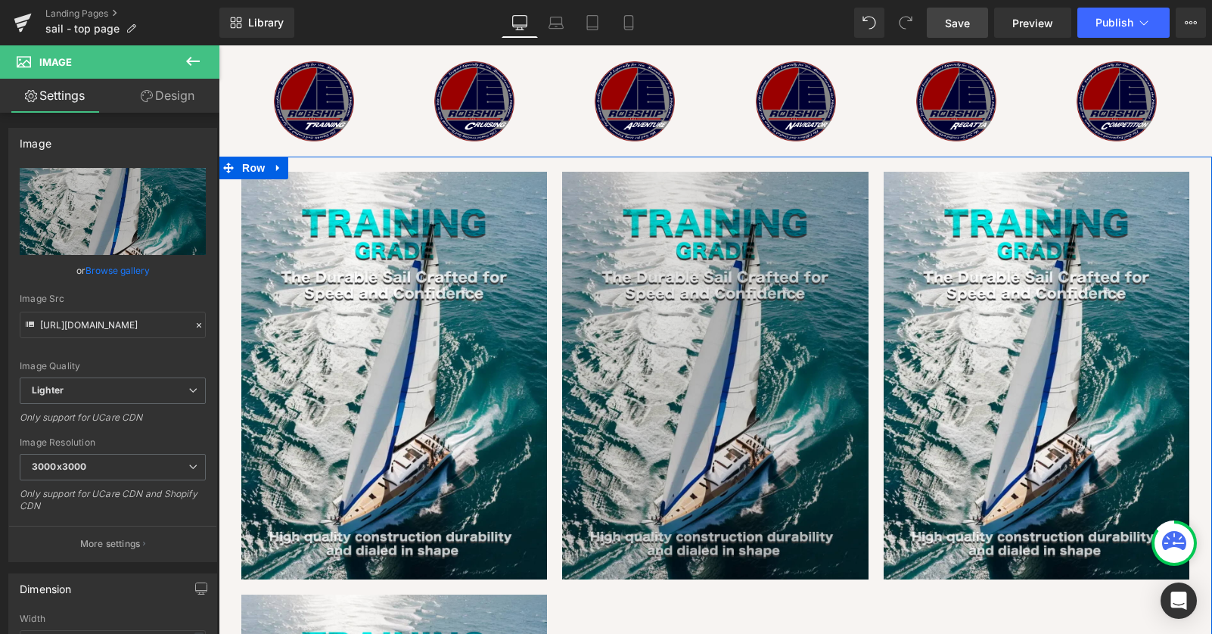
scroll to position [1385, 0]
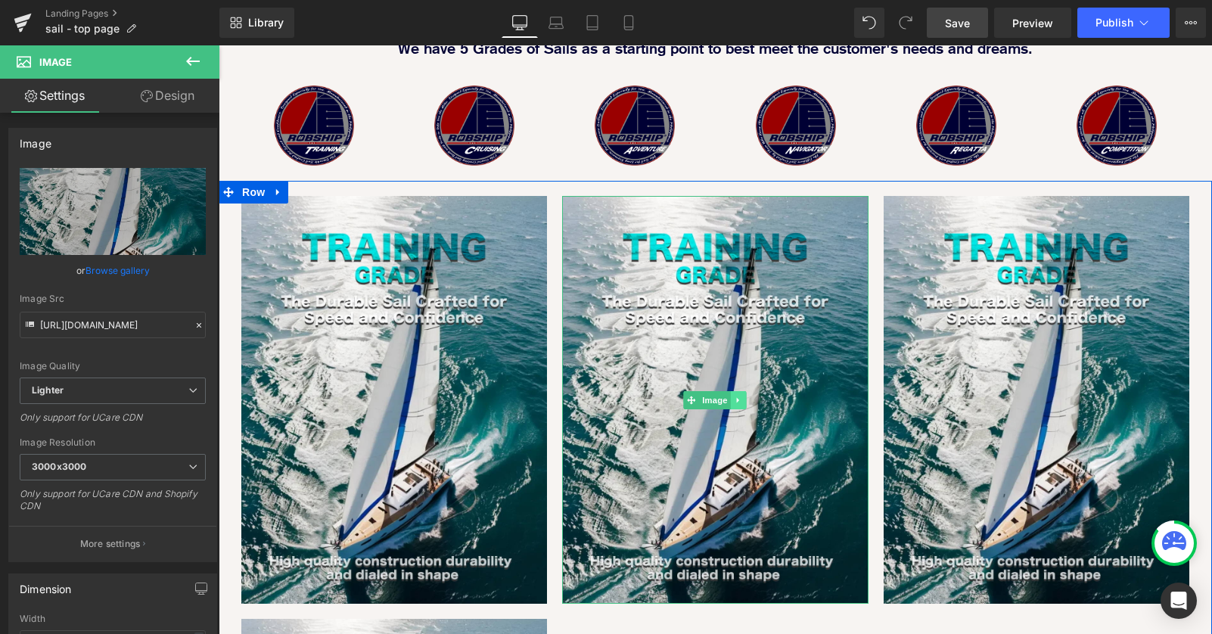
click at [742, 396] on icon at bounding box center [739, 400] width 8 height 9
click at [727, 396] on icon at bounding box center [731, 400] width 8 height 9
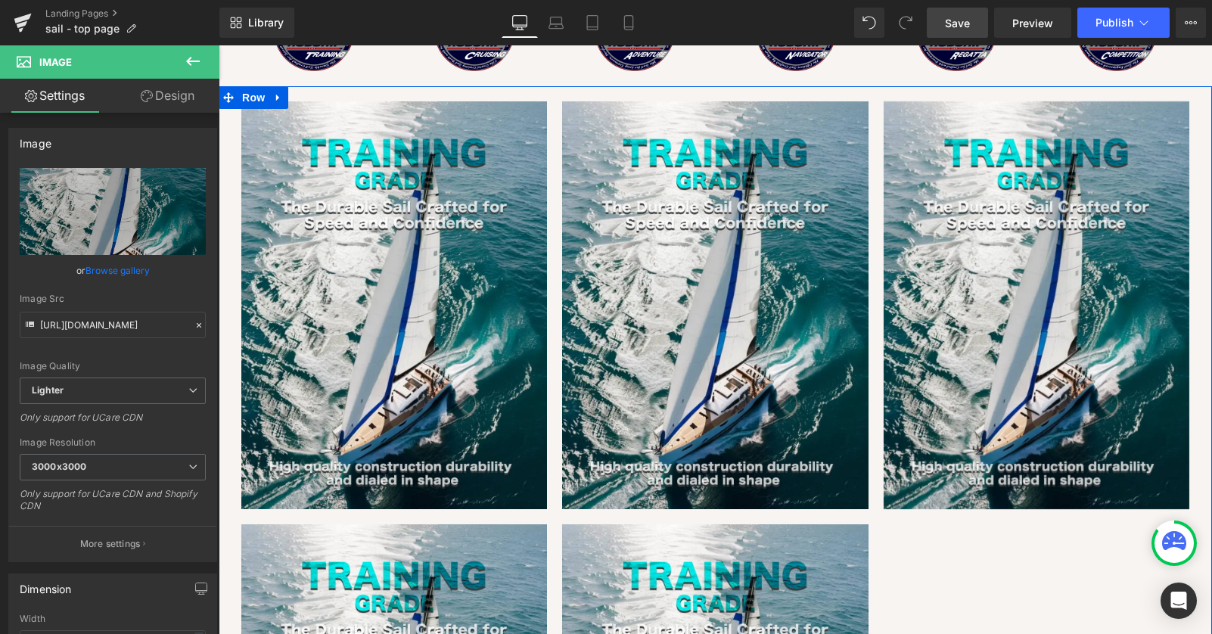
scroll to position [1480, 0]
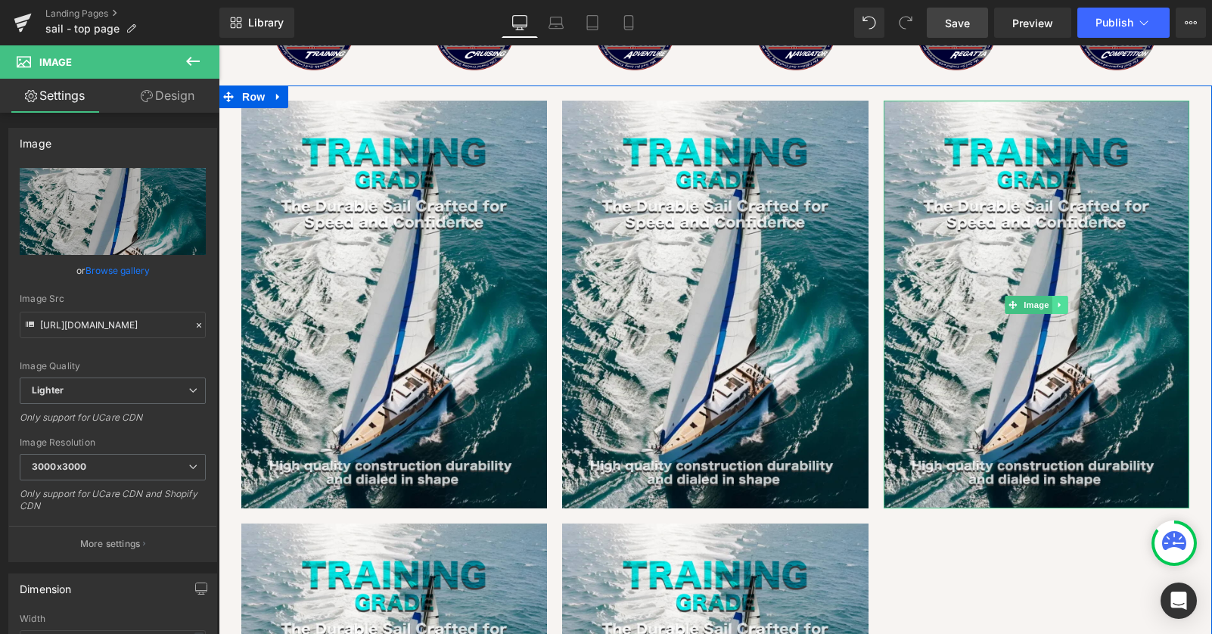
click at [1063, 300] on icon at bounding box center [1060, 304] width 8 height 9
click at [1052, 300] on icon at bounding box center [1052, 304] width 8 height 8
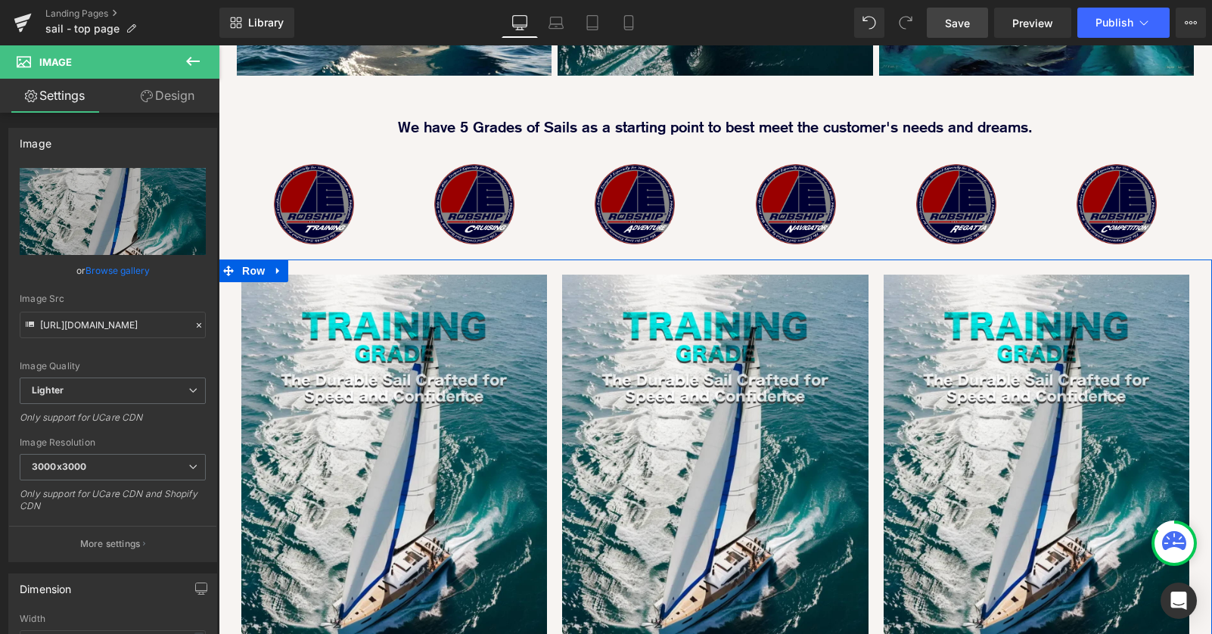
scroll to position [1271, 0]
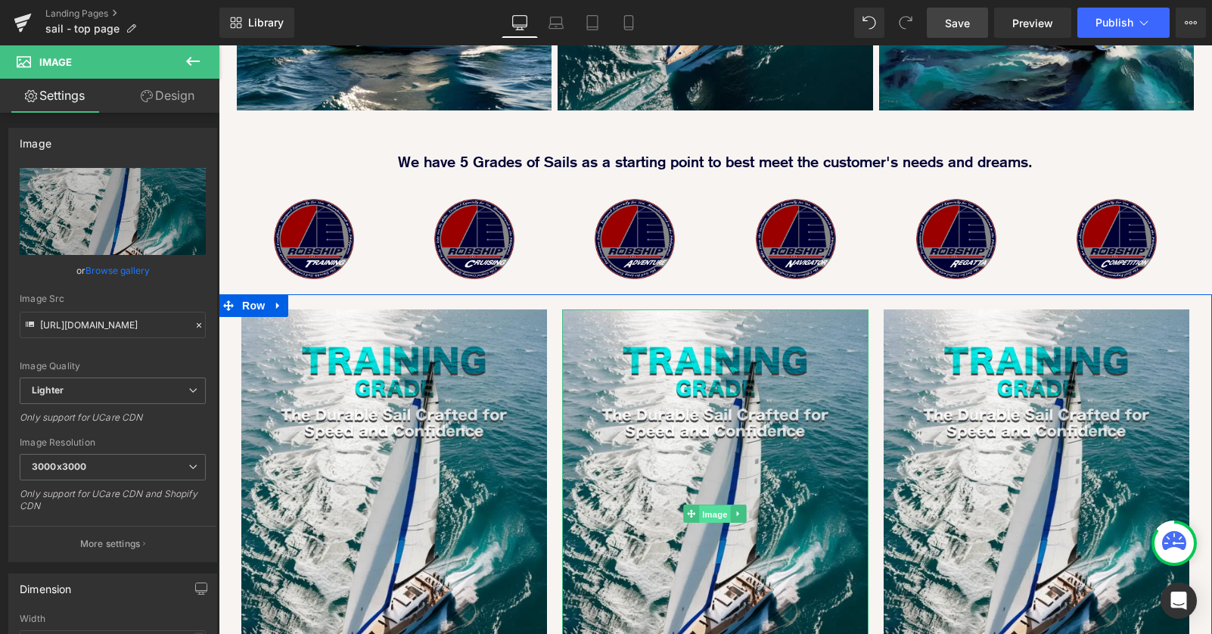
click at [680, 452] on div "Image" at bounding box center [715, 513] width 306 height 408
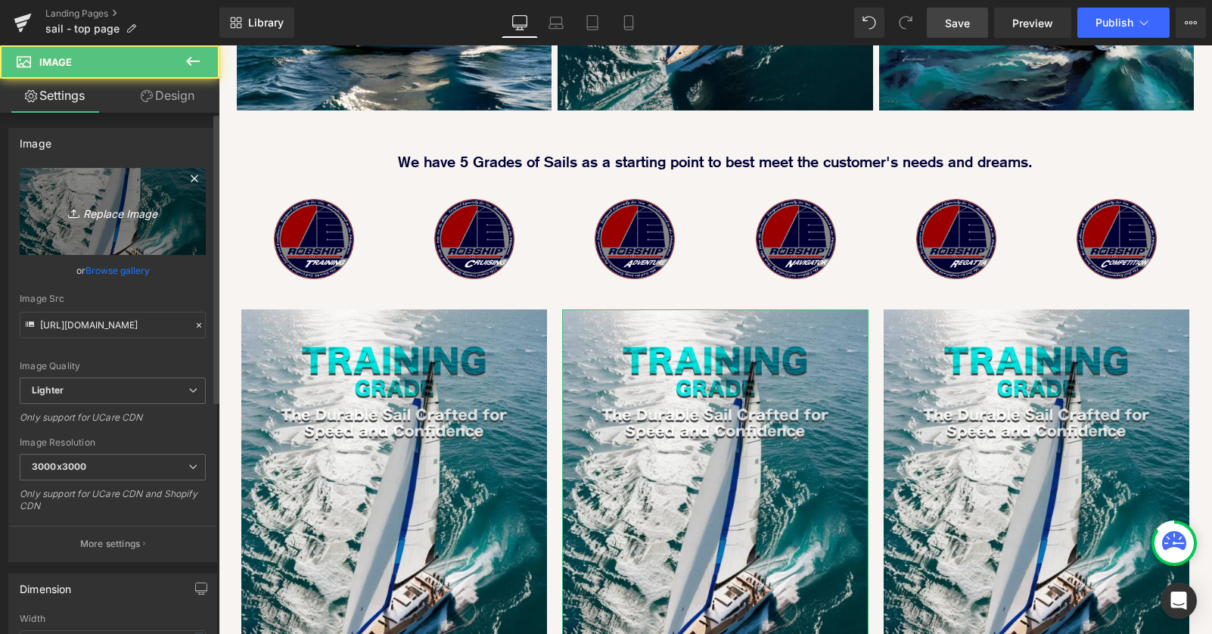
click at [98, 220] on icon "Replace Image" at bounding box center [112, 211] width 121 height 19
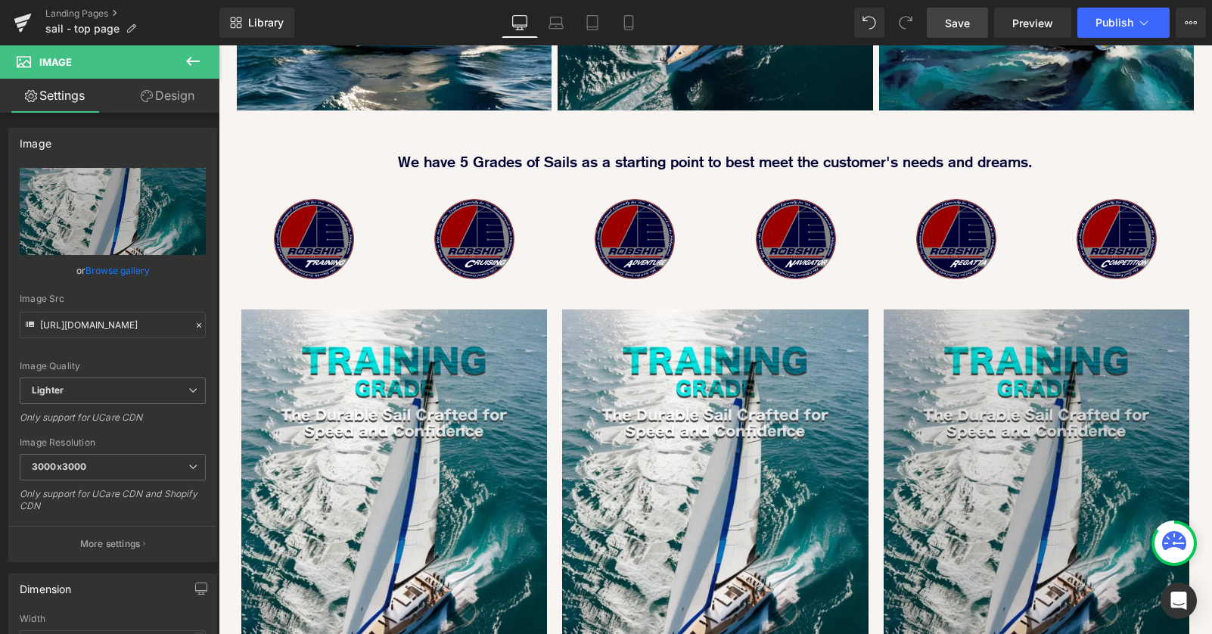
type input "C:\fakepath\grade_visual_panel_cruising.jpg"
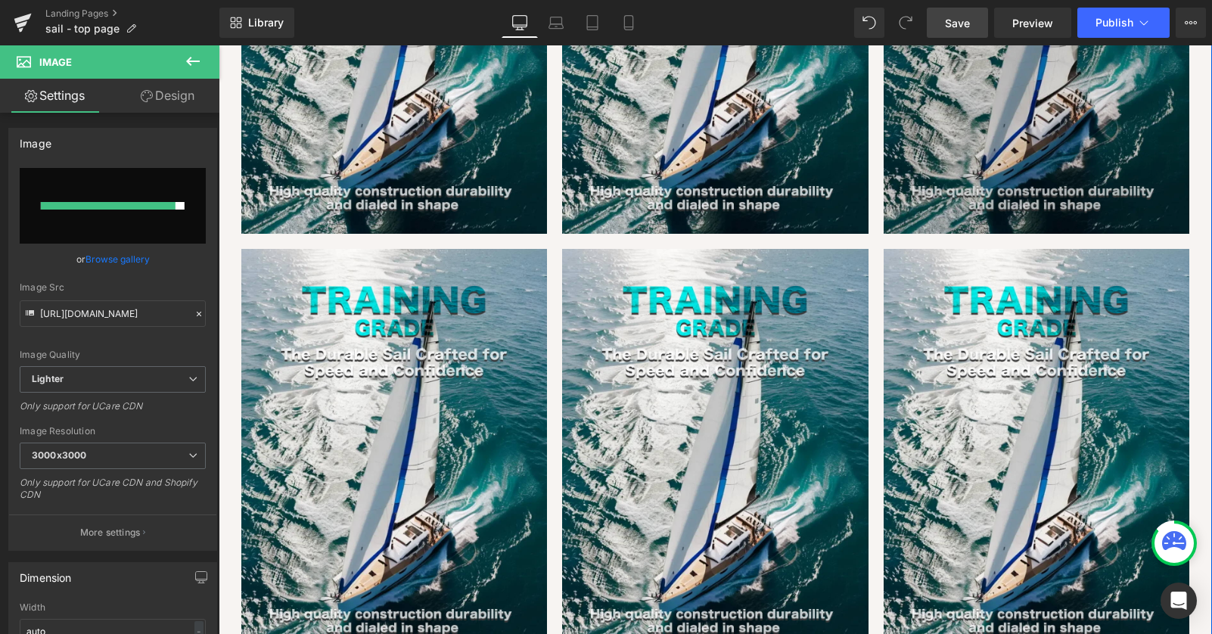
type input "[URL][DOMAIN_NAME]"
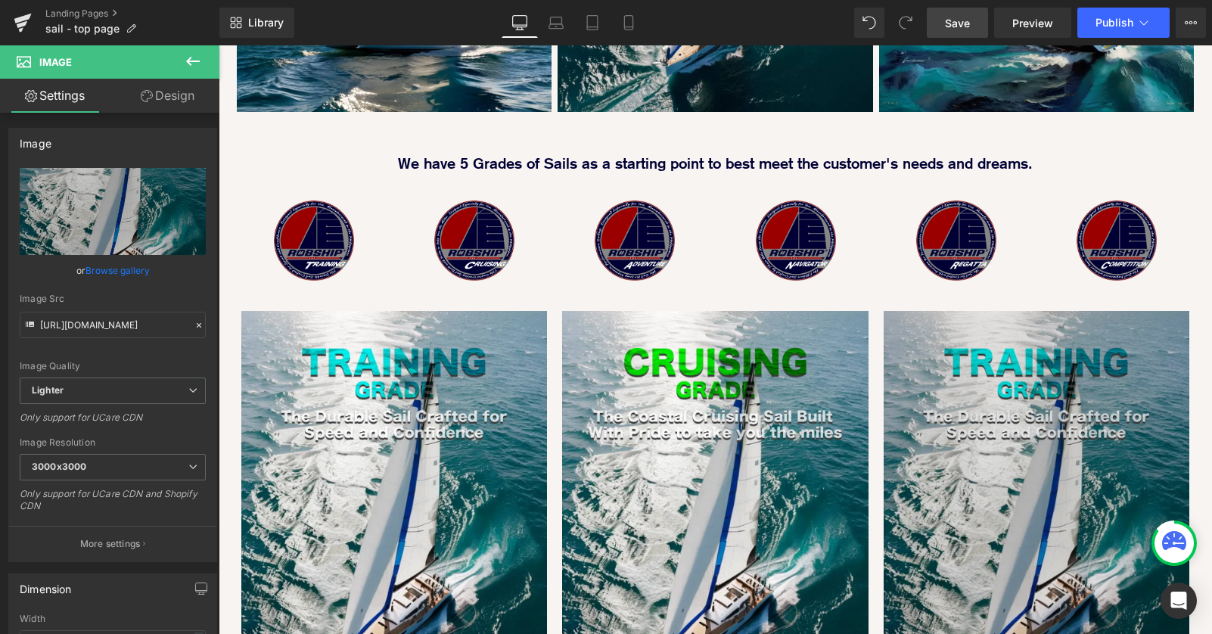
scroll to position [1399, 0]
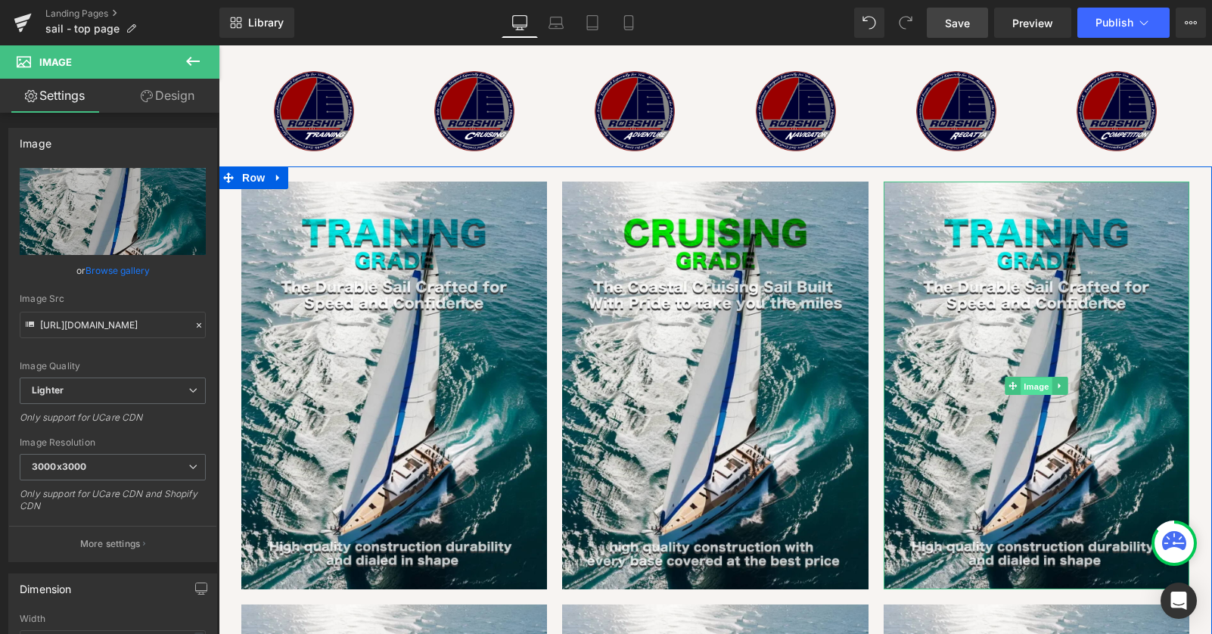
click at [1014, 377] on link "Image" at bounding box center [1028, 386] width 47 height 18
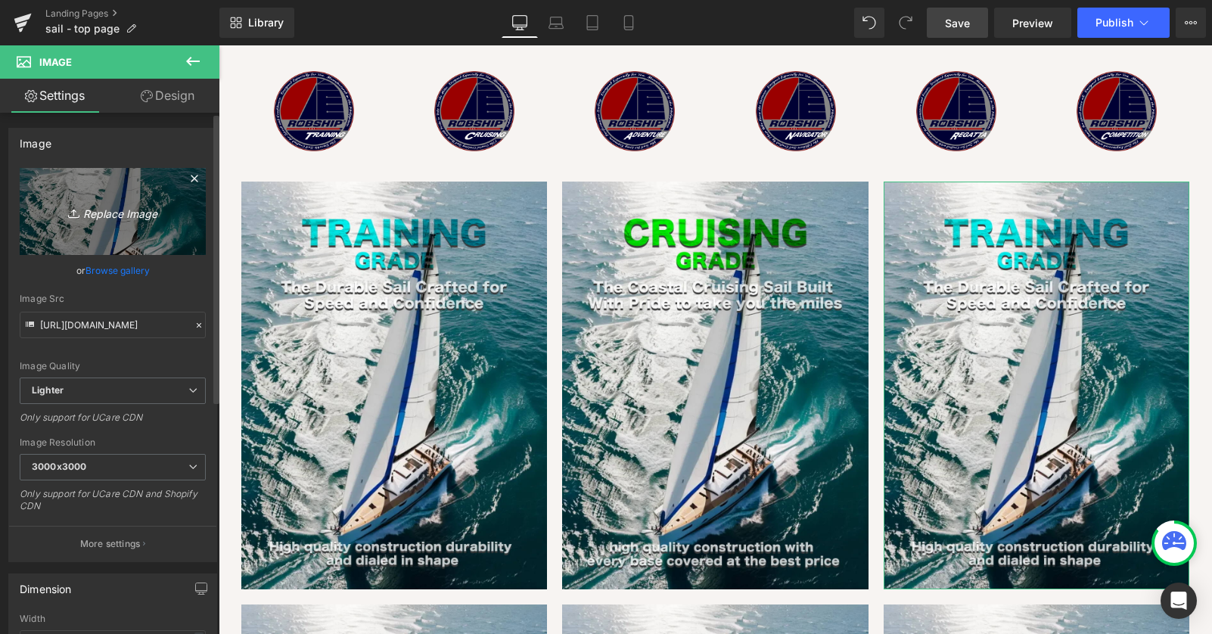
click at [130, 209] on icon "Replace Image" at bounding box center [112, 211] width 121 height 19
type input "C:\fakepath\grade_visual_panel_adventure.jpg"
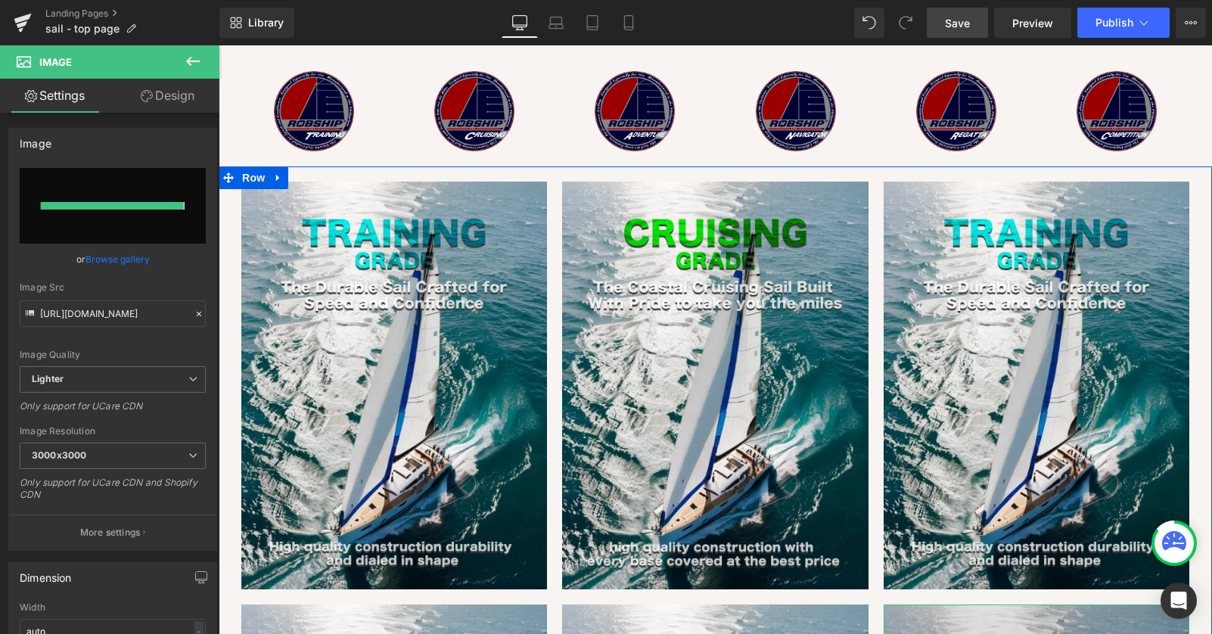
type input "[URL][DOMAIN_NAME]"
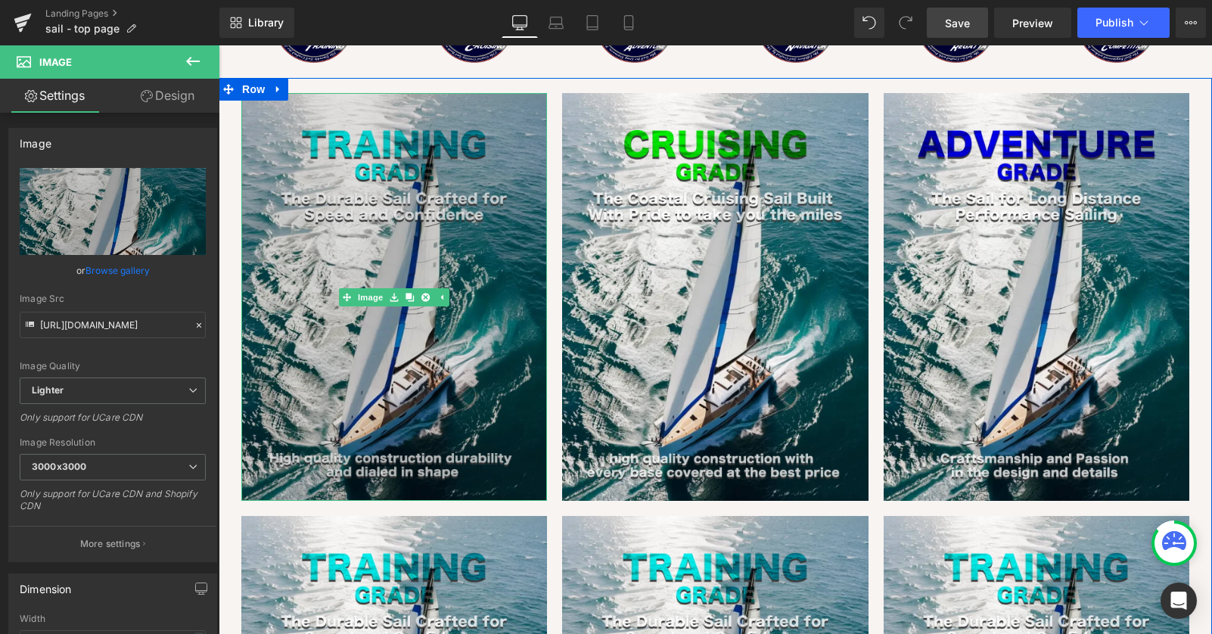
scroll to position [1850, 0]
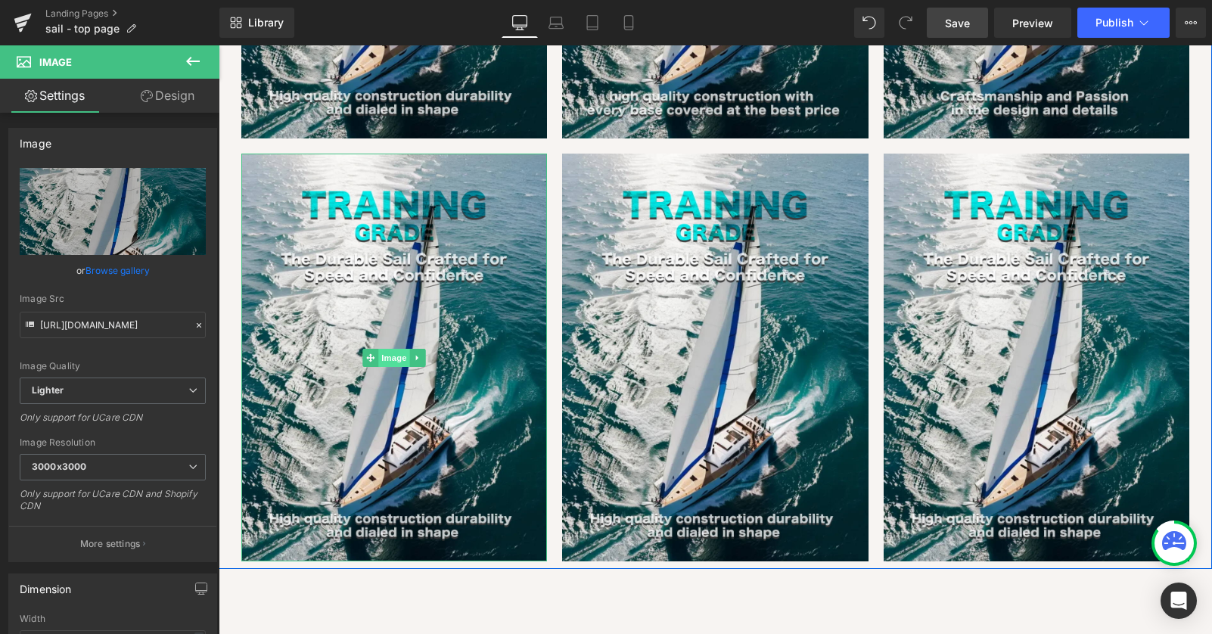
click at [396, 349] on span "Image" at bounding box center [394, 358] width 32 height 18
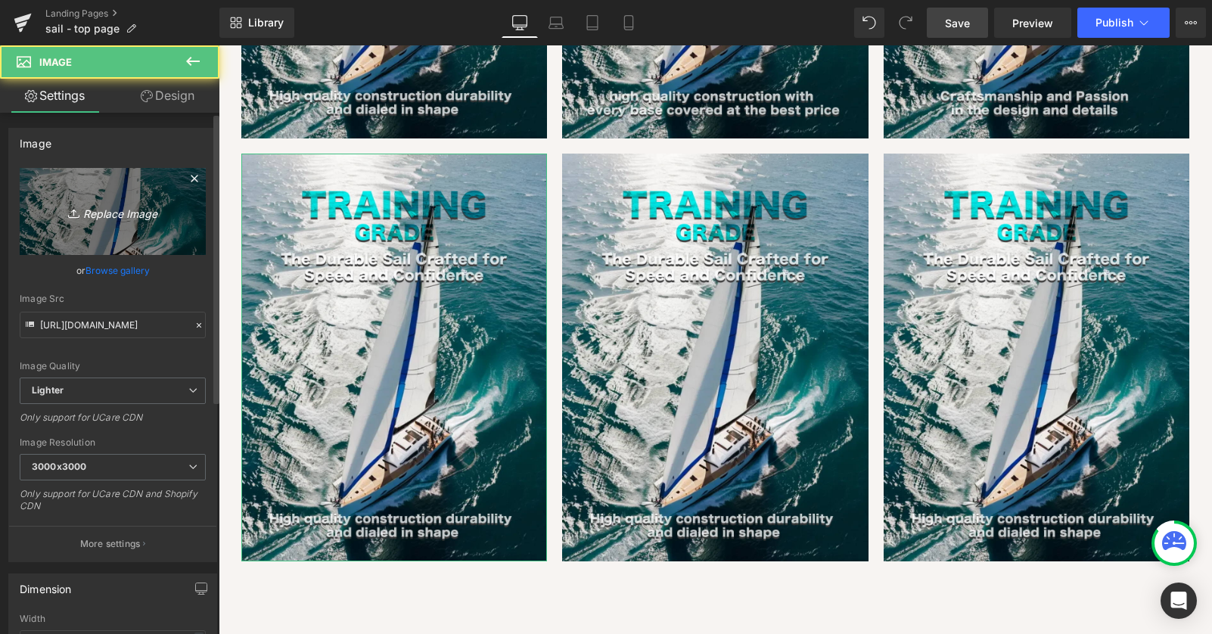
click at [101, 213] on icon "Replace Image" at bounding box center [112, 211] width 121 height 19
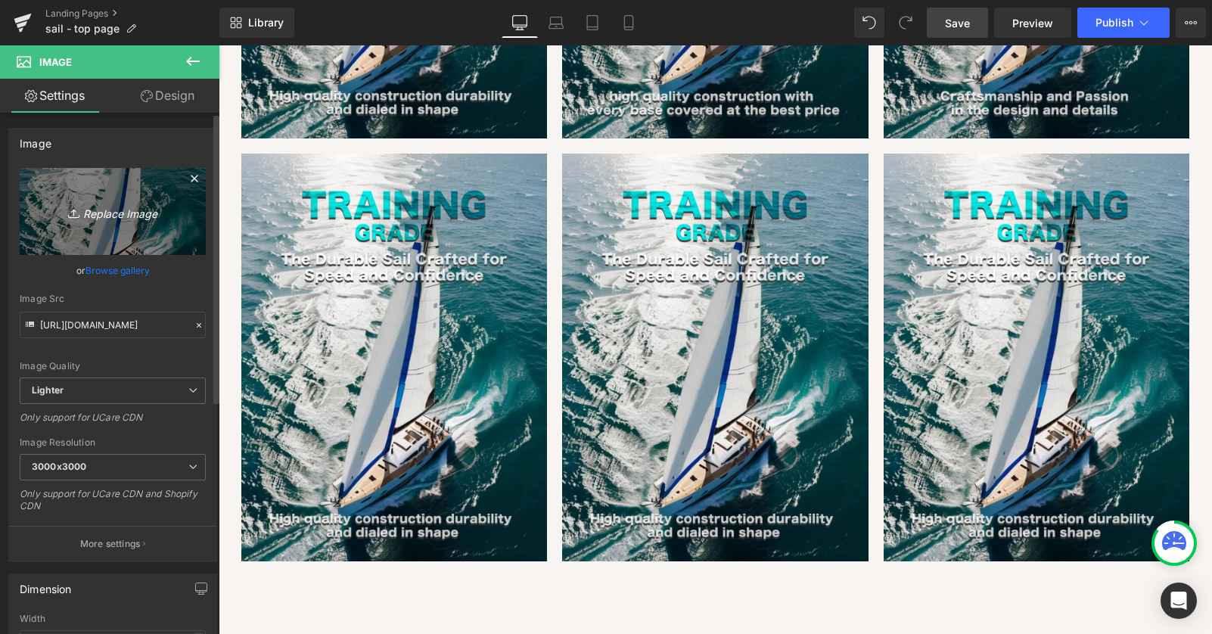
type input "C:\fakepath\grade_visual_panel_navigator.jpg"
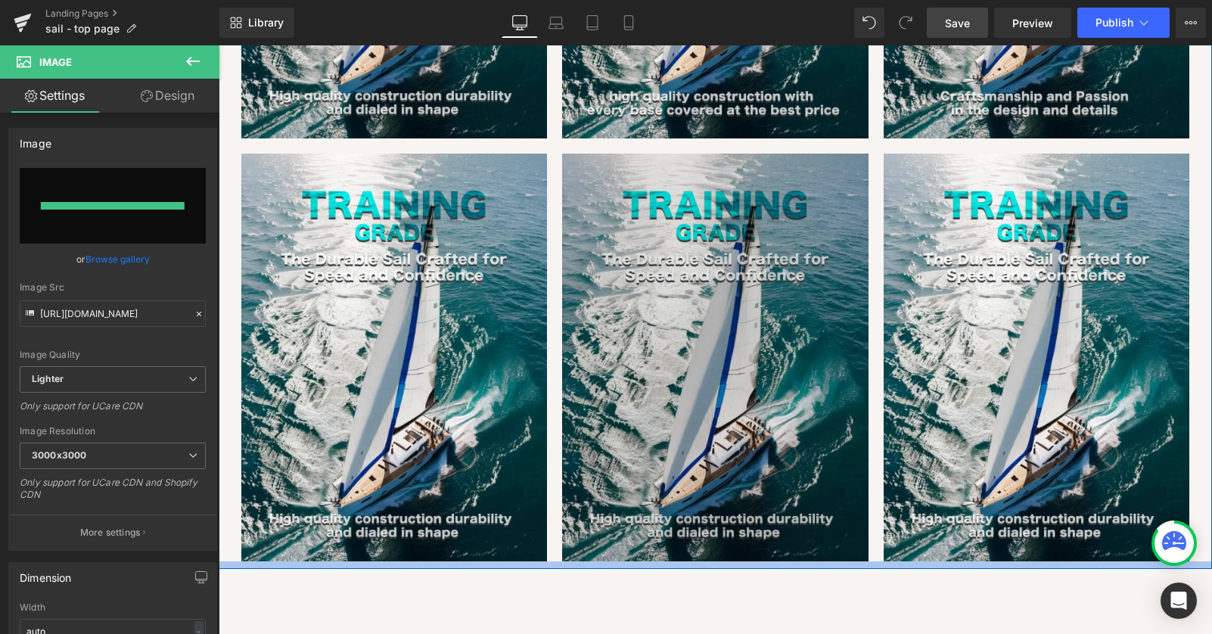
type input "[URL][DOMAIN_NAME]"
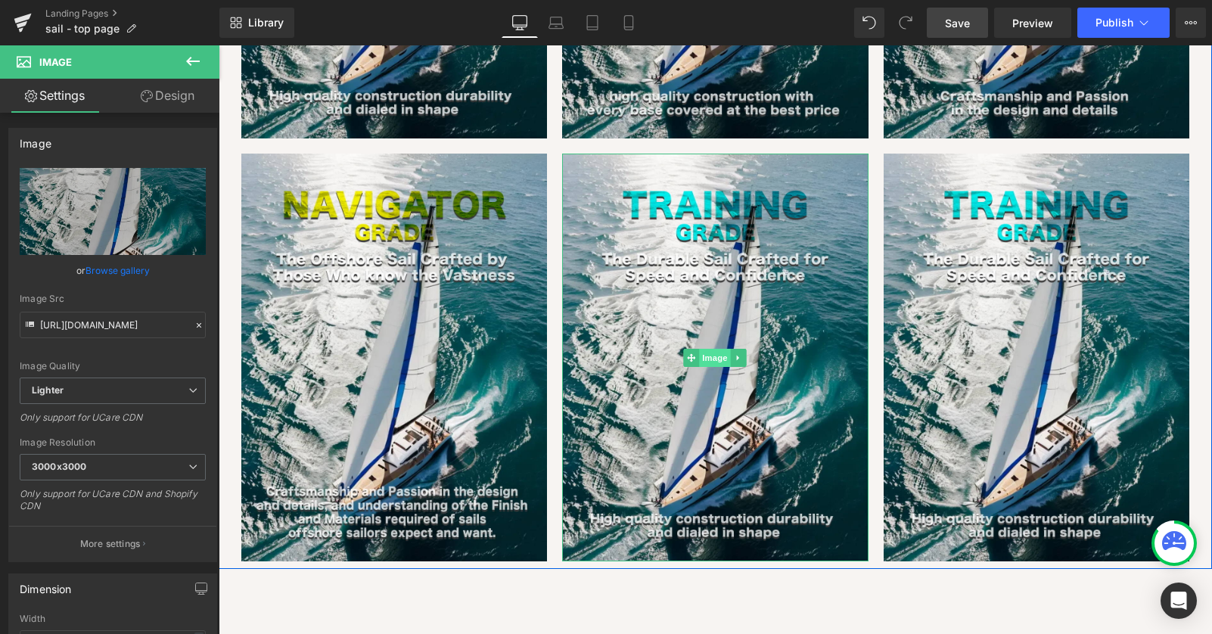
click at [710, 349] on span "Image" at bounding box center [716, 358] width 32 height 18
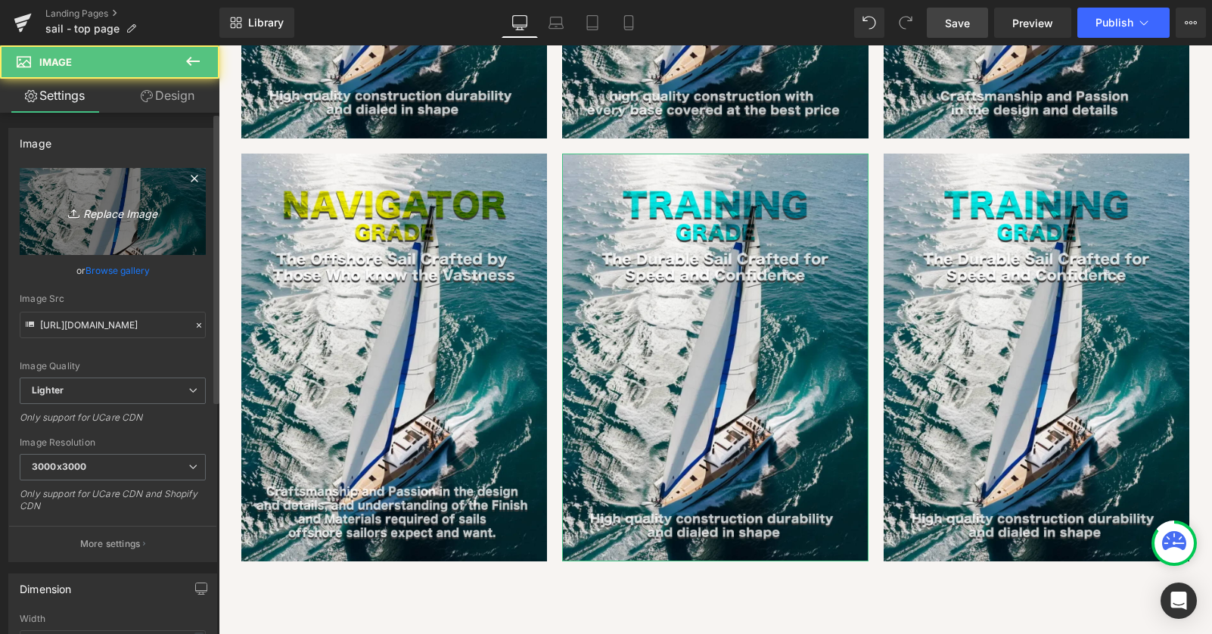
click at [91, 217] on icon "Replace Image" at bounding box center [112, 211] width 121 height 19
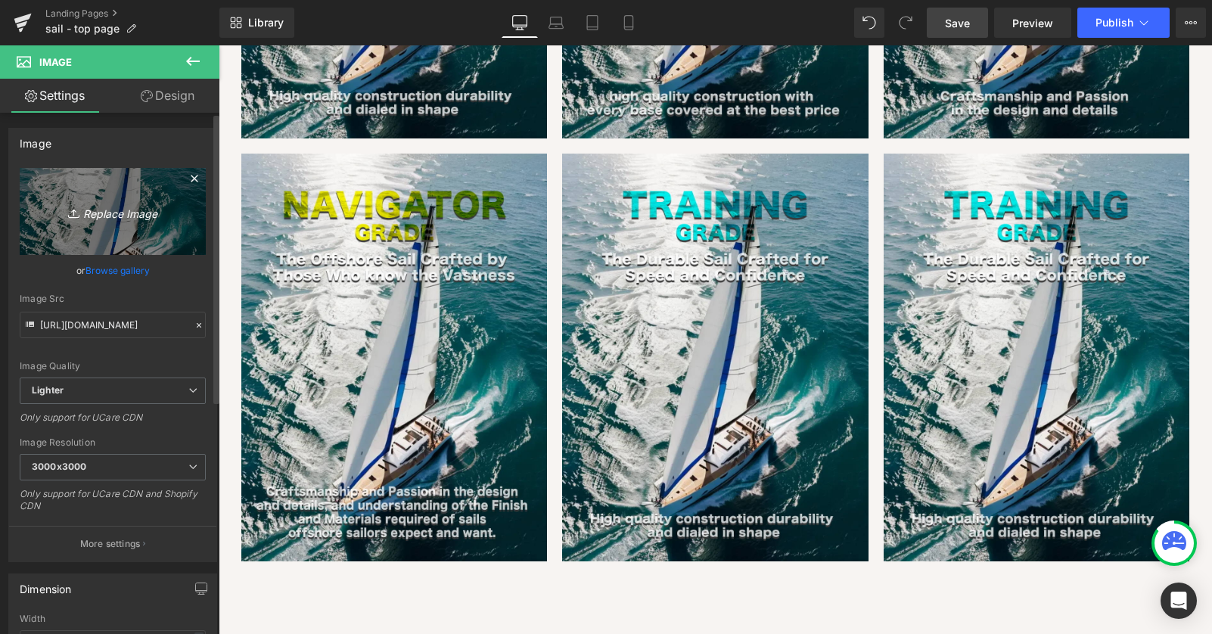
type input "C:\fakepath\grade_visual_panel_regatta.jpg"
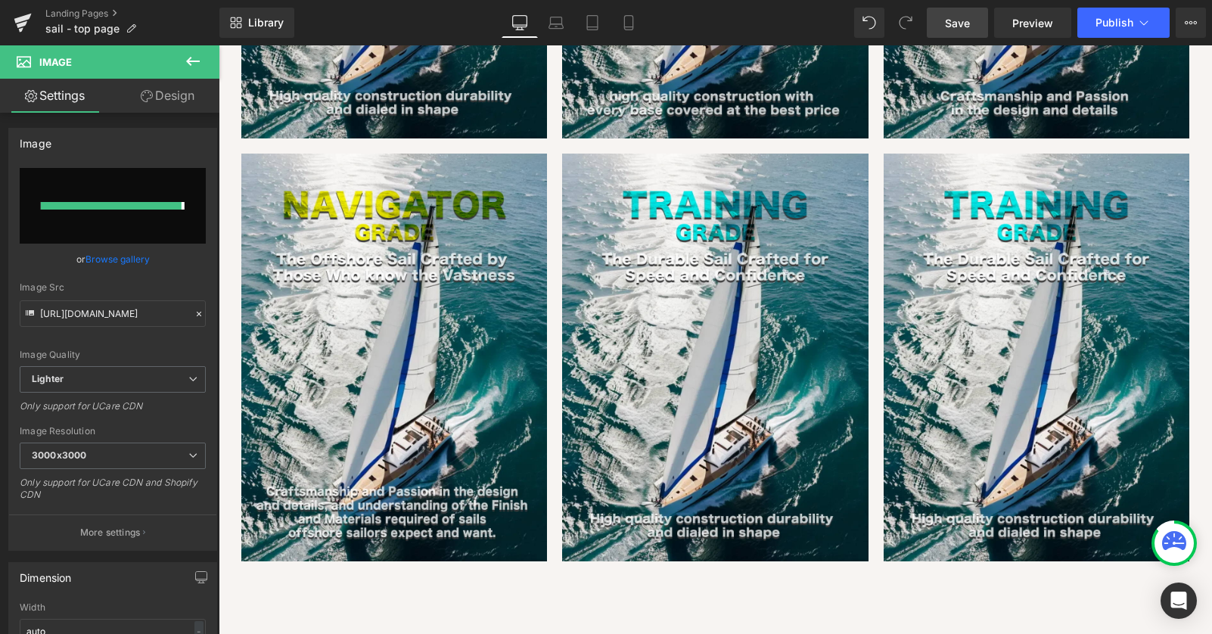
type input "[URL][DOMAIN_NAME]"
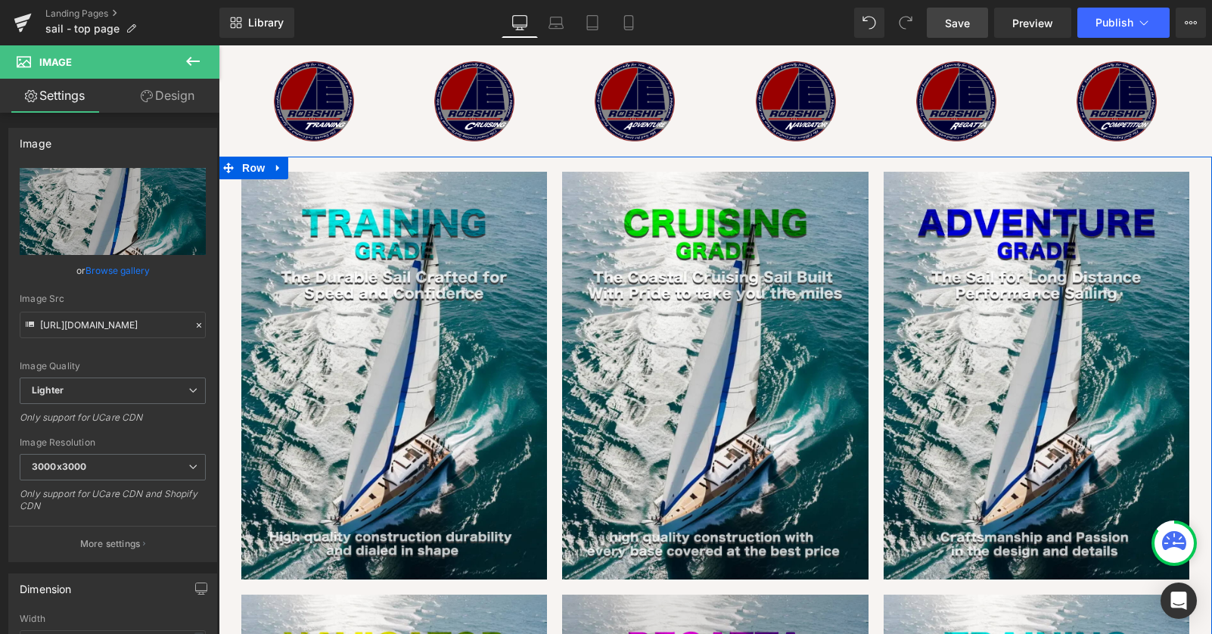
scroll to position [1774, 0]
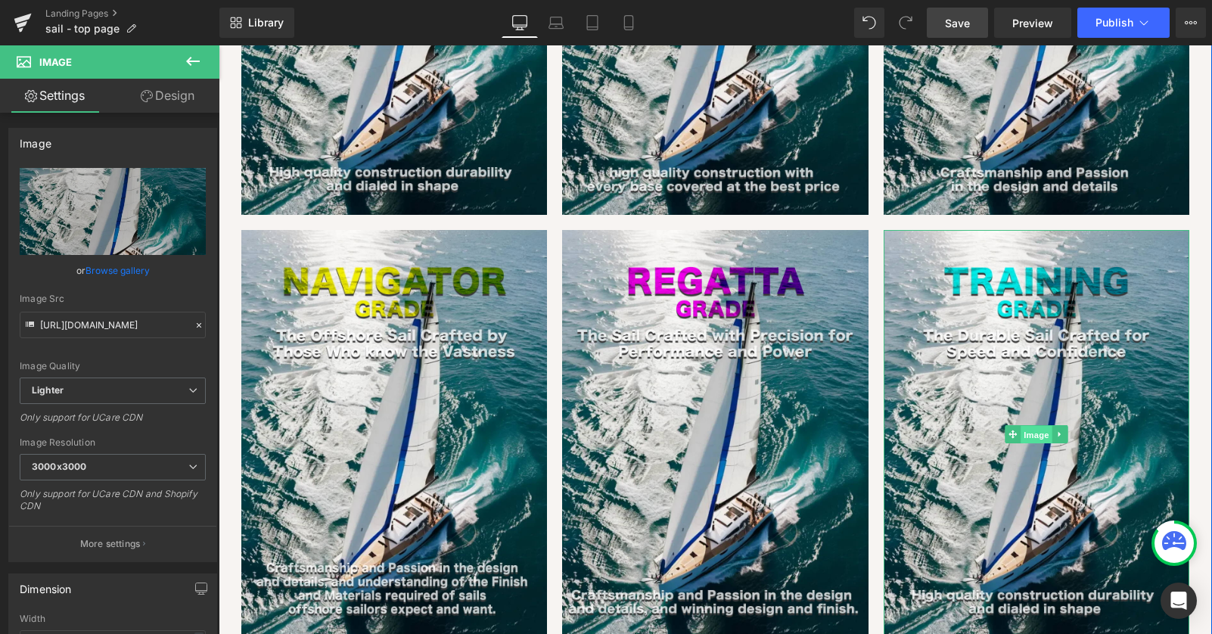
click at [1037, 426] on span "Image" at bounding box center [1037, 435] width 32 height 18
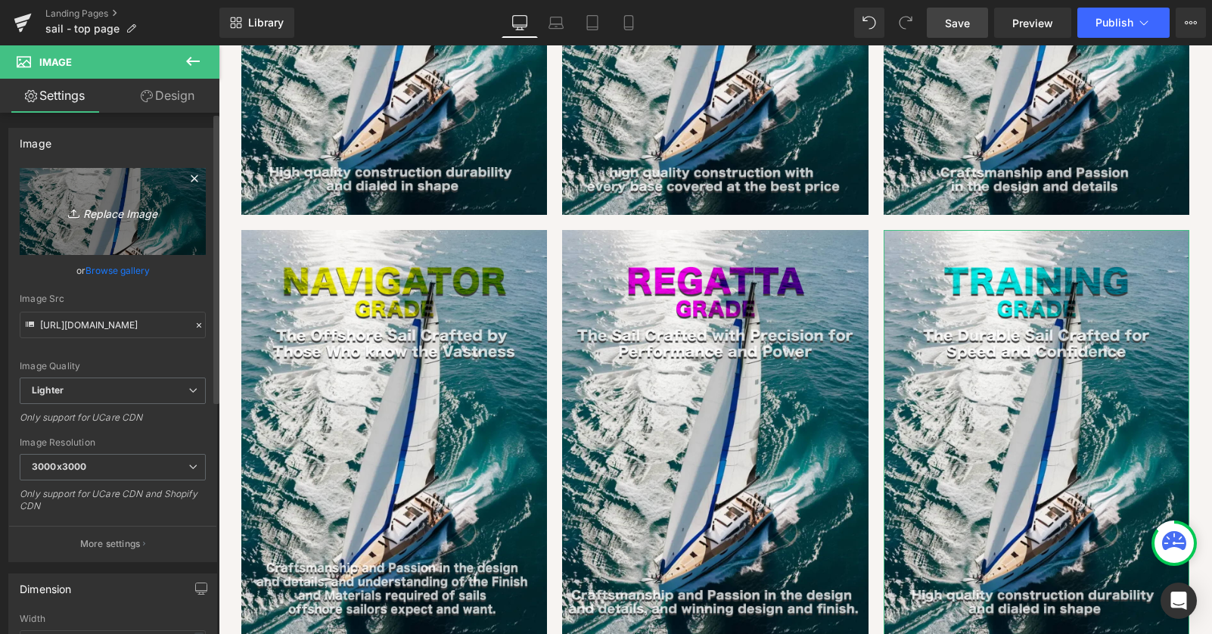
click at [123, 205] on icon "Replace Image" at bounding box center [112, 211] width 121 height 19
type input "C:\fakepath\grade_visual_panel_compatition.jpg"
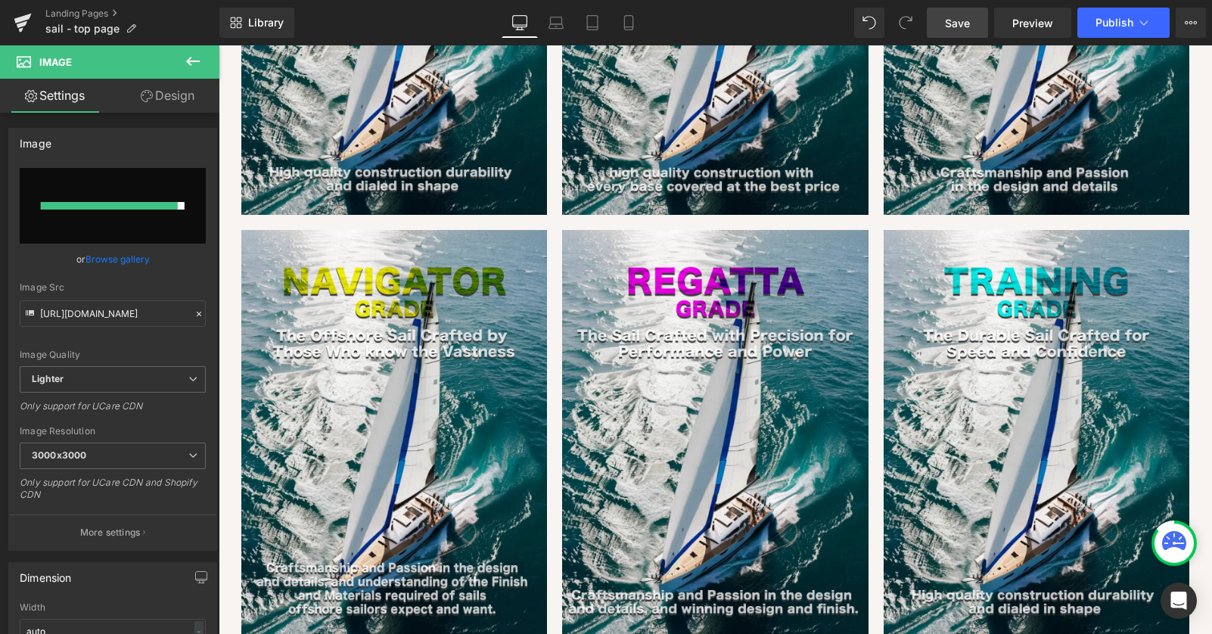
type input "[URL][DOMAIN_NAME]"
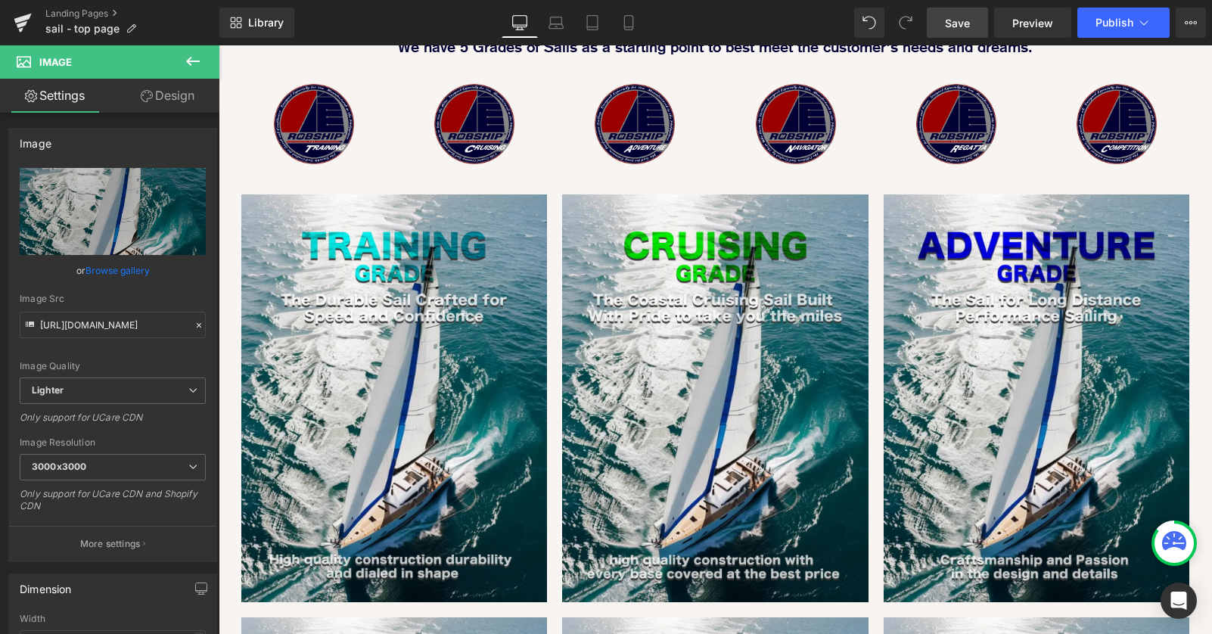
scroll to position [893, 0]
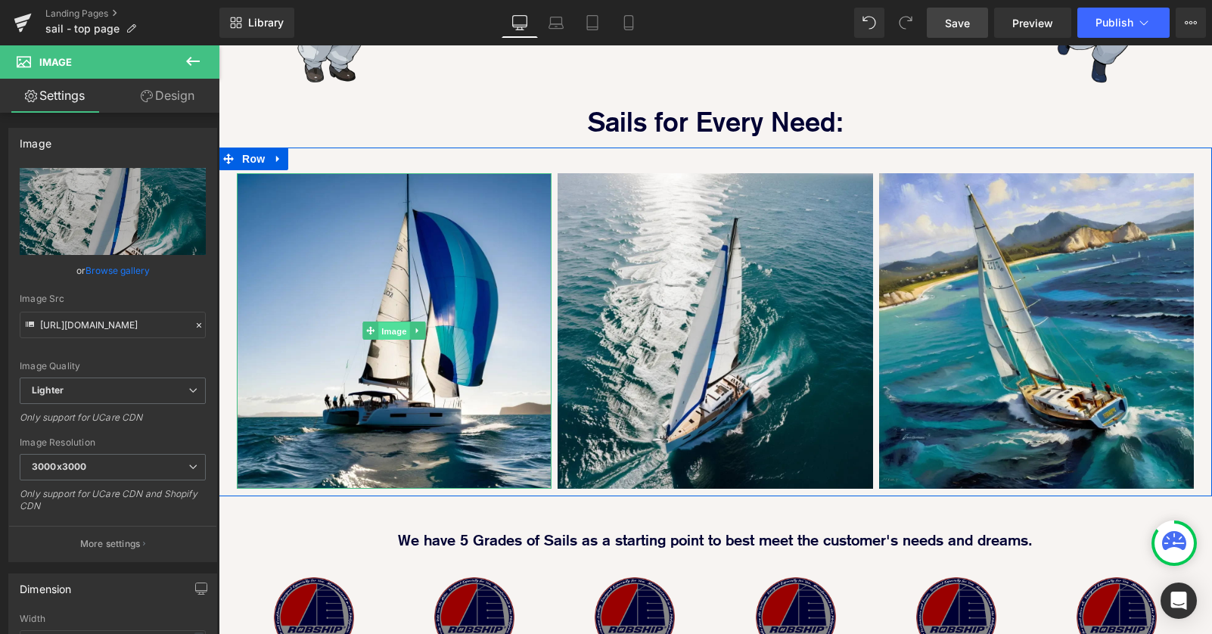
click at [394, 322] on span "Image" at bounding box center [394, 331] width 32 height 18
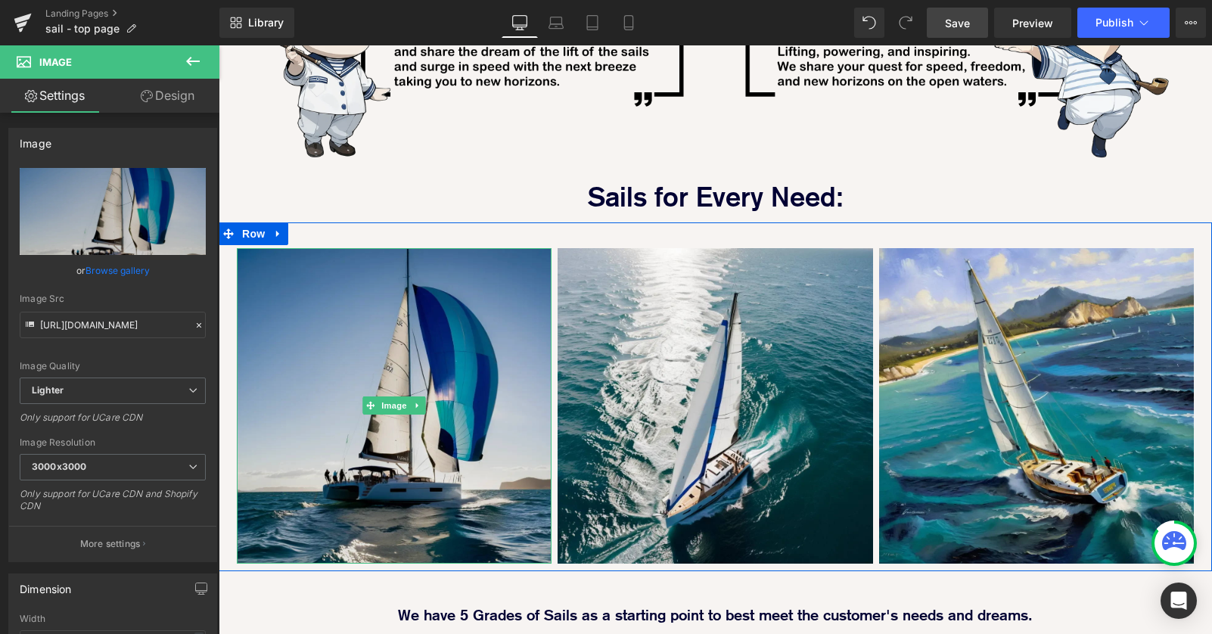
scroll to position [816, 0]
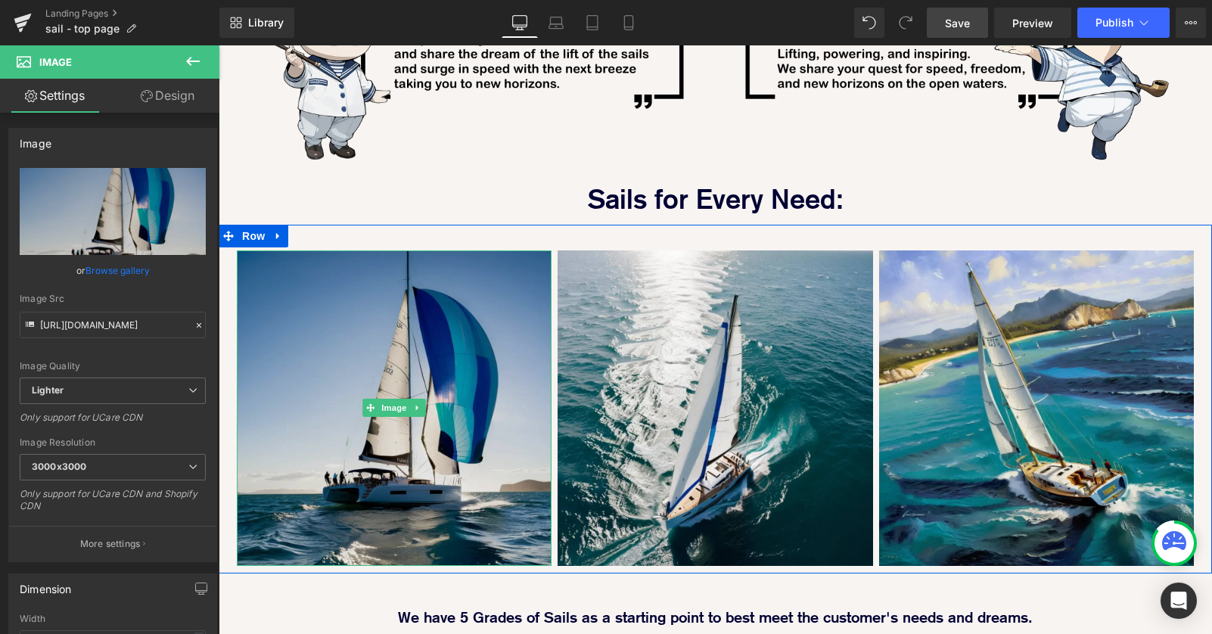
click at [465, 257] on img at bounding box center [394, 407] width 315 height 315
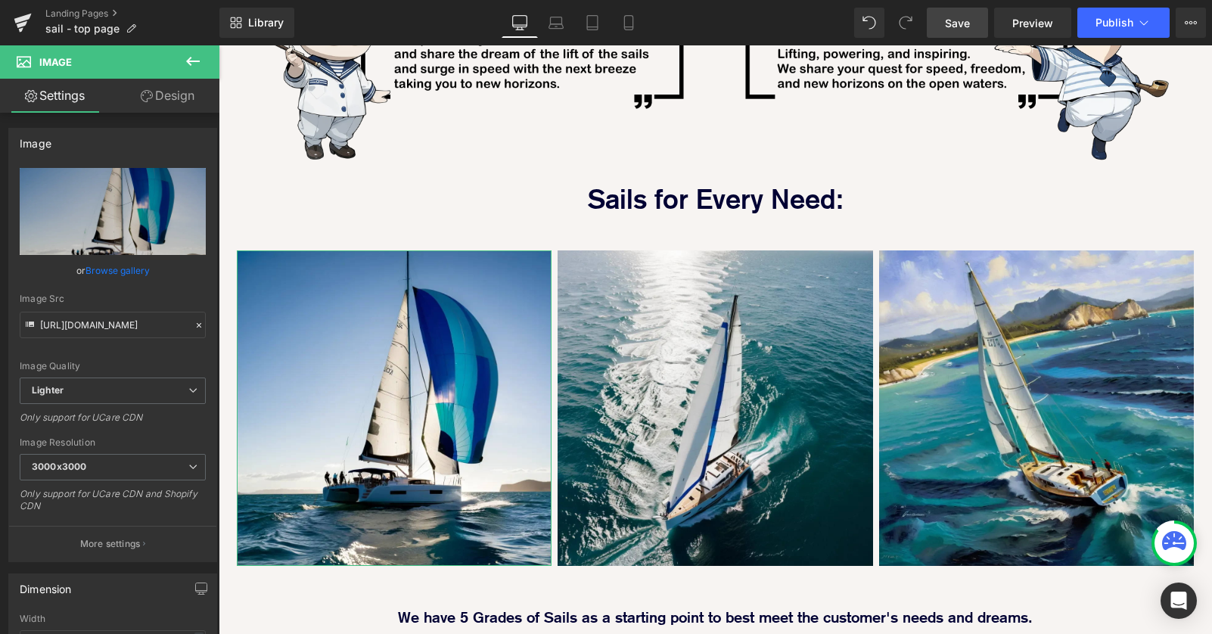
click at [179, 96] on link "Design" at bounding box center [168, 96] width 110 height 34
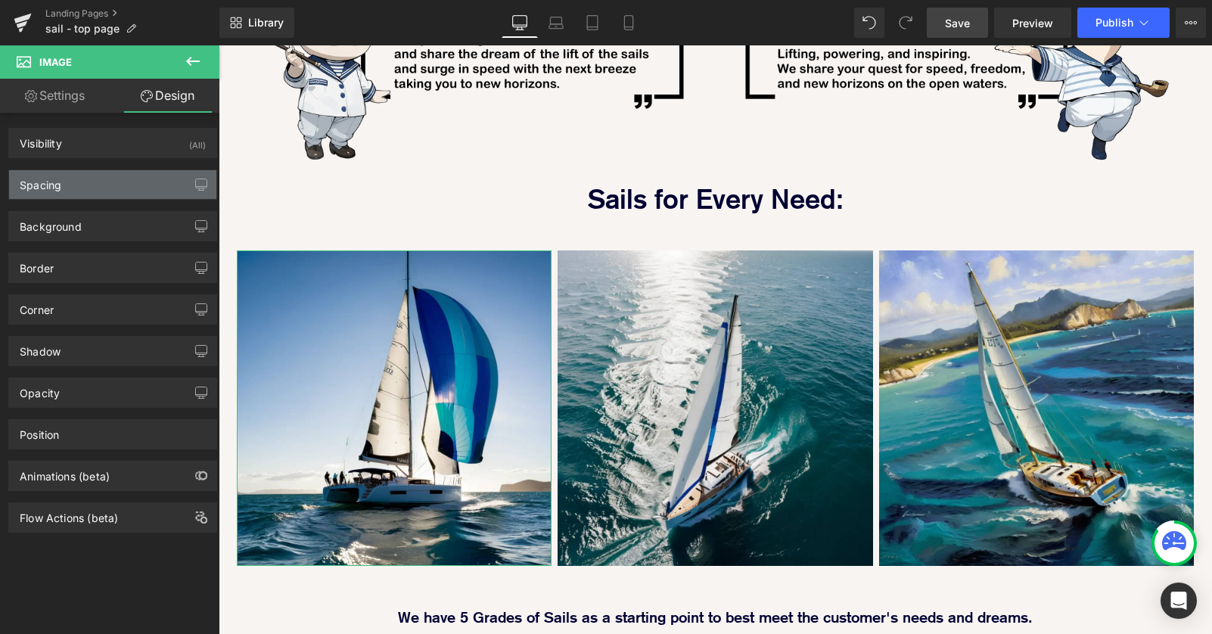
click at [132, 183] on div "Spacing" at bounding box center [112, 184] width 207 height 29
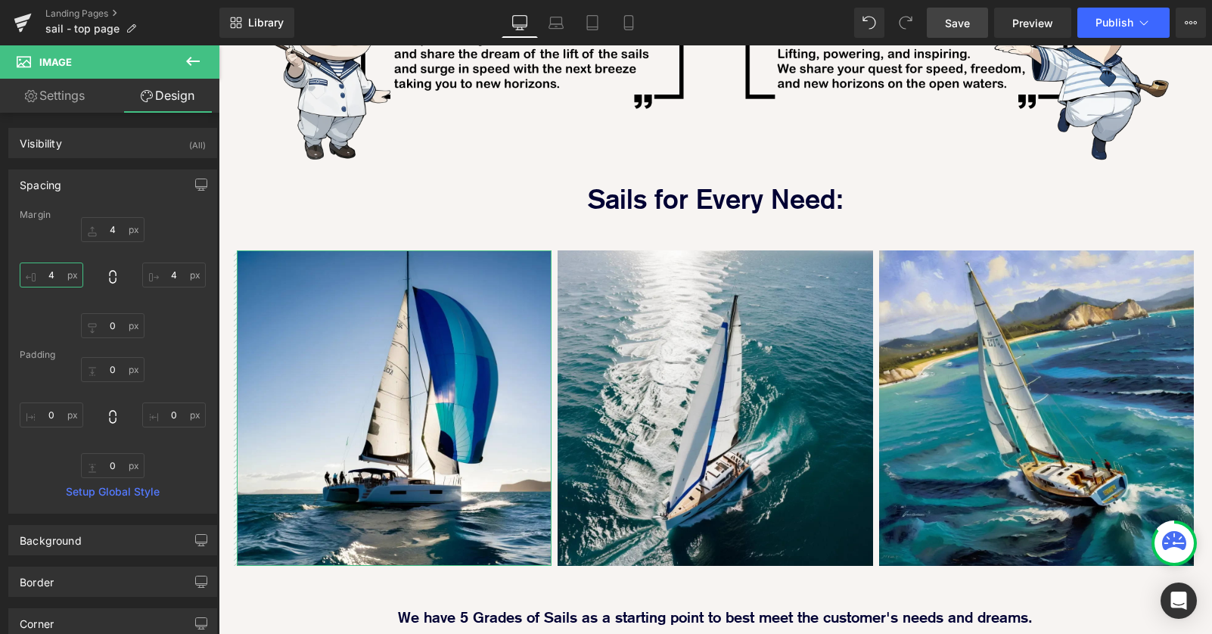
click at [51, 276] on input "4" at bounding box center [52, 275] width 64 height 25
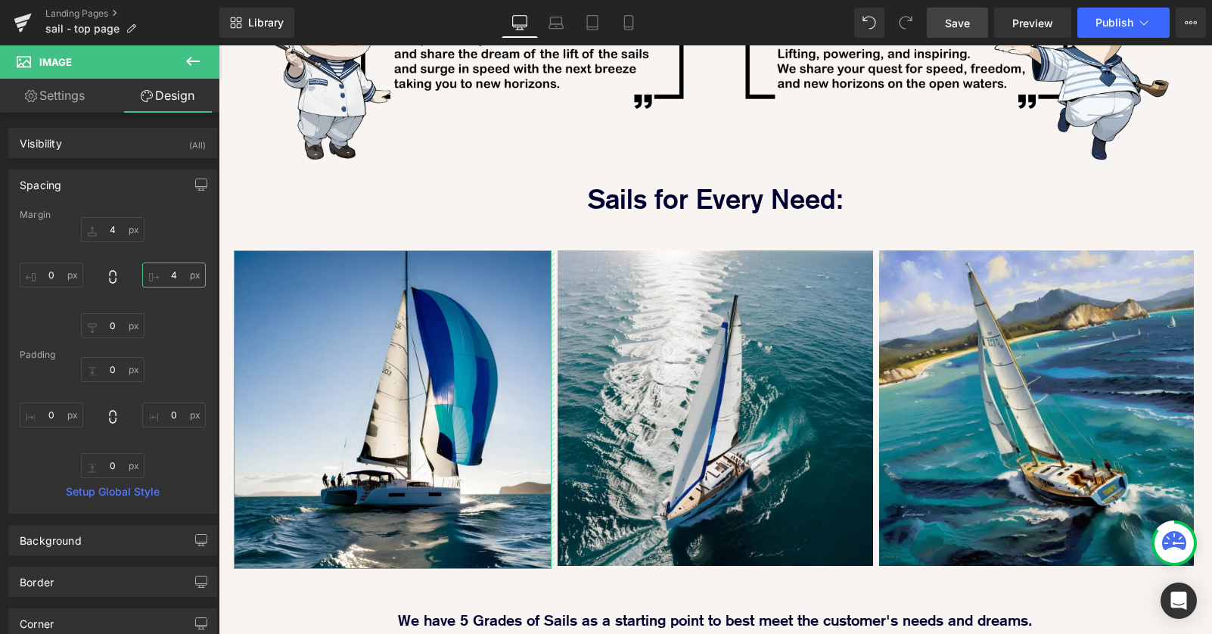
click at [170, 275] on input "4" at bounding box center [174, 275] width 64 height 25
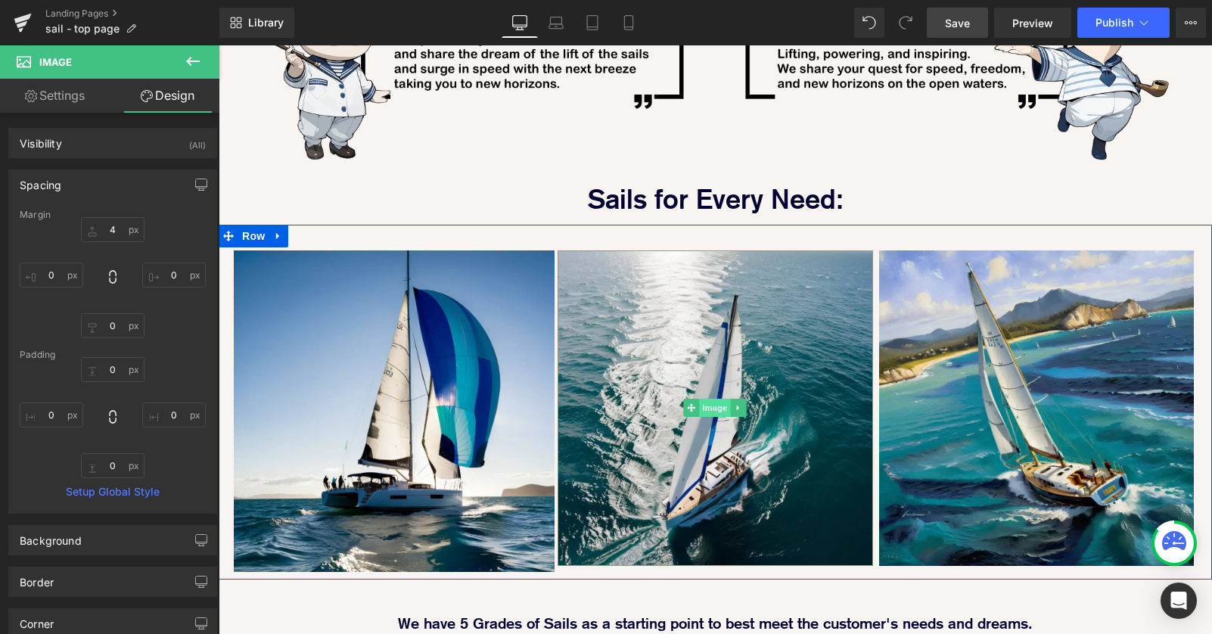
click at [707, 399] on span "Image" at bounding box center [716, 408] width 32 height 18
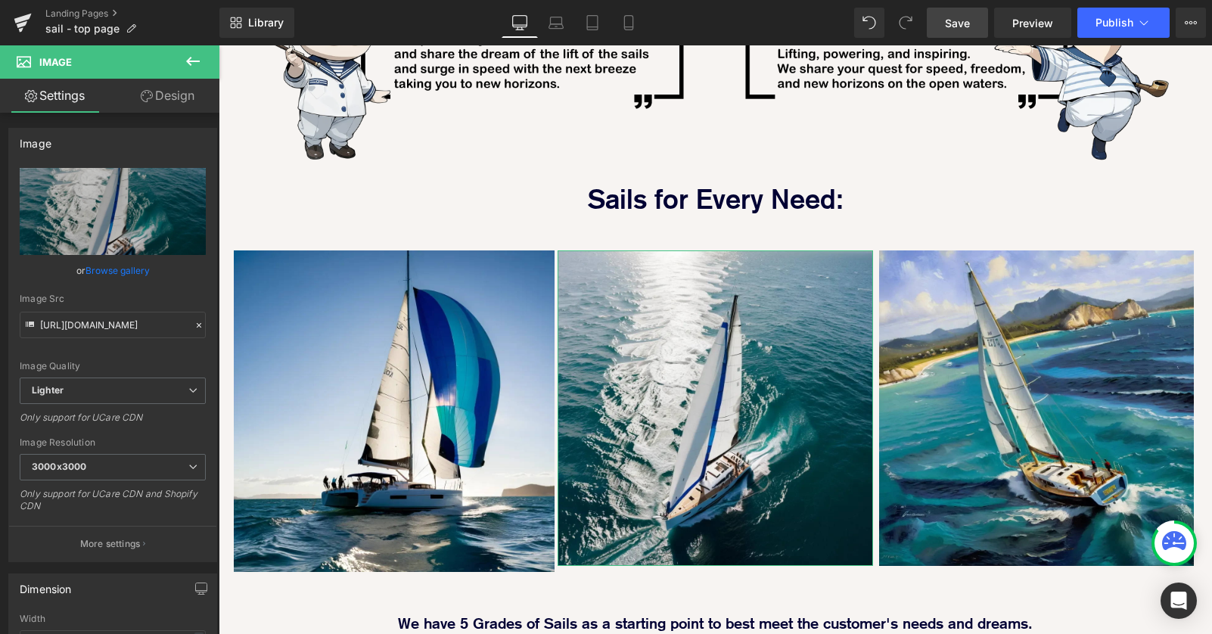
click at [179, 98] on link "Design" at bounding box center [168, 96] width 110 height 34
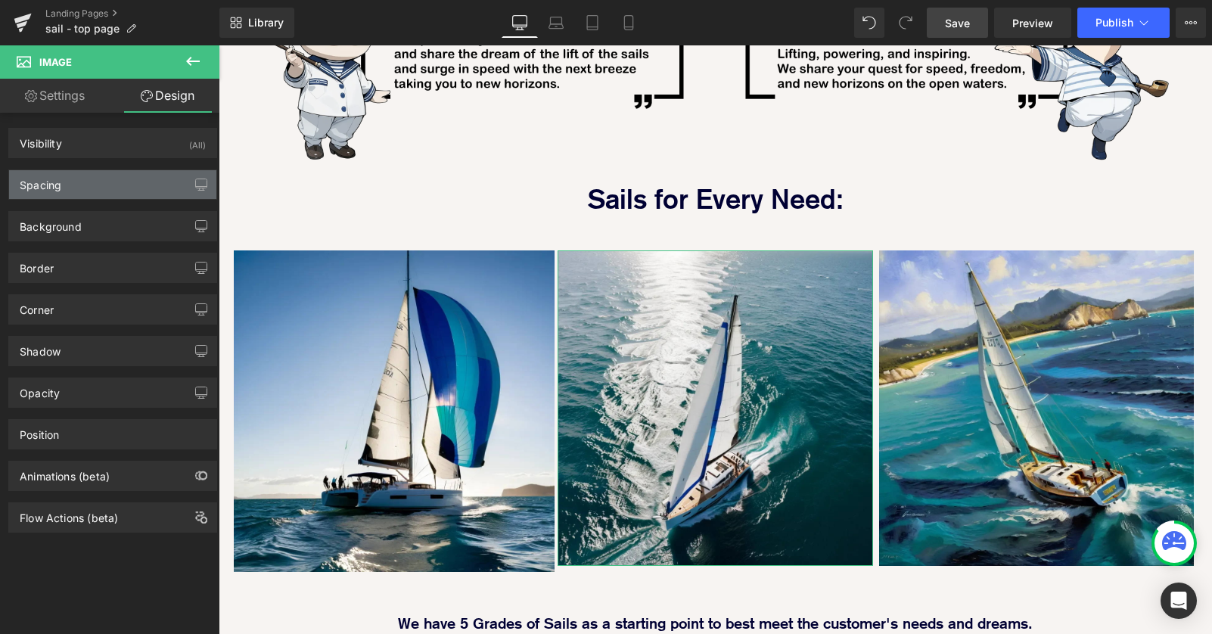
type input "4"
type input "0"
type input "4"
type input "0"
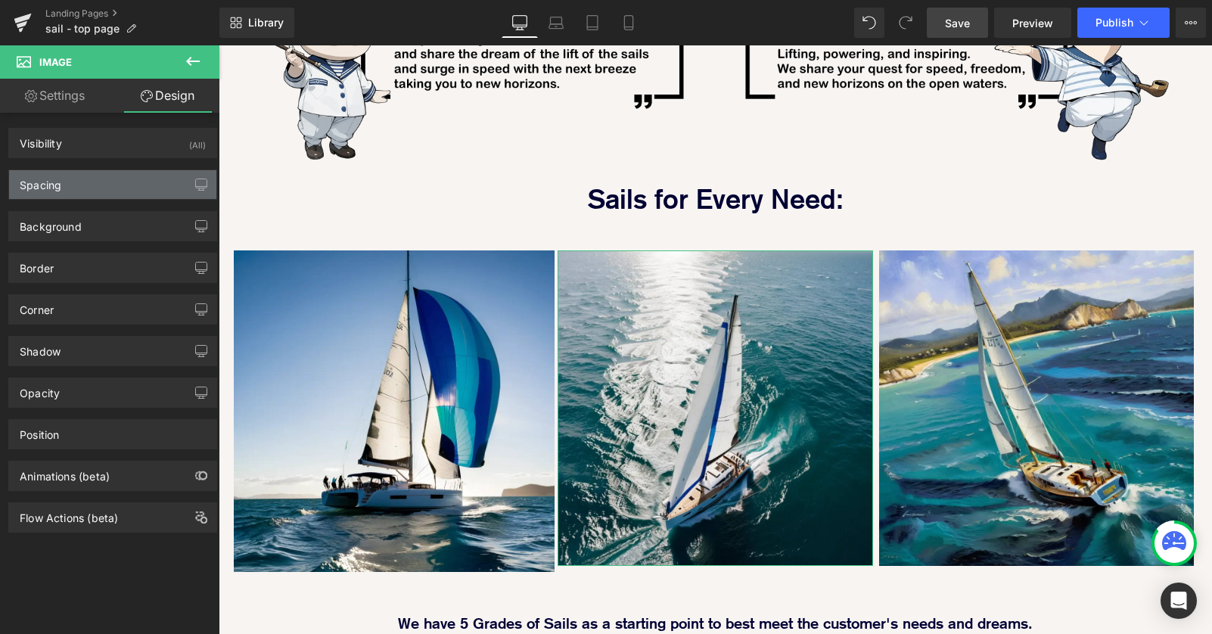
type input "0"
click at [95, 179] on div "Spacing" at bounding box center [112, 184] width 207 height 29
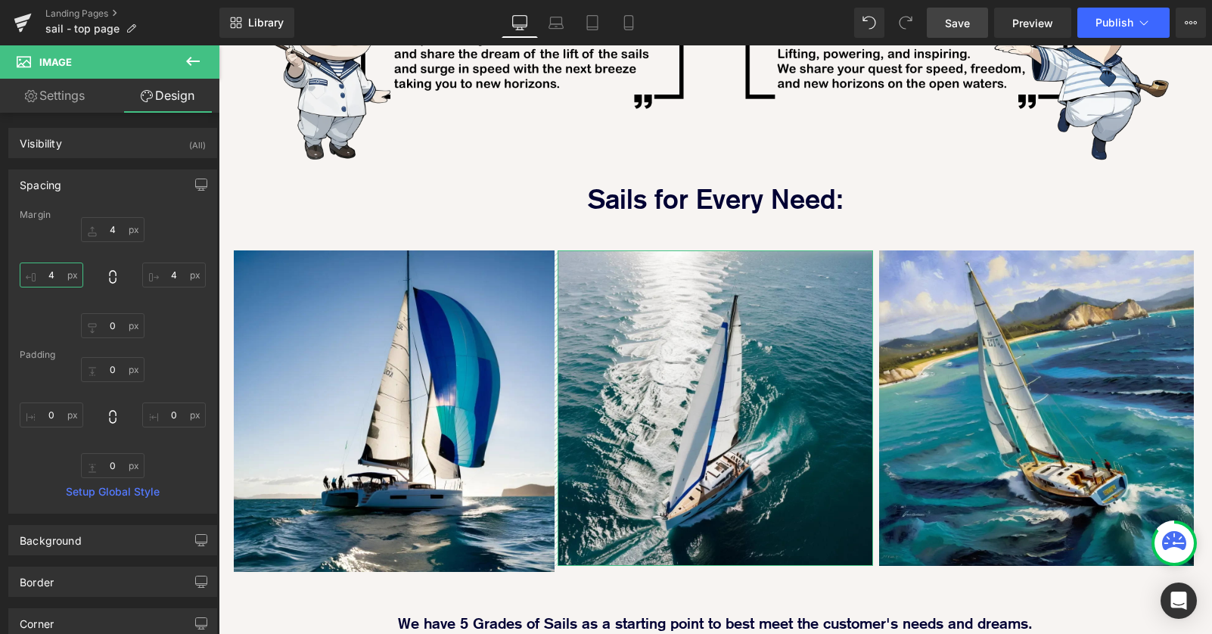
click at [52, 276] on input "4" at bounding box center [52, 275] width 64 height 25
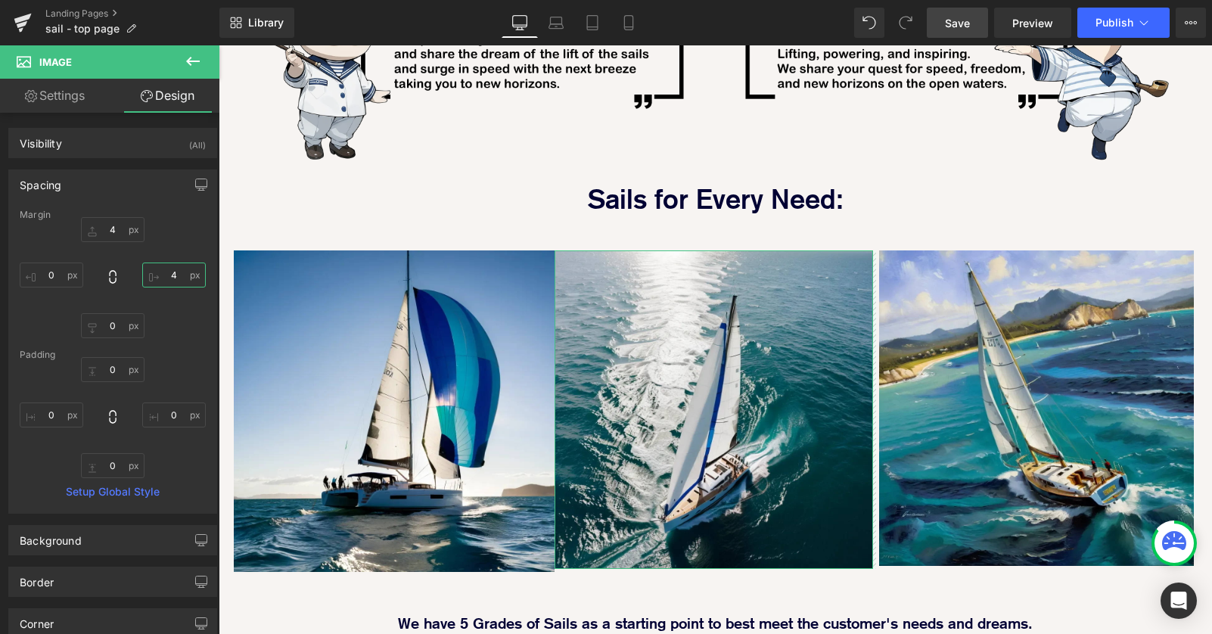
click at [166, 275] on input "4" at bounding box center [174, 275] width 64 height 25
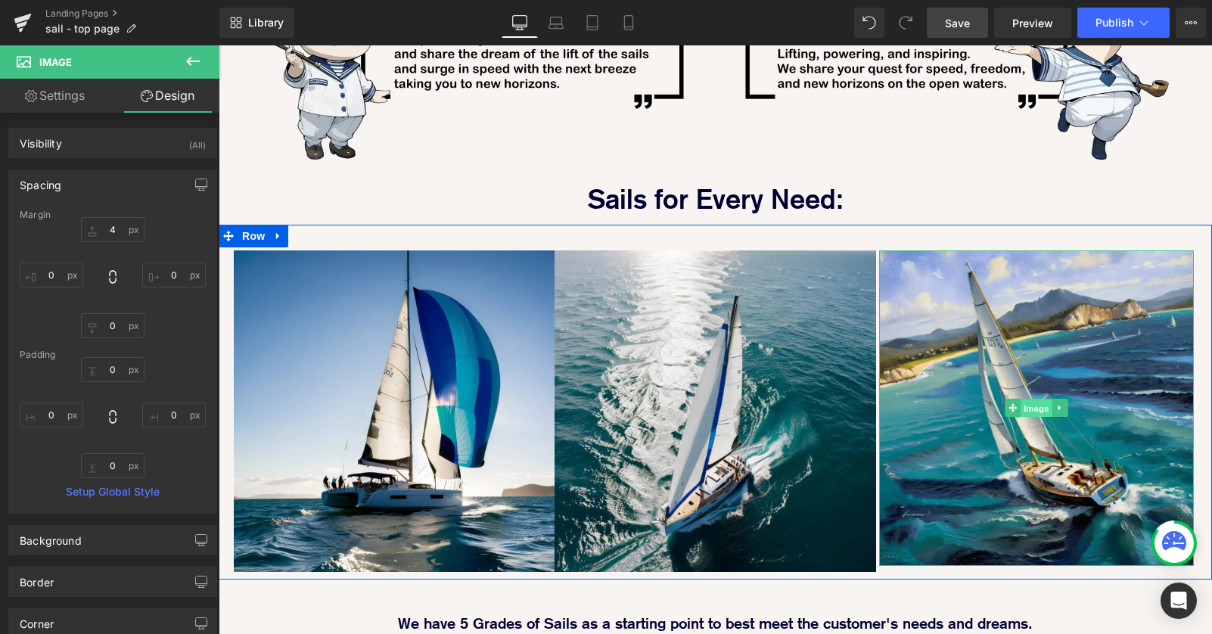
click at [1039, 400] on span "Image" at bounding box center [1037, 409] width 32 height 18
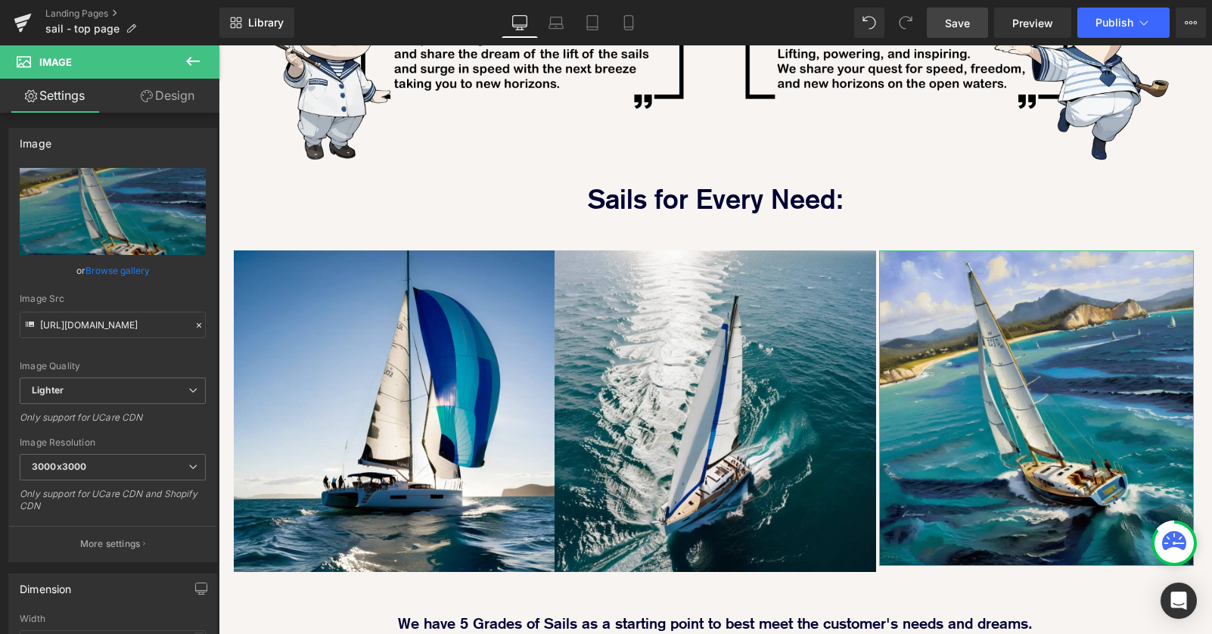
click at [179, 93] on link "Design" at bounding box center [168, 96] width 110 height 34
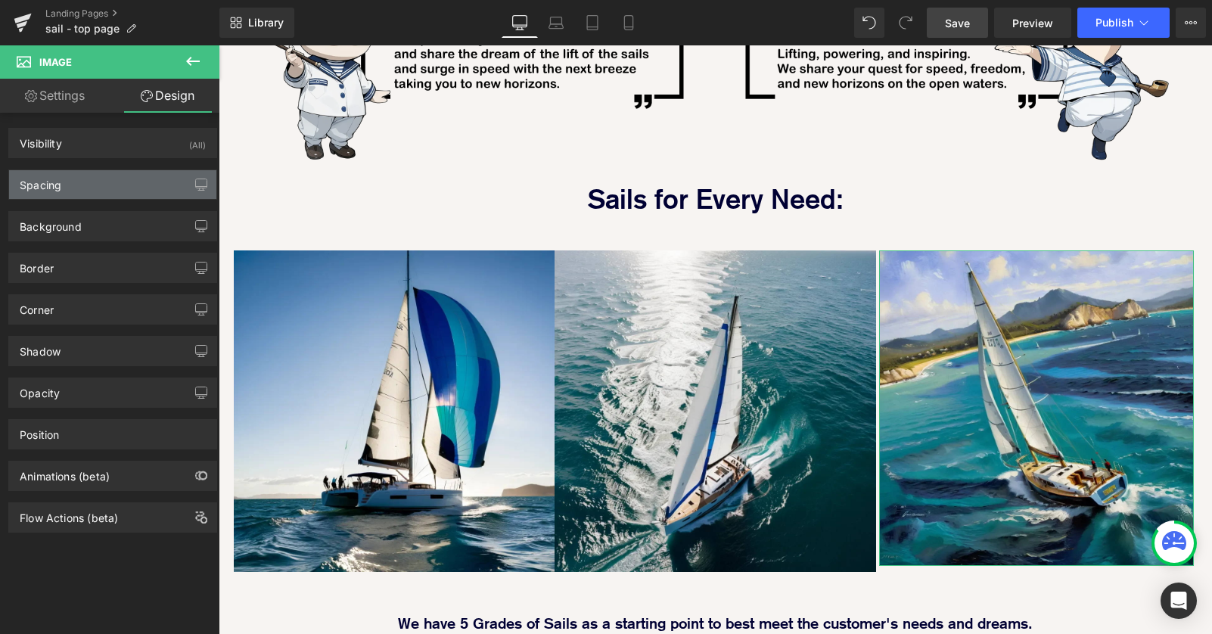
type input "4"
type input "0"
type input "4"
type input "0"
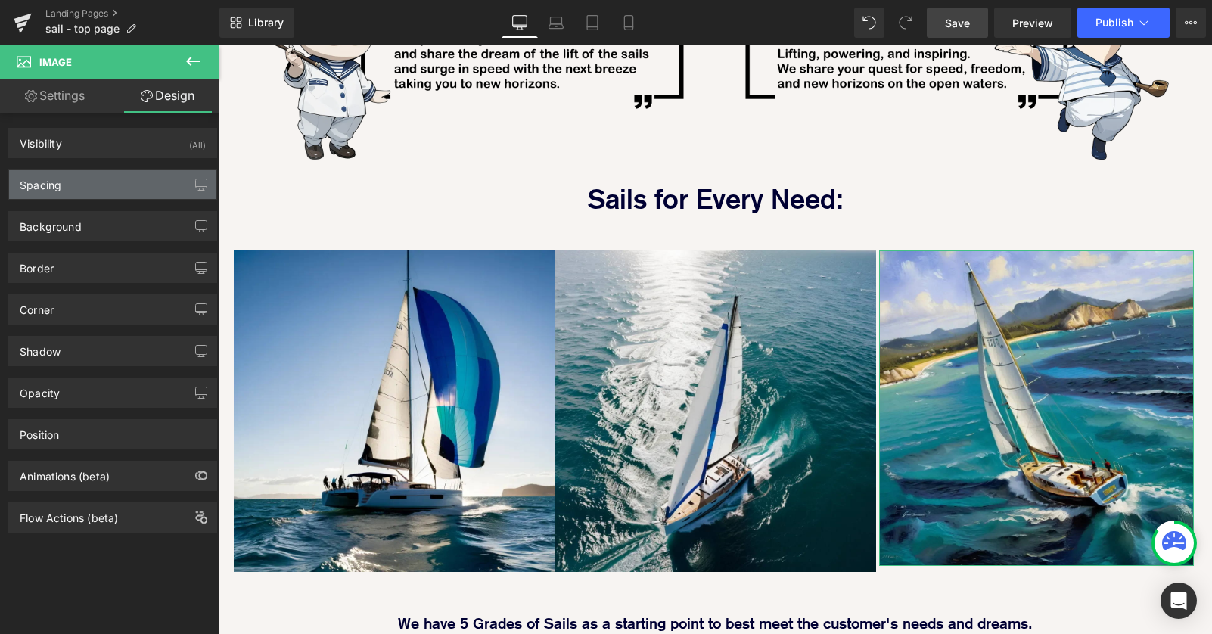
type input "0"
click at [83, 176] on div "Spacing" at bounding box center [112, 184] width 207 height 29
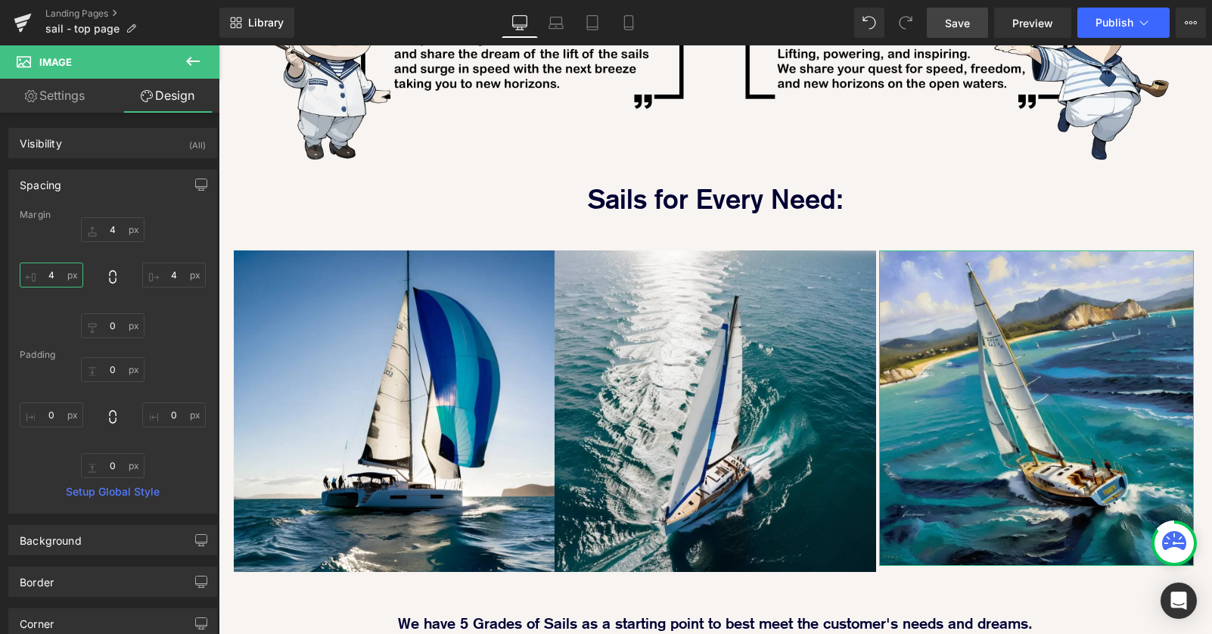
click at [48, 266] on input "4" at bounding box center [52, 275] width 64 height 25
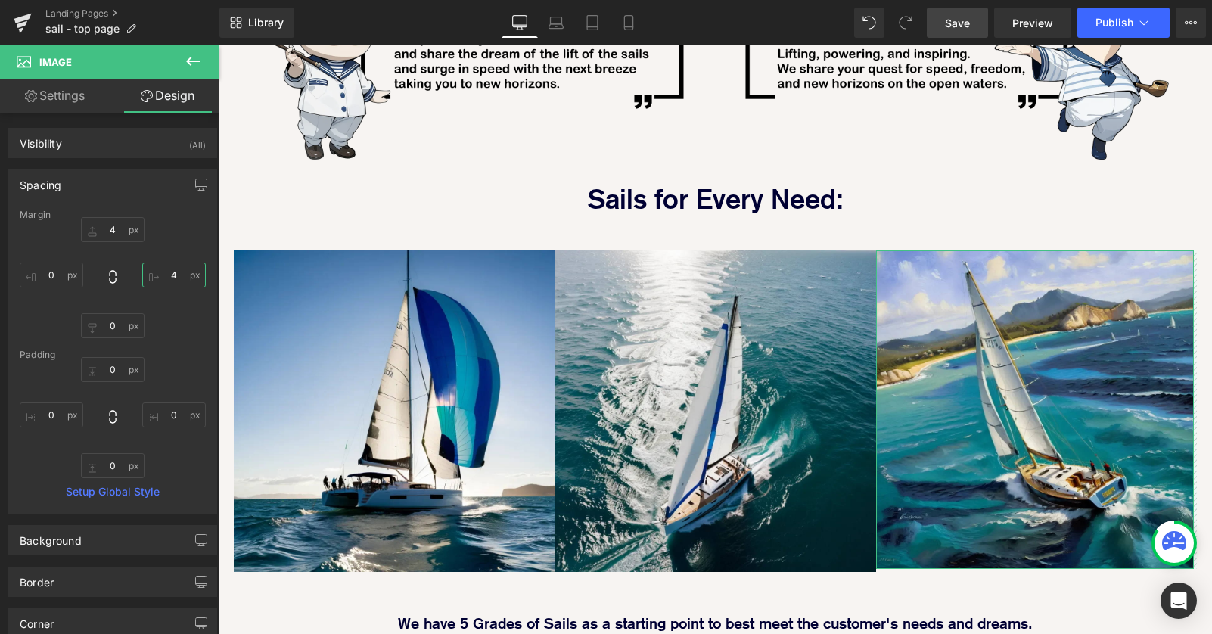
click at [168, 274] on input "4" at bounding box center [174, 275] width 64 height 25
type input "0"
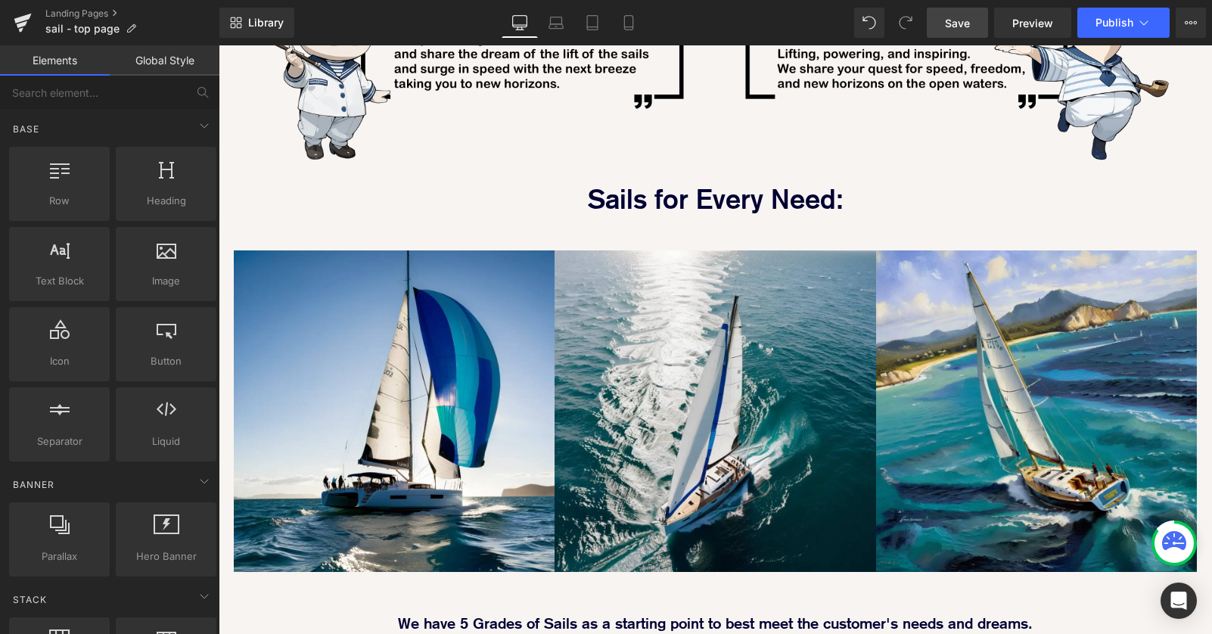
click at [287, 521] on div "Image Every Sail is Designed in-house with high end software and specified in h…" at bounding box center [716, 606] width 994 height 2405
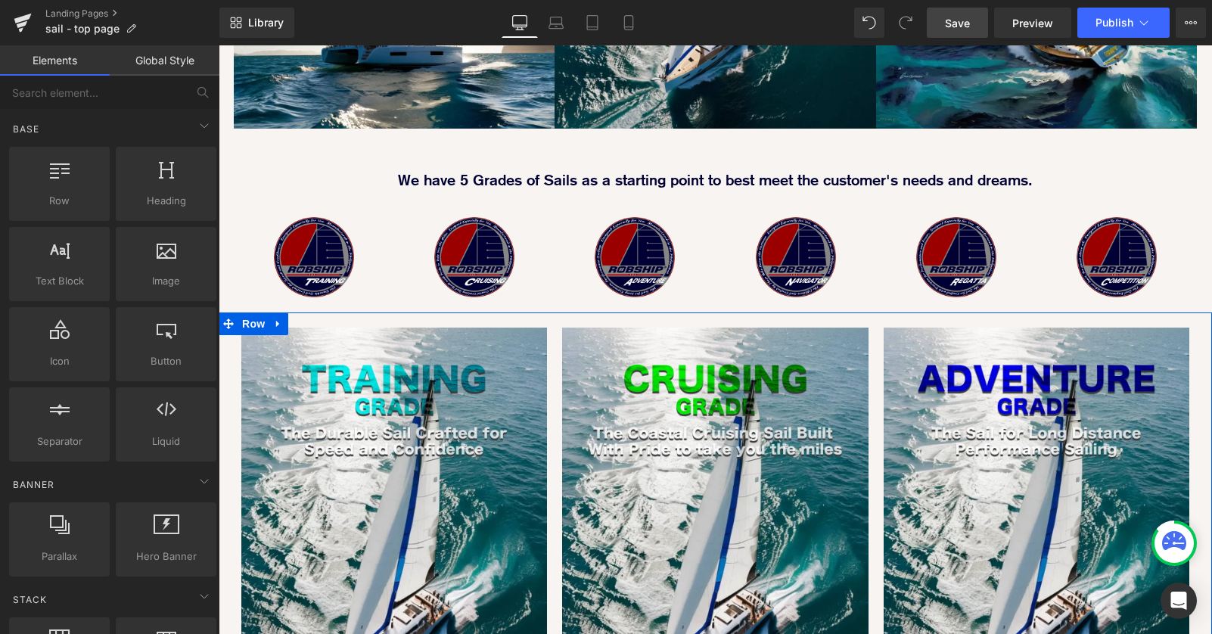
scroll to position [1201, 0]
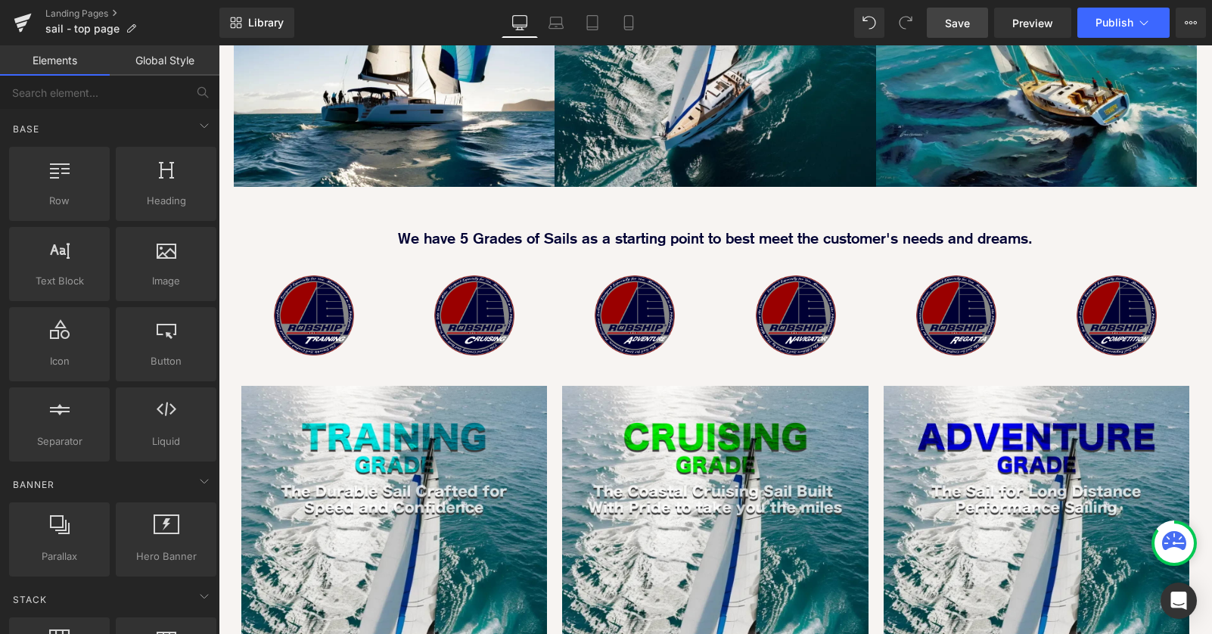
click at [225, 139] on div "Image Every Sail is Designed in-house with high end software and specified in h…" at bounding box center [716, 221] width 994 height 2405
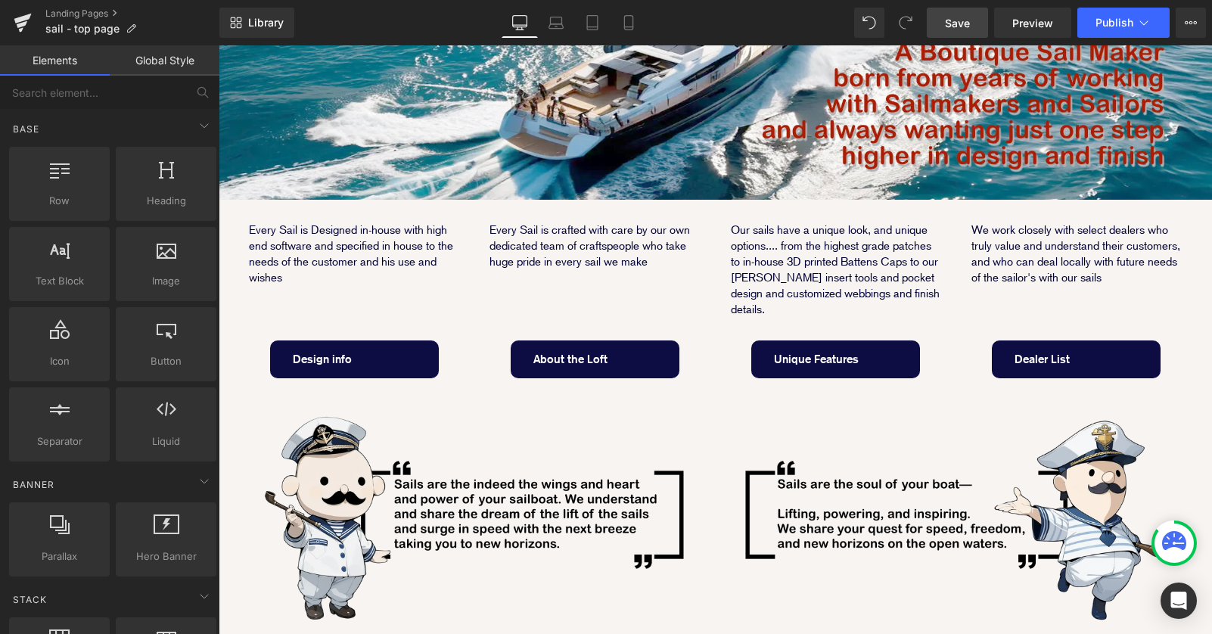
scroll to position [48, 0]
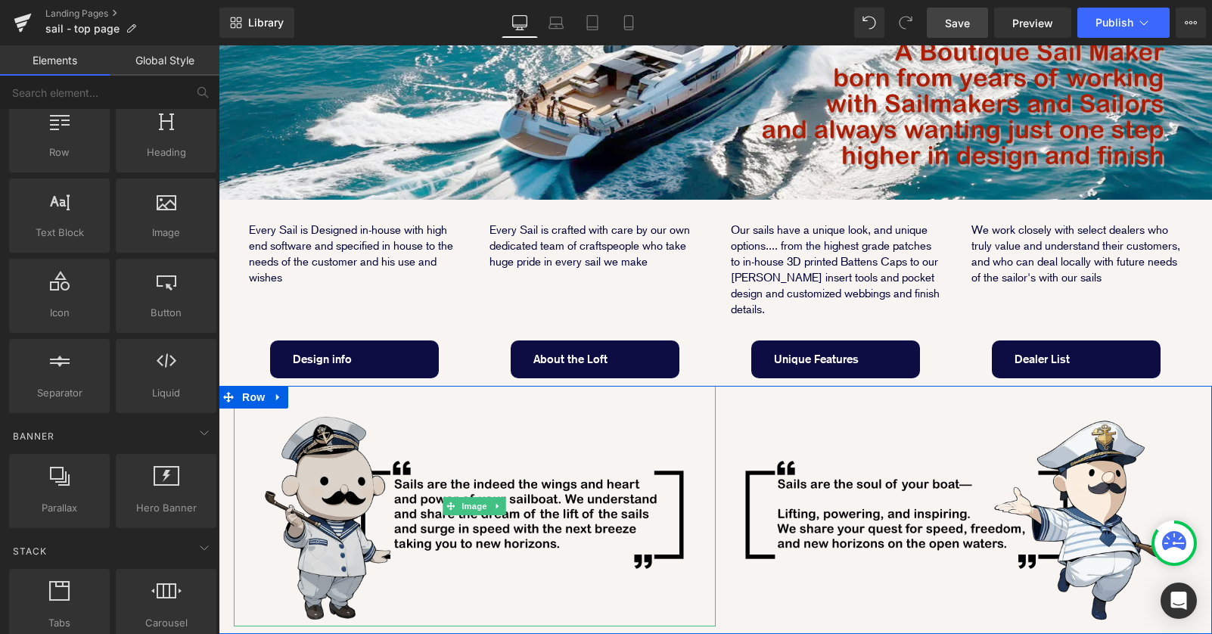
click at [471, 497] on span "Image" at bounding box center [475, 506] width 32 height 18
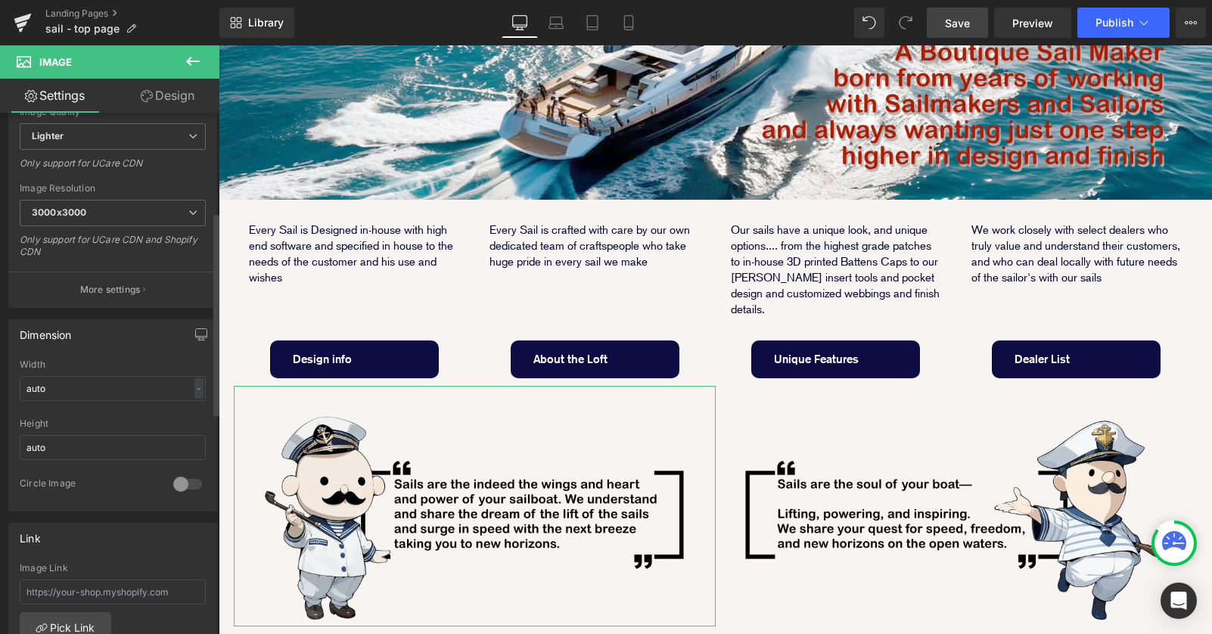
scroll to position [245, 0]
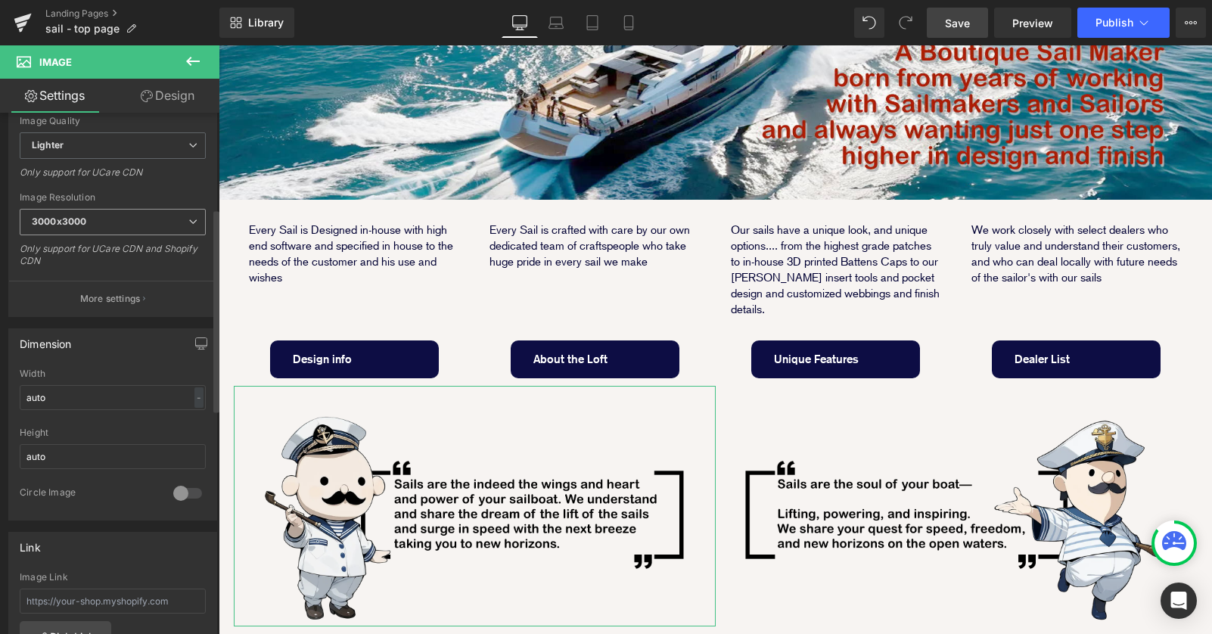
click at [175, 219] on span "3000x3000" at bounding box center [113, 222] width 186 height 26
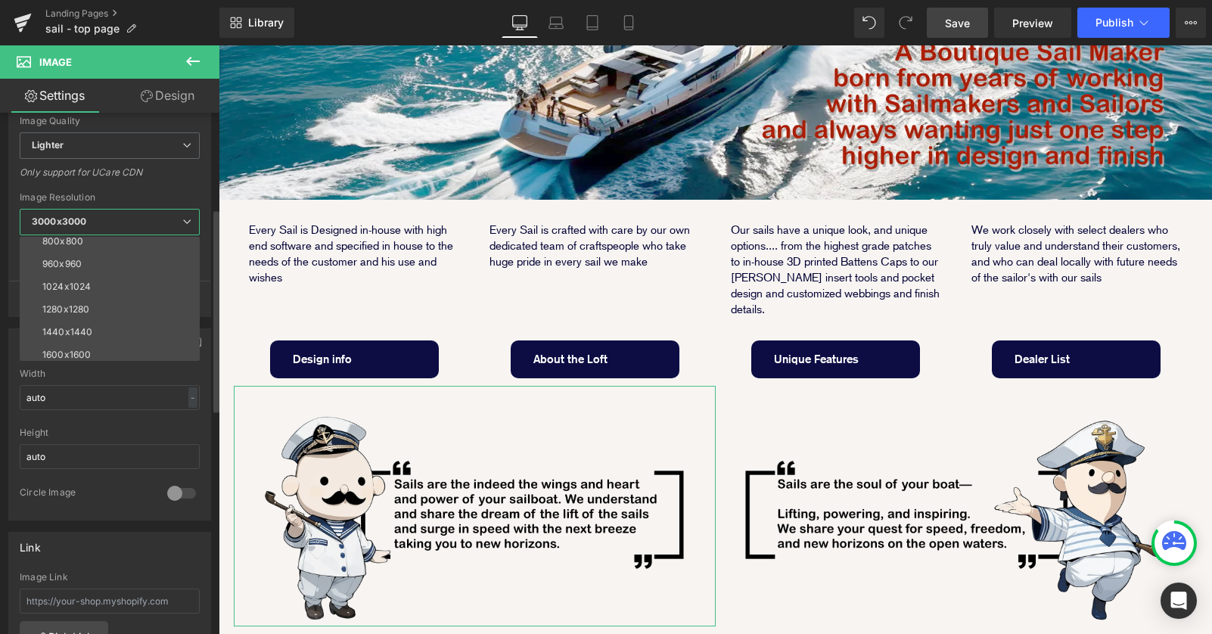
scroll to position [145, 0]
click at [130, 502] on div "Circle Image" at bounding box center [110, 503] width 180 height 33
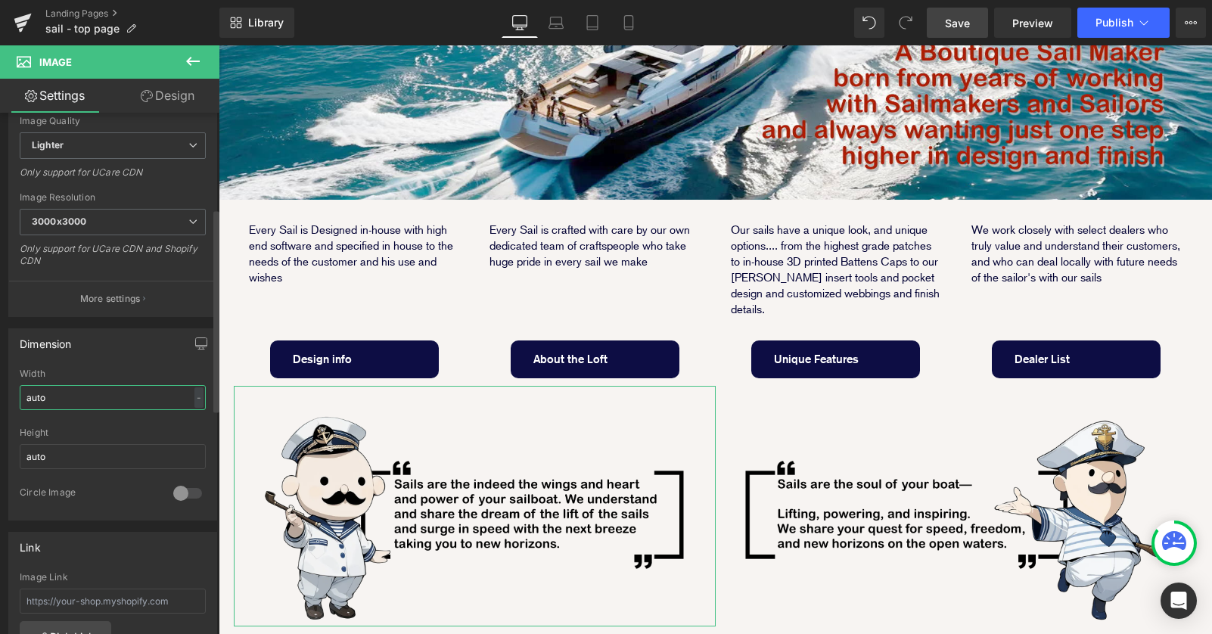
click at [150, 403] on input "auto" at bounding box center [113, 397] width 186 height 25
click at [151, 401] on input "auto" at bounding box center [113, 397] width 186 height 25
drag, startPoint x: 149, startPoint y: 401, endPoint x: -13, endPoint y: 401, distance: 161.9
click at [0, 401] on html "Image You are previewing how the will restyle your page. You can not edit Eleme…" at bounding box center [606, 317] width 1212 height 634
click at [186, 433] on div "Height" at bounding box center [113, 433] width 186 height 11
